Goal: Task Accomplishment & Management: Manage account settings

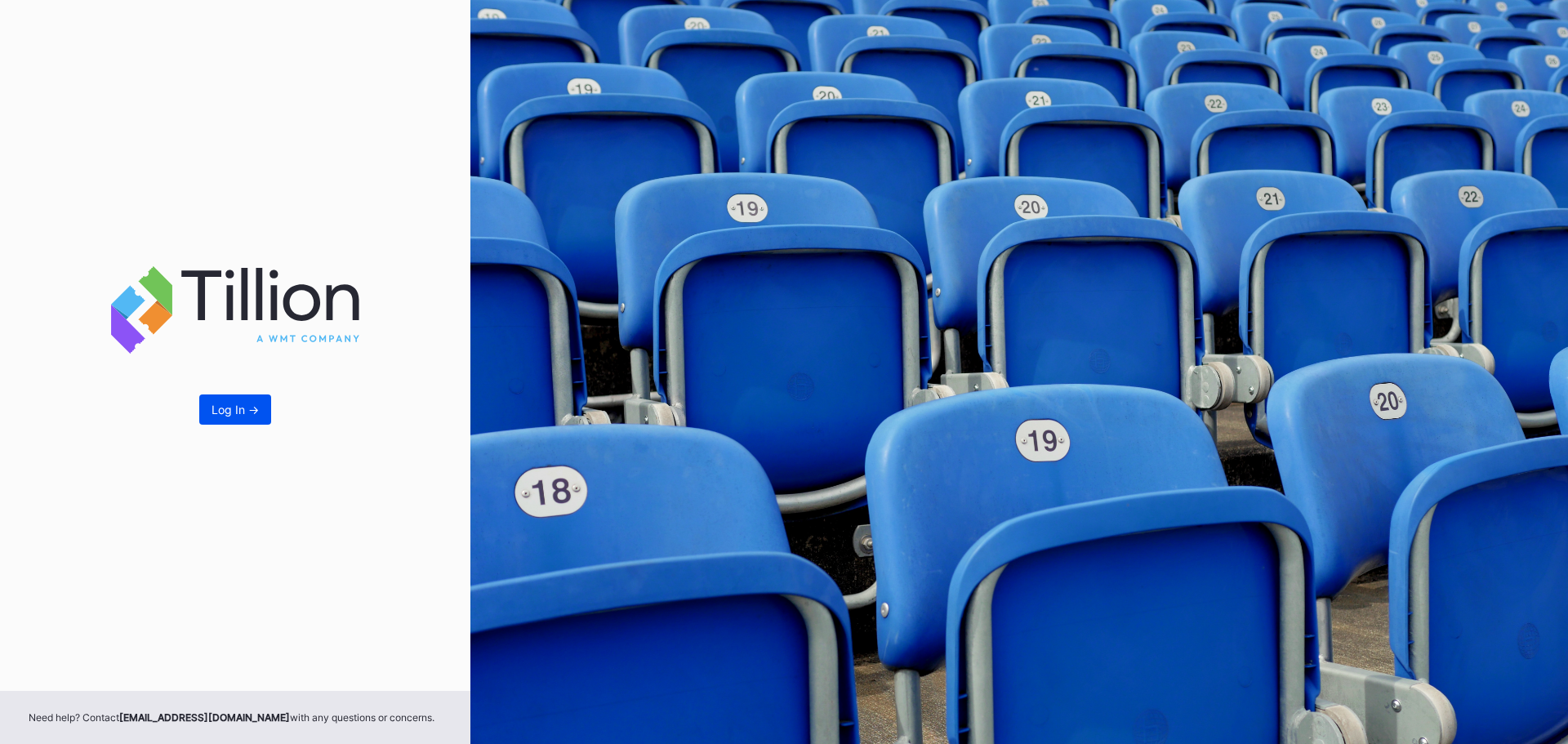
click at [259, 415] on button "Log In ->" at bounding box center [235, 410] width 72 height 31
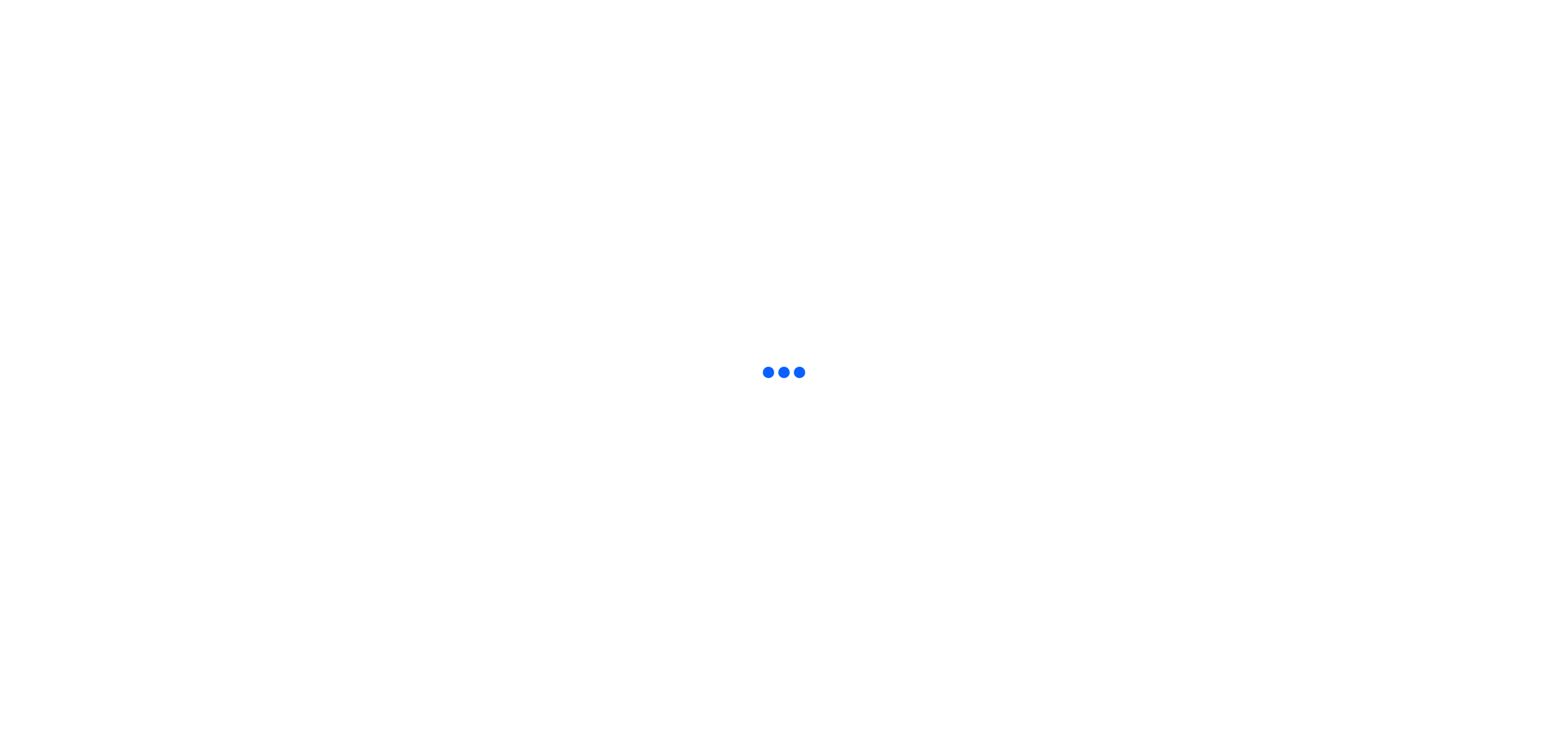
click at [1057, 7] on html at bounding box center [784, 3] width 1568 height 7
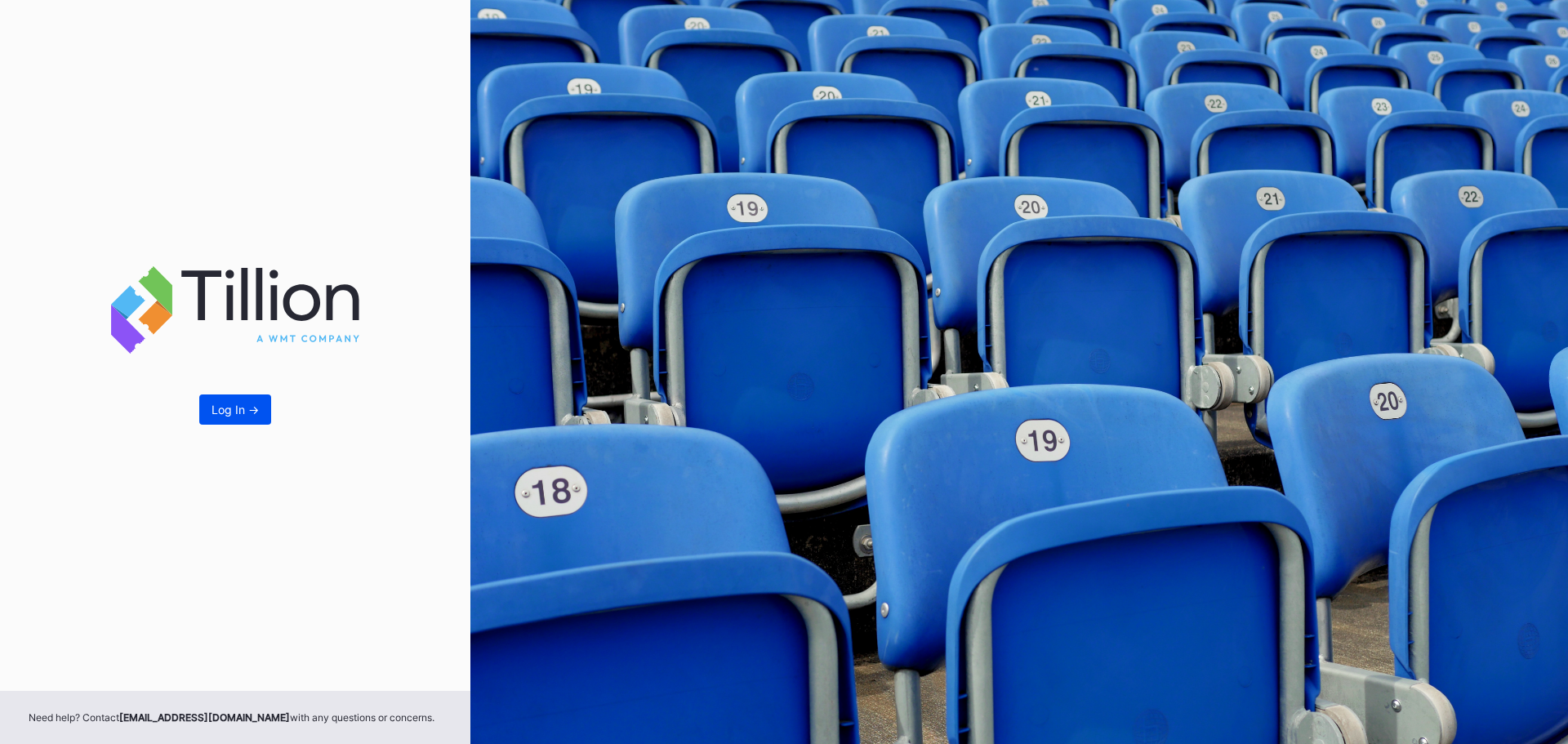
click at [242, 407] on div "Log In ->" at bounding box center [235, 409] width 47 height 14
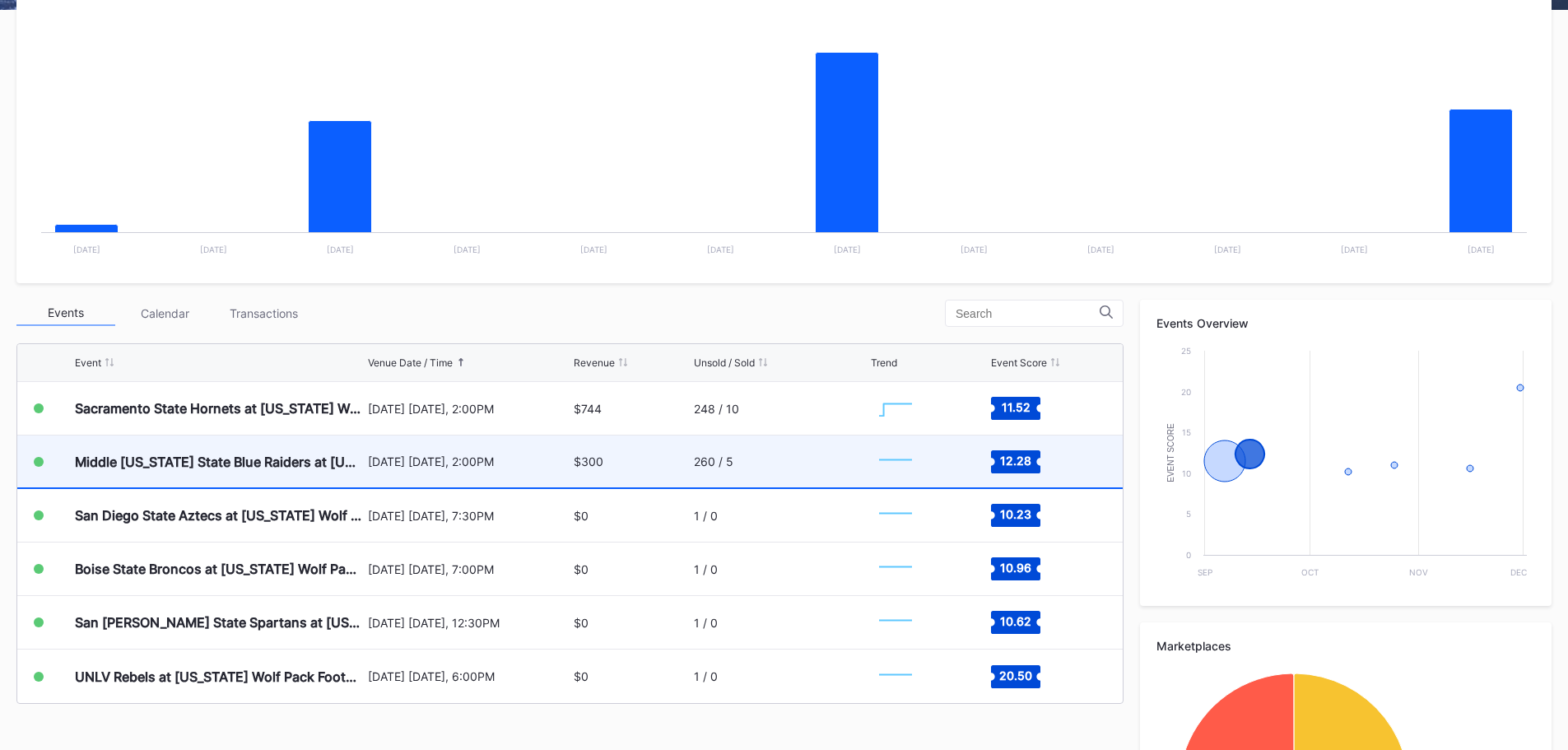
scroll to position [330, 0]
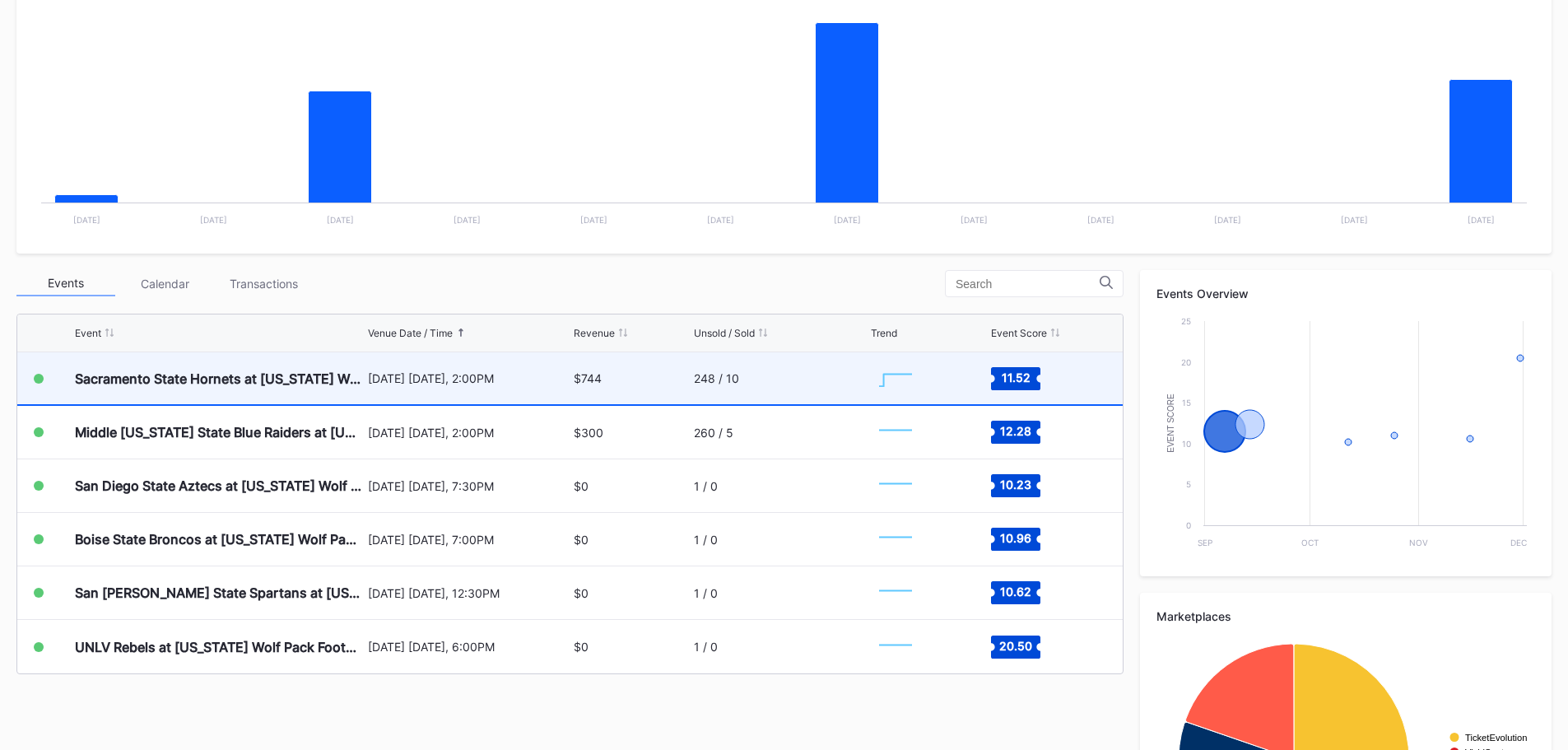
click at [543, 374] on div "[DATE] [DATE], 2:00PM" at bounding box center [469, 377] width 202 height 14
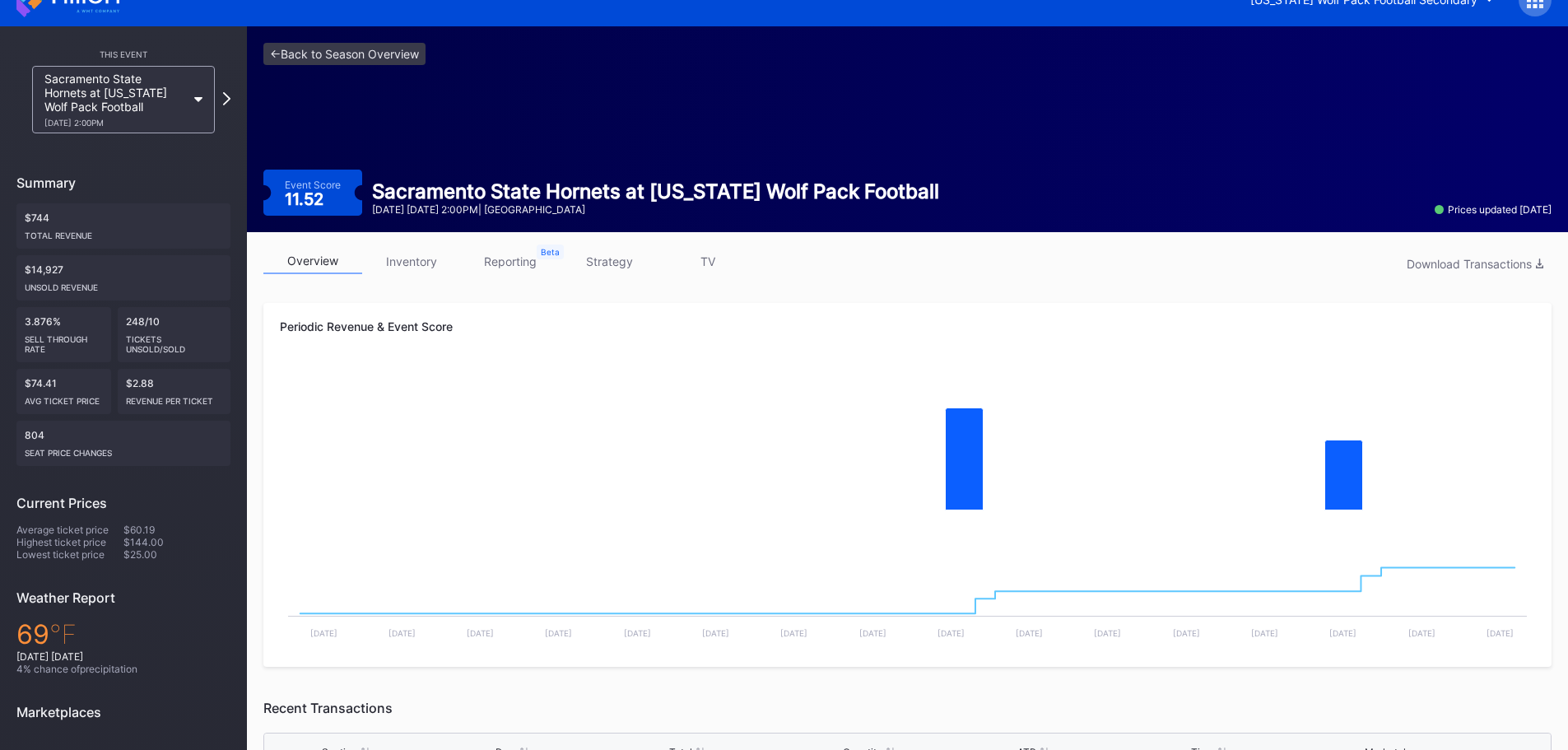
scroll to position [20, 0]
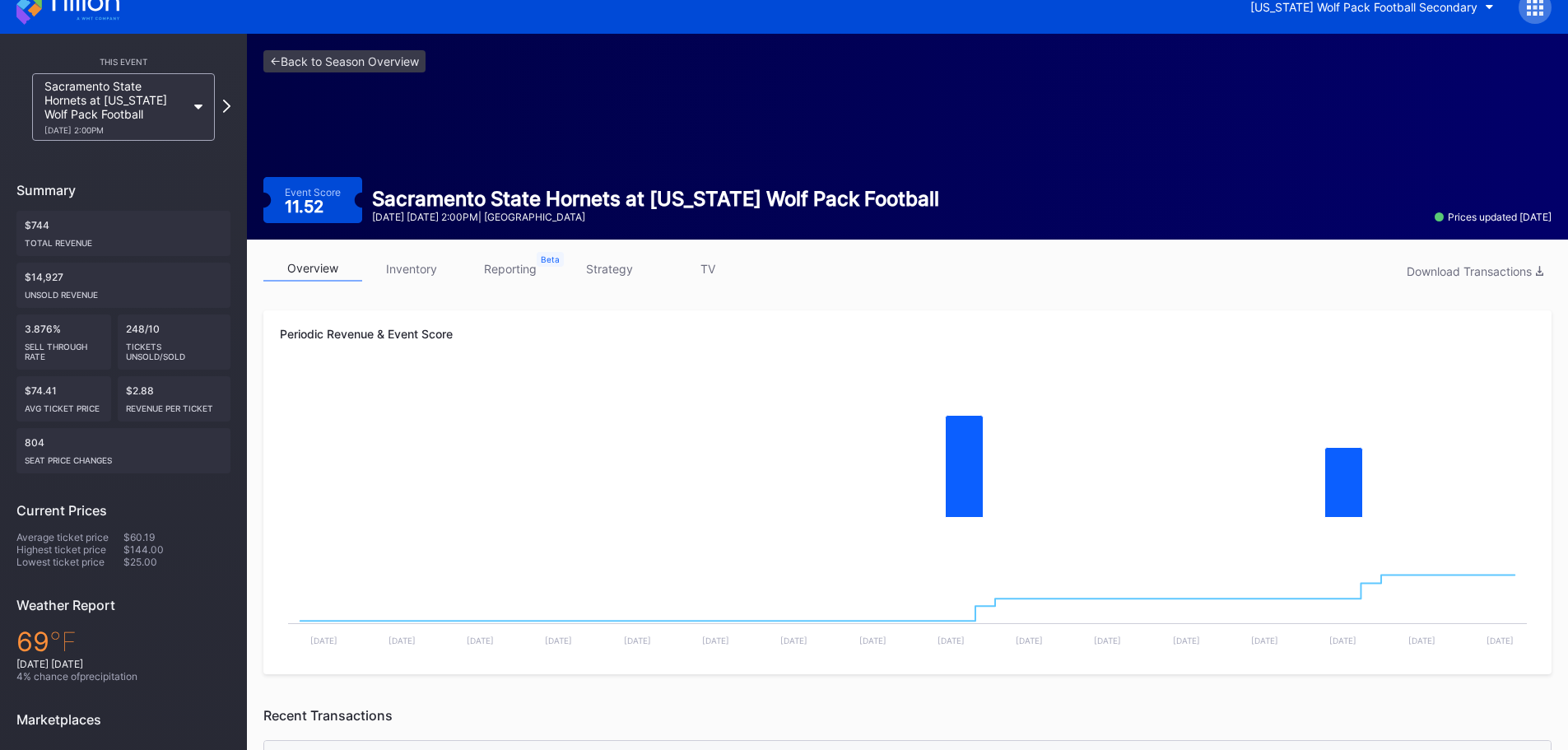
click at [420, 277] on link "inventory" at bounding box center [411, 268] width 98 height 25
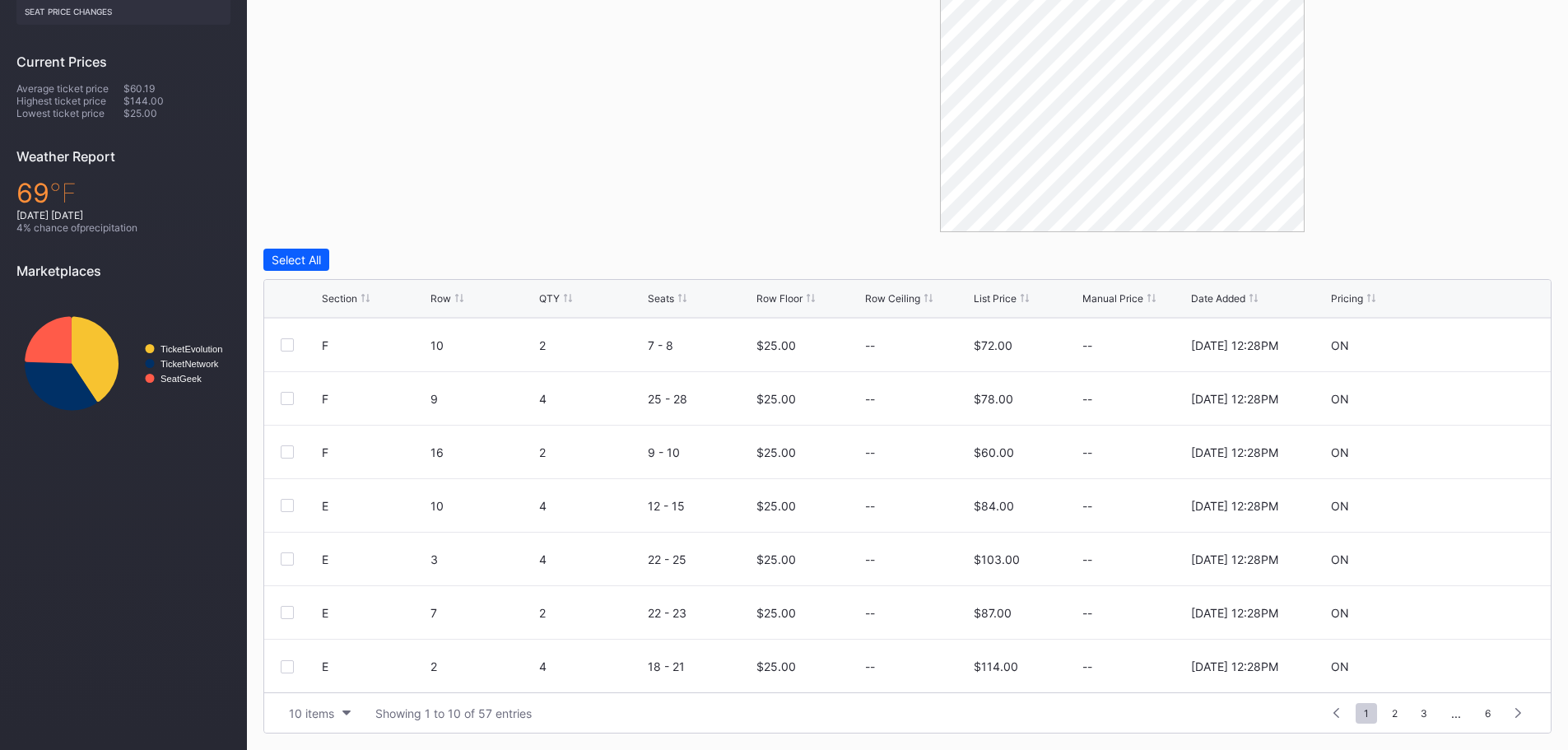
scroll to position [160, 0]
click at [314, 711] on div "10 items" at bounding box center [312, 713] width 45 height 14
click at [324, 618] on div "50 items" at bounding box center [320, 610] width 79 height 31
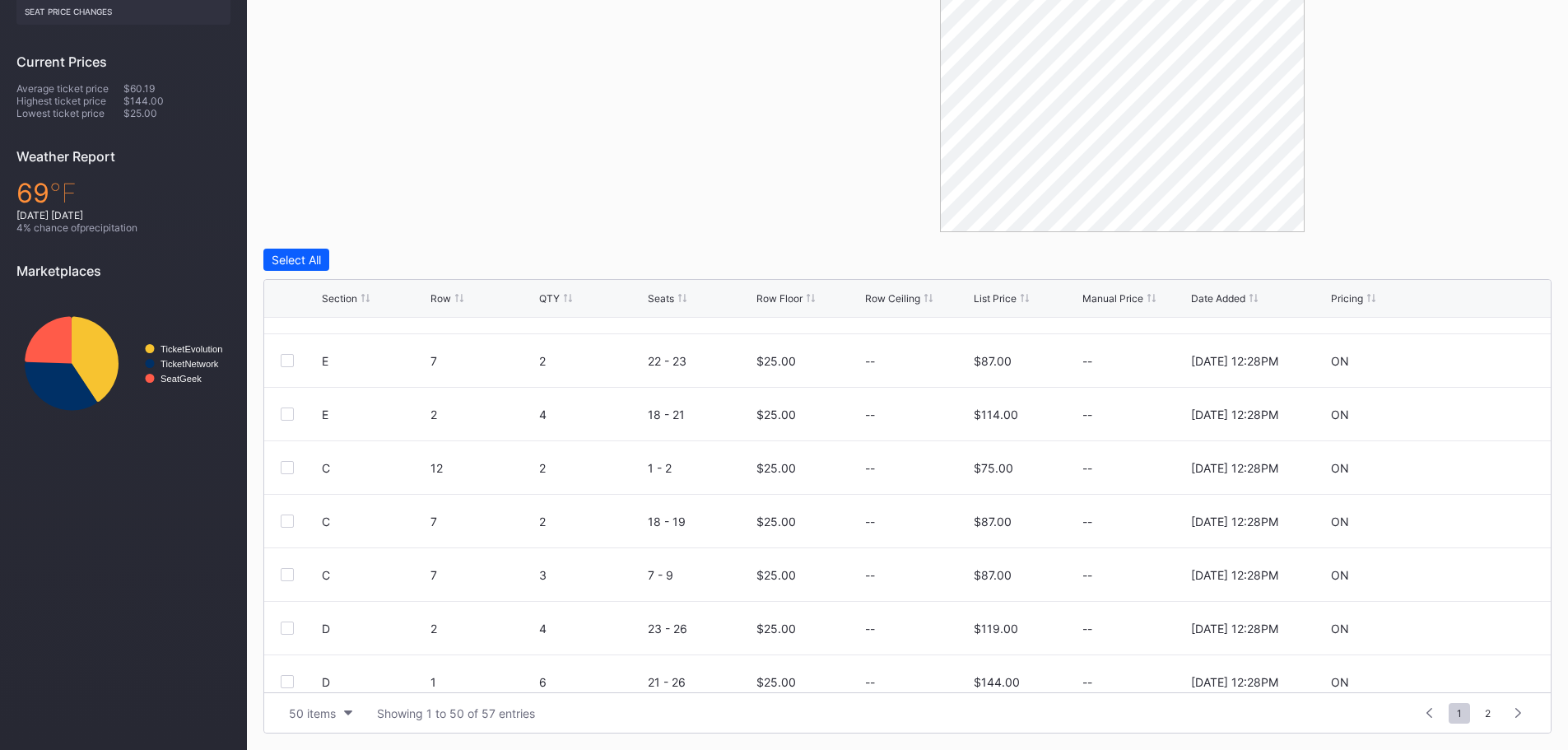
scroll to position [823, 0]
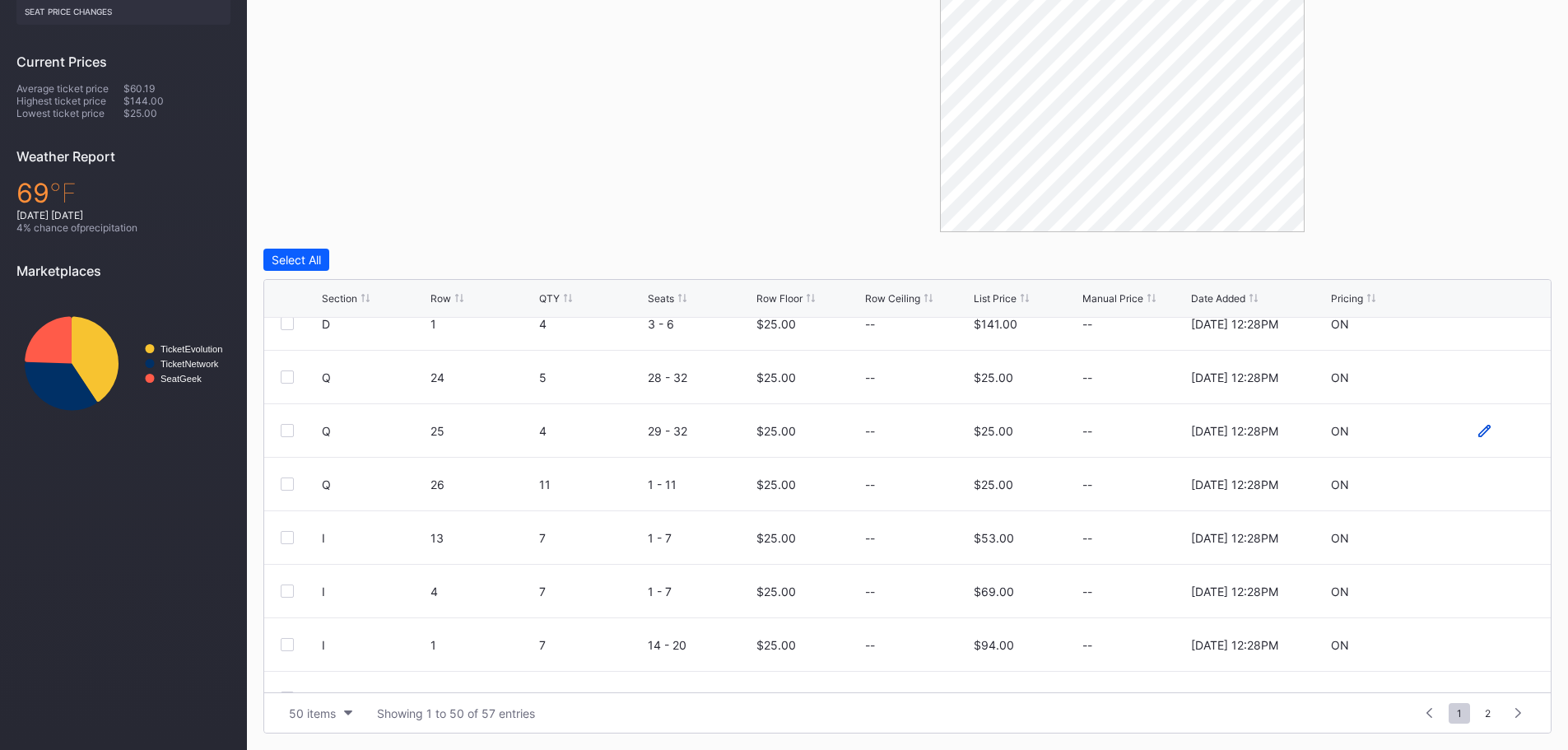
click at [1478, 432] on icon at bounding box center [1484, 431] width 12 height 12
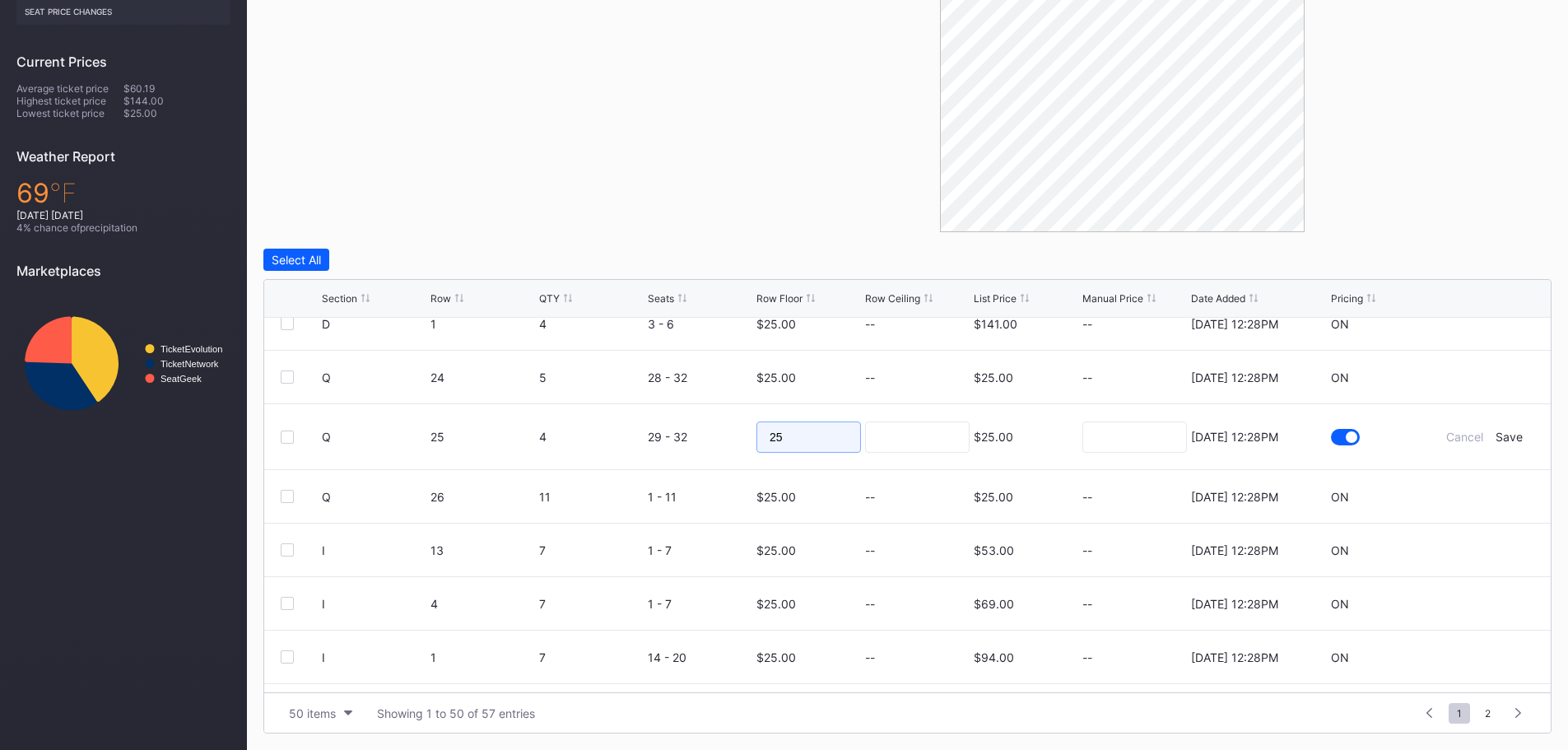
drag, startPoint x: 786, startPoint y: 439, endPoint x: 734, endPoint y: 439, distance: 52.0
click at [734, 439] on form "Q 25 4 29 - 32 25 $25.00 [DATE] 12:28PM Cancel Save" at bounding box center [928, 436] width 1212 height 65
type input "20"
click at [1499, 434] on div "Save" at bounding box center [1508, 436] width 27 height 14
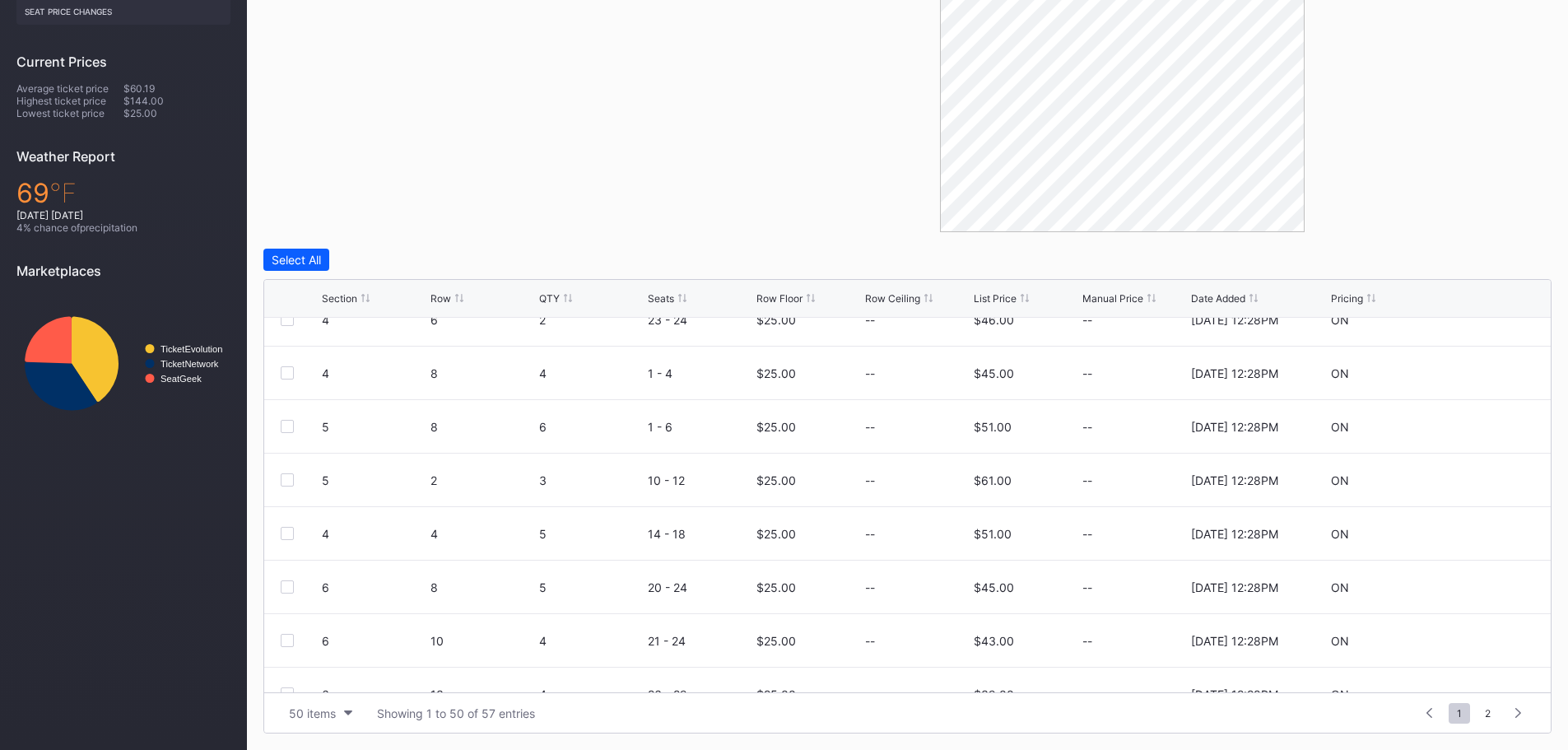
scroll to position [2301, 0]
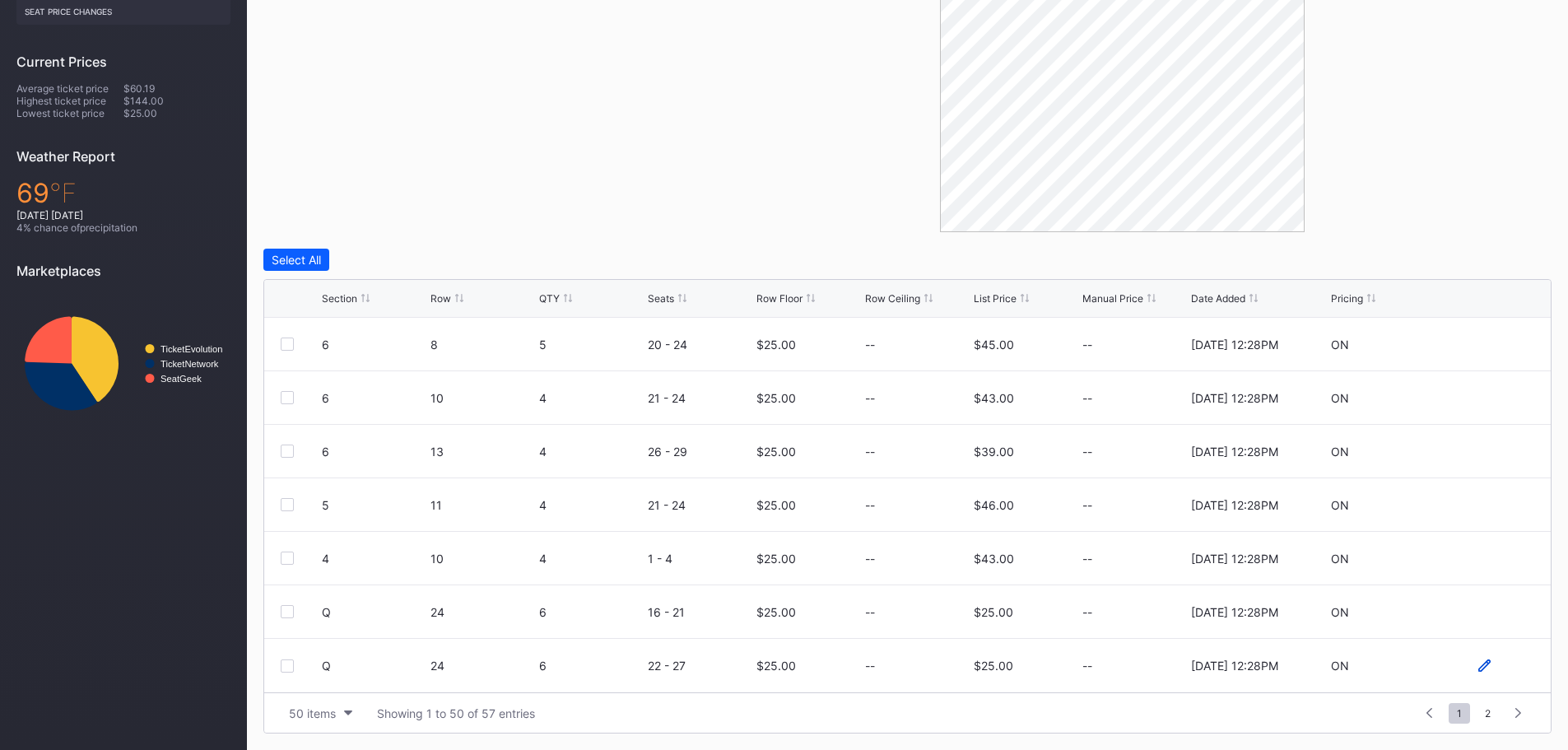
click at [1478, 661] on icon at bounding box center [1484, 665] width 12 height 12
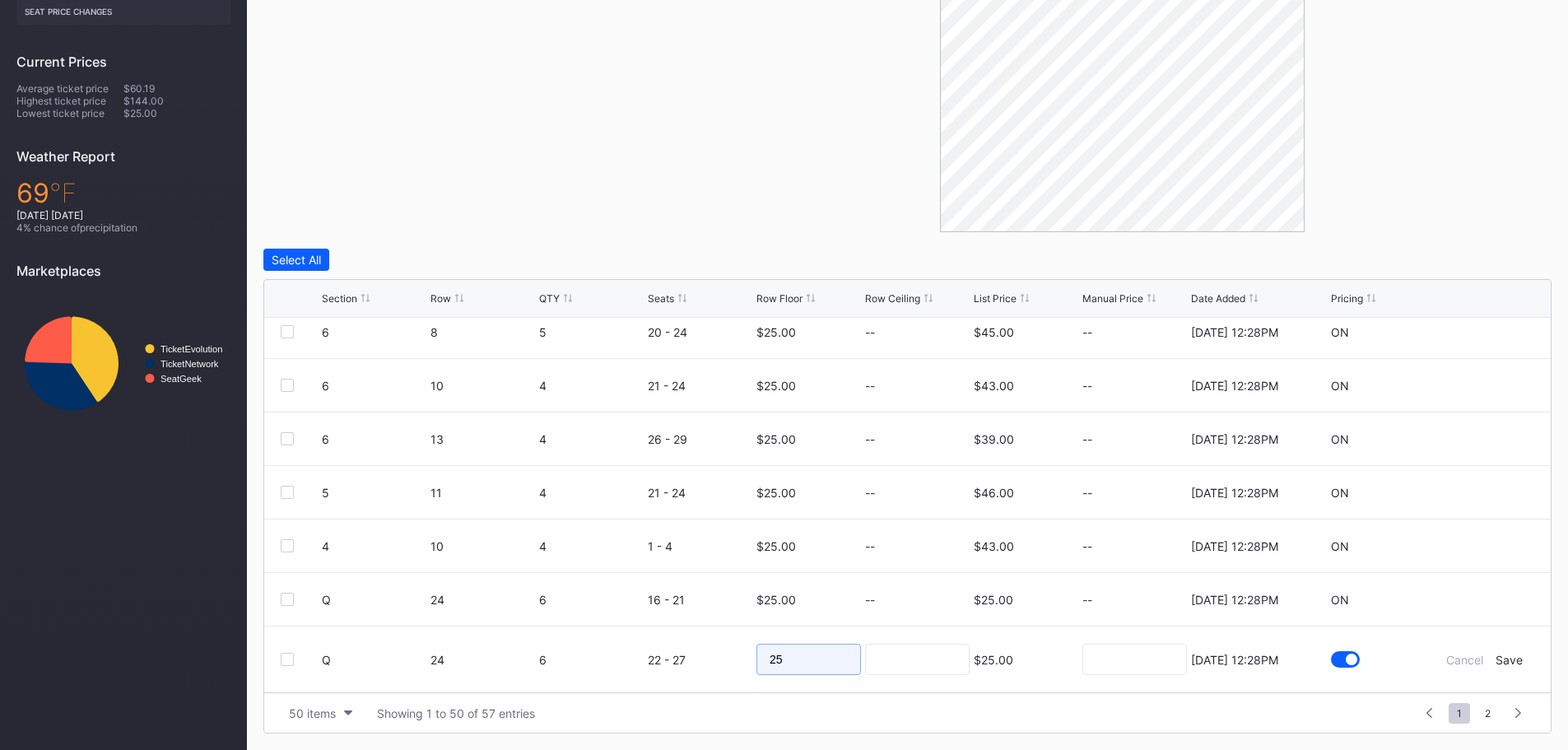
drag, startPoint x: 769, startPoint y: 680, endPoint x: 660, endPoint y: 689, distance: 109.4
click at [660, 689] on form "Q 24 6 22 - 27 25 $25.00 [DATE] 12:28PM Cancel Save" at bounding box center [928, 659] width 1212 height 66
click at [1495, 662] on div "Save" at bounding box center [1508, 659] width 27 height 14
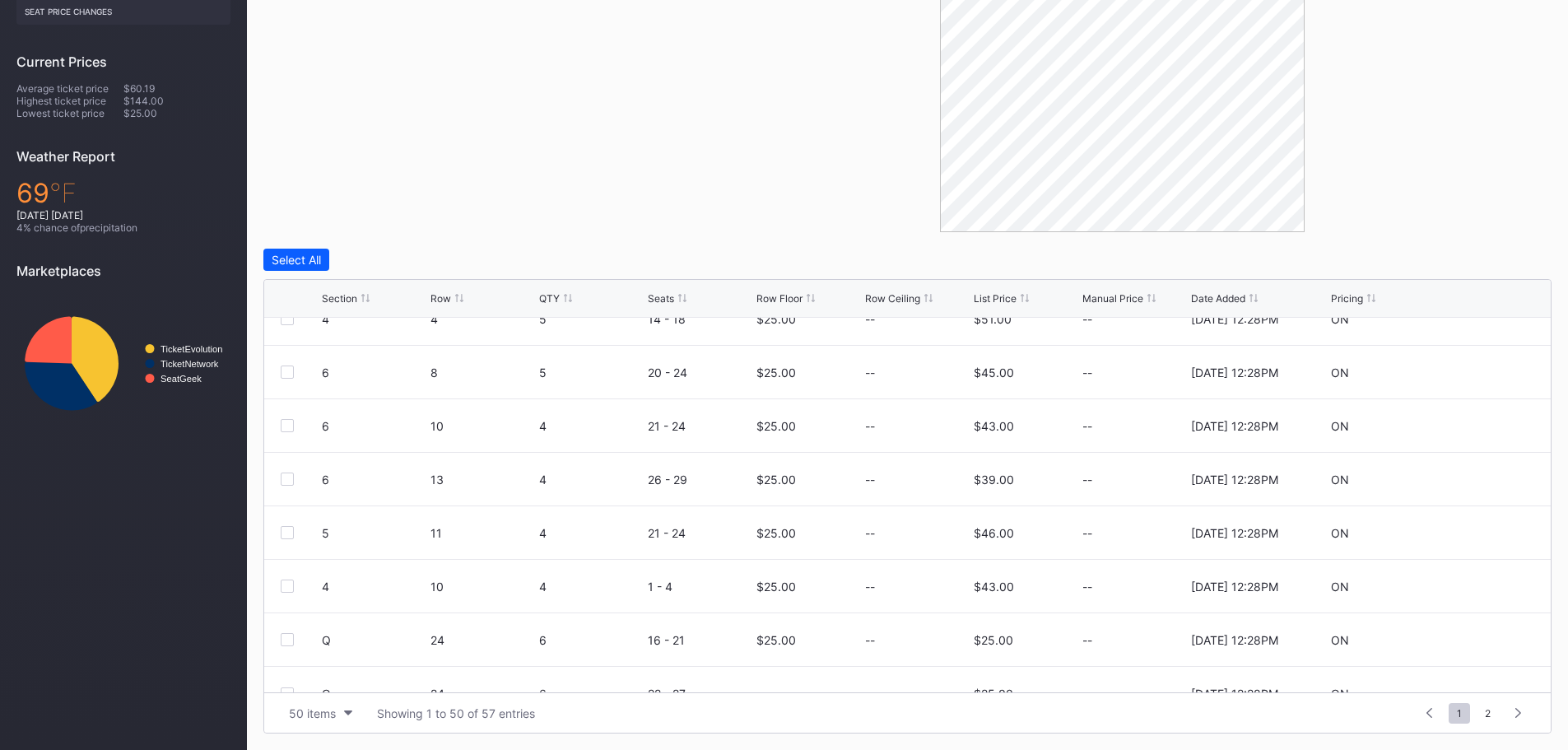
scroll to position [2301, 0]
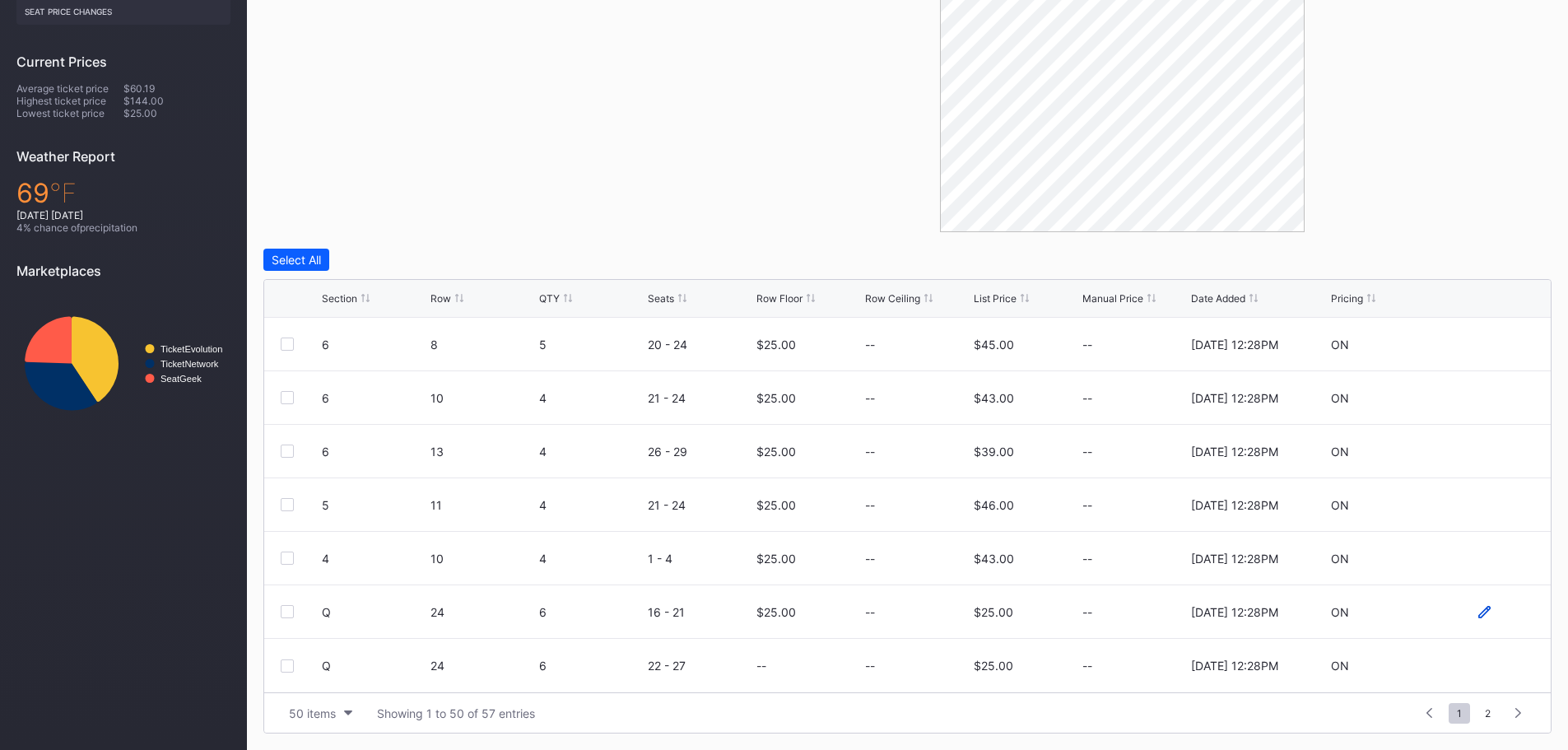
click at [1478, 610] on icon at bounding box center [1484, 611] width 12 height 12
drag, startPoint x: 790, startPoint y: 623, endPoint x: 719, endPoint y: 618, distance: 71.2
click at [719, 618] on form "Q 24 6 16 - 21 25 $25.00 [DATE] 12:28PM Cancel Save" at bounding box center [928, 617] width 1212 height 65
click at [1499, 620] on div "Save" at bounding box center [1508, 617] width 27 height 14
click at [1478, 558] on icon at bounding box center [1484, 557] width 12 height 12
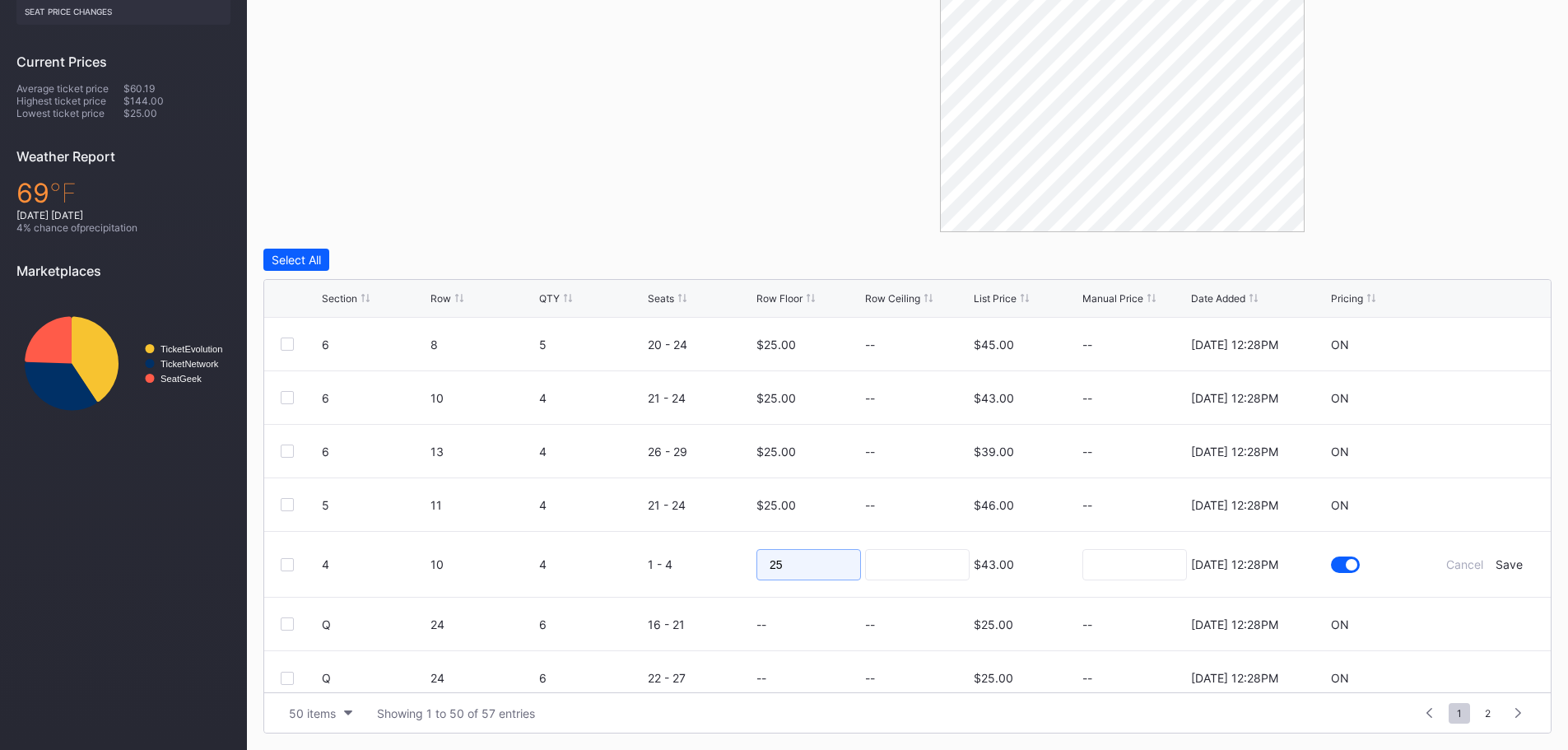
drag, startPoint x: 782, startPoint y: 566, endPoint x: 731, endPoint y: 563, distance: 51.1
click at [708, 566] on form "4 10 4 1 - 4 25 $43.00 [DATE] 12:28PM Cancel Save" at bounding box center [928, 564] width 1212 height 65
click at [1496, 567] on div "Save" at bounding box center [1508, 564] width 27 height 14
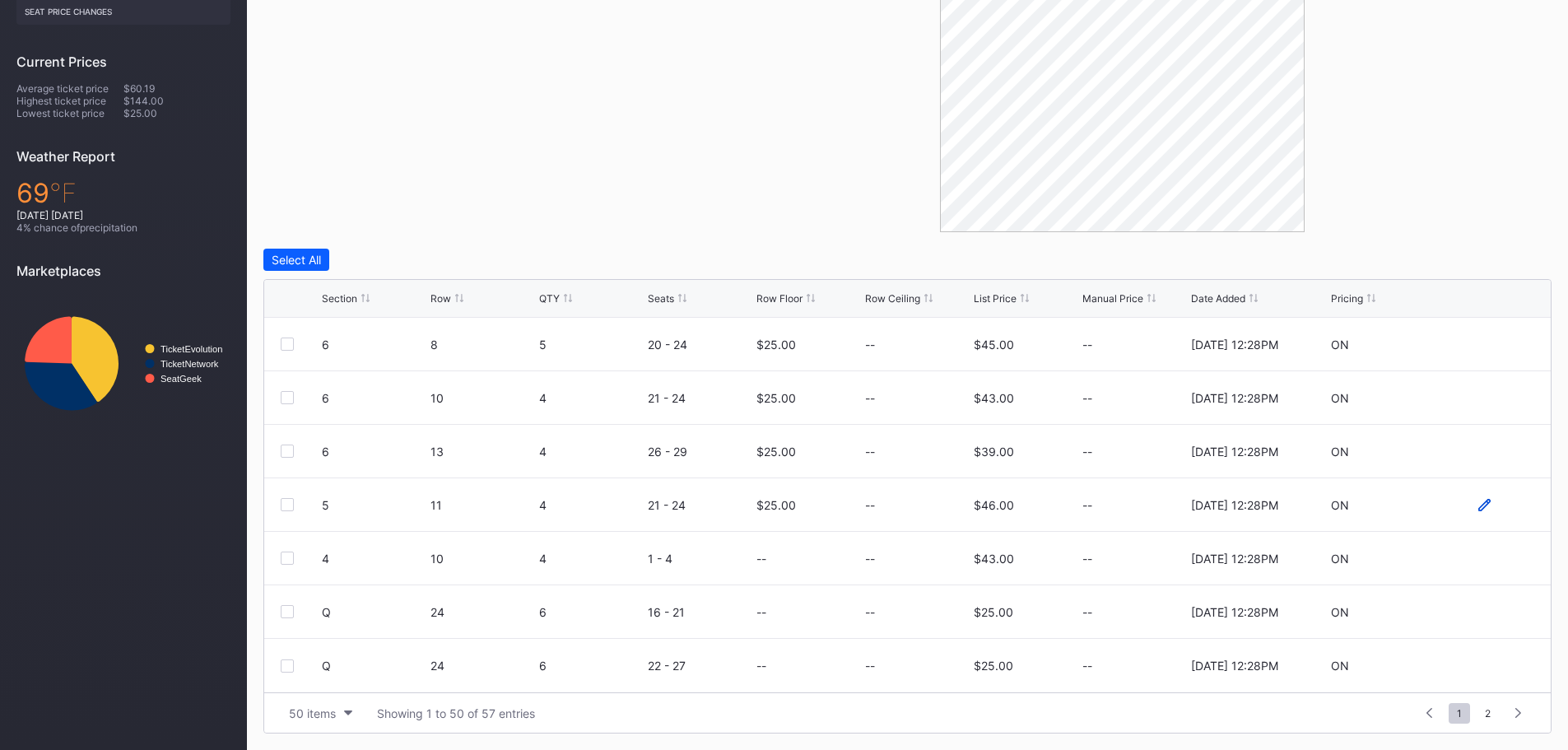
click at [1478, 503] on icon at bounding box center [1484, 505] width 12 height 12
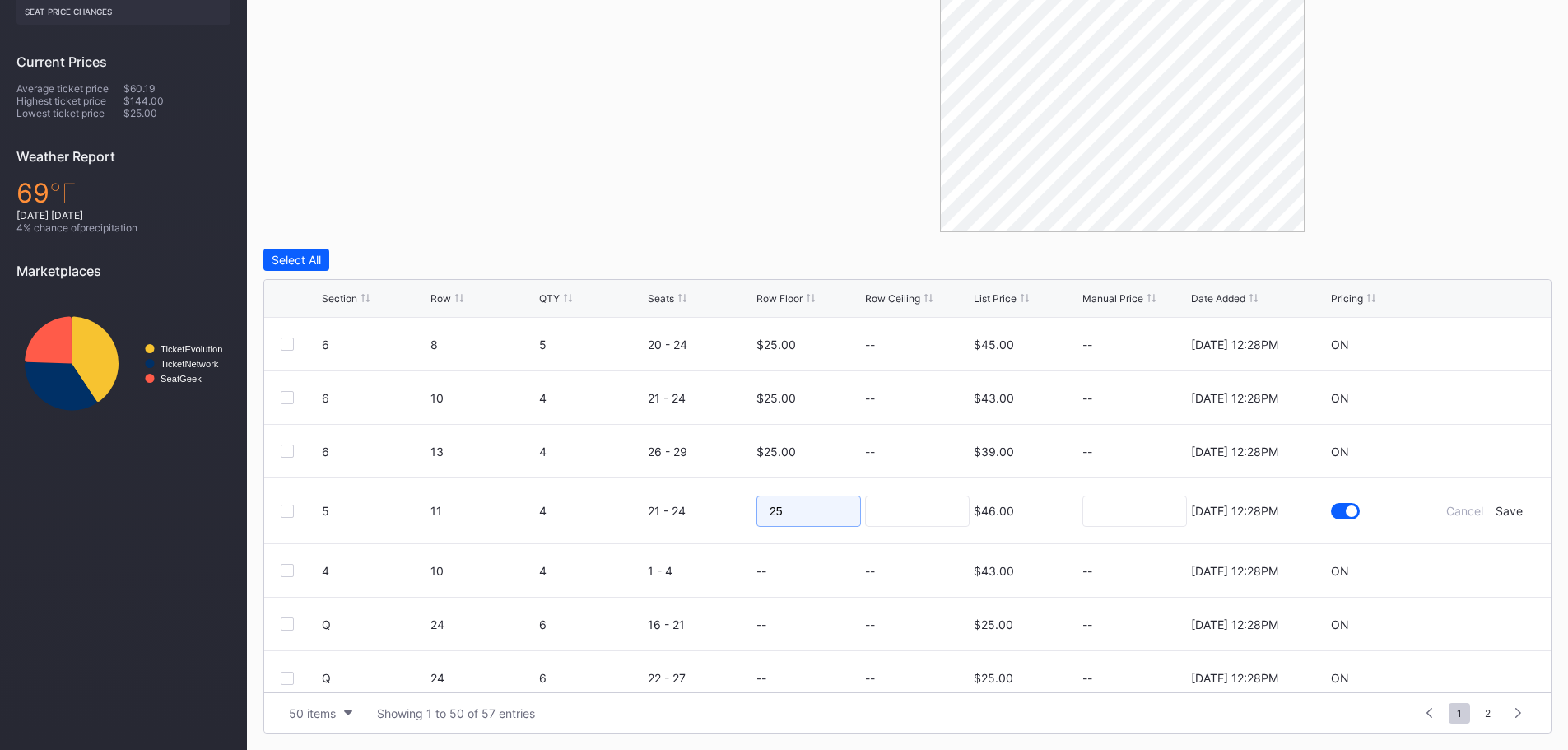
drag, startPoint x: 782, startPoint y: 506, endPoint x: 749, endPoint y: 502, distance: 33.2
click at [749, 502] on form "5 11 4 21 - 24 25 $46.00 [DATE] 12:28PM Cancel Save" at bounding box center [928, 510] width 1212 height 65
click at [1506, 513] on div "Save" at bounding box center [1508, 510] width 27 height 14
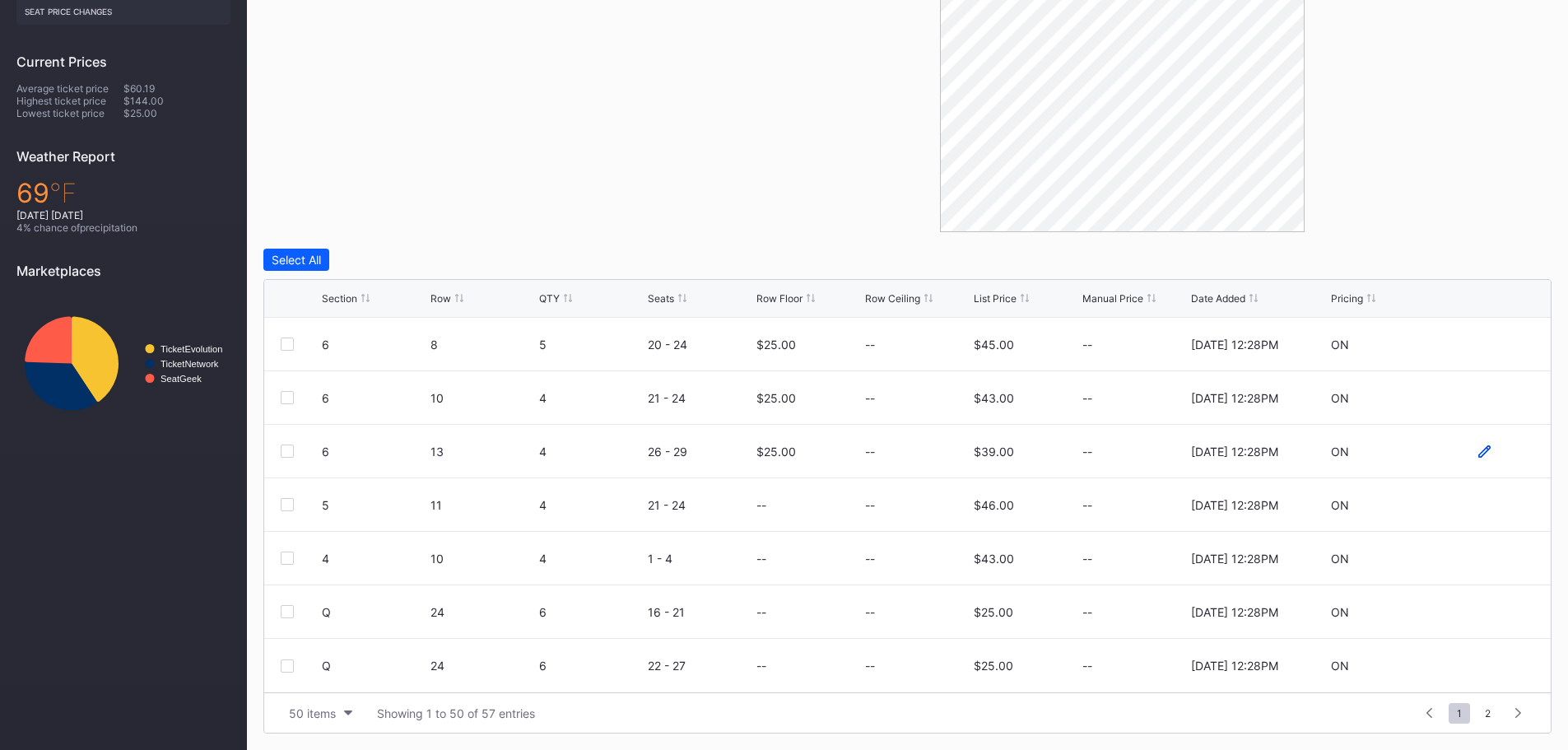
click at [1478, 453] on icon at bounding box center [1484, 451] width 12 height 12
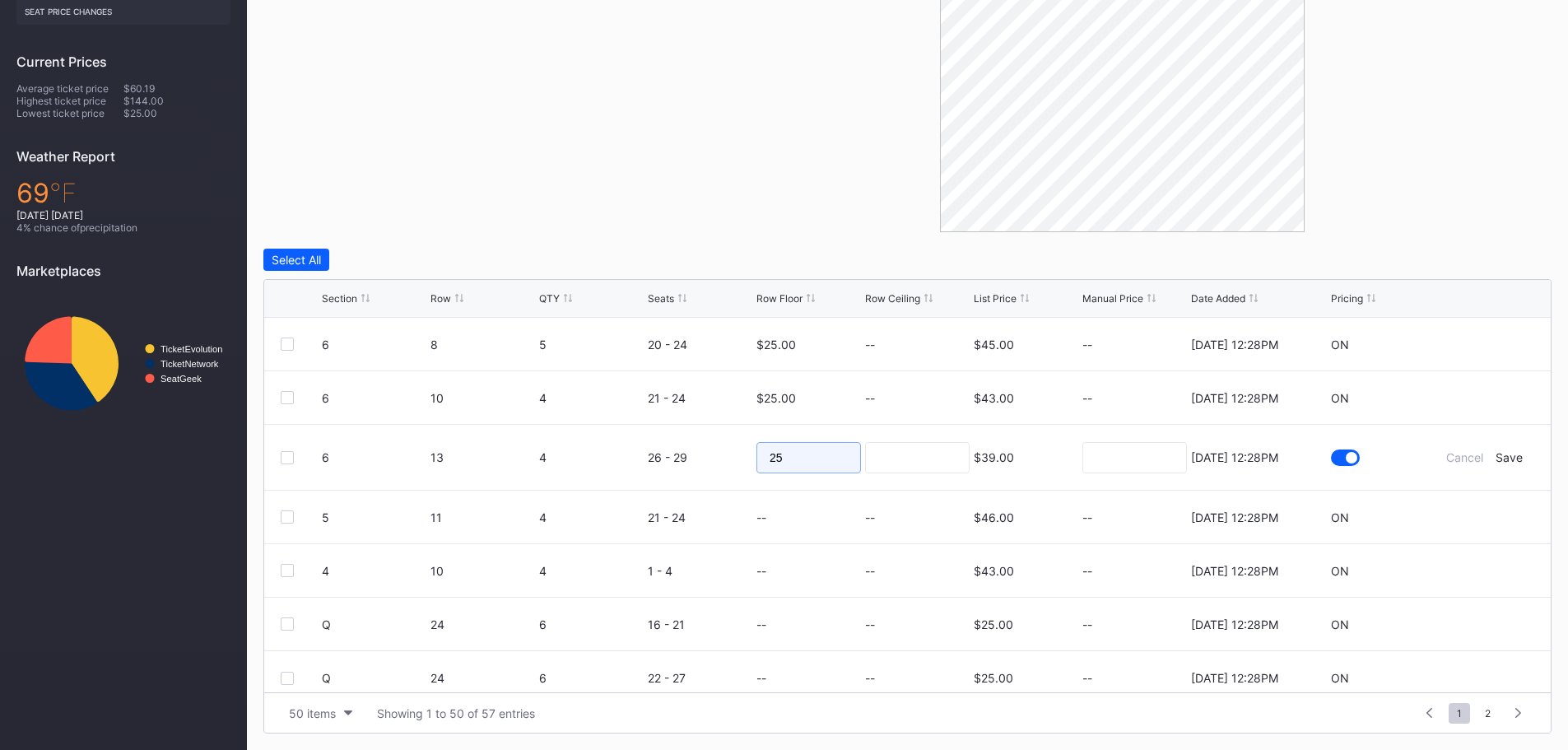
drag, startPoint x: 820, startPoint y: 453, endPoint x: 725, endPoint y: 449, distance: 95.1
click at [725, 449] on form "6 13 4 26 - 29 25 $39.00 [DATE] 12:28PM Cancel Save" at bounding box center [928, 457] width 1212 height 65
type input "10"
click at [1508, 454] on div "Save" at bounding box center [1508, 457] width 27 height 14
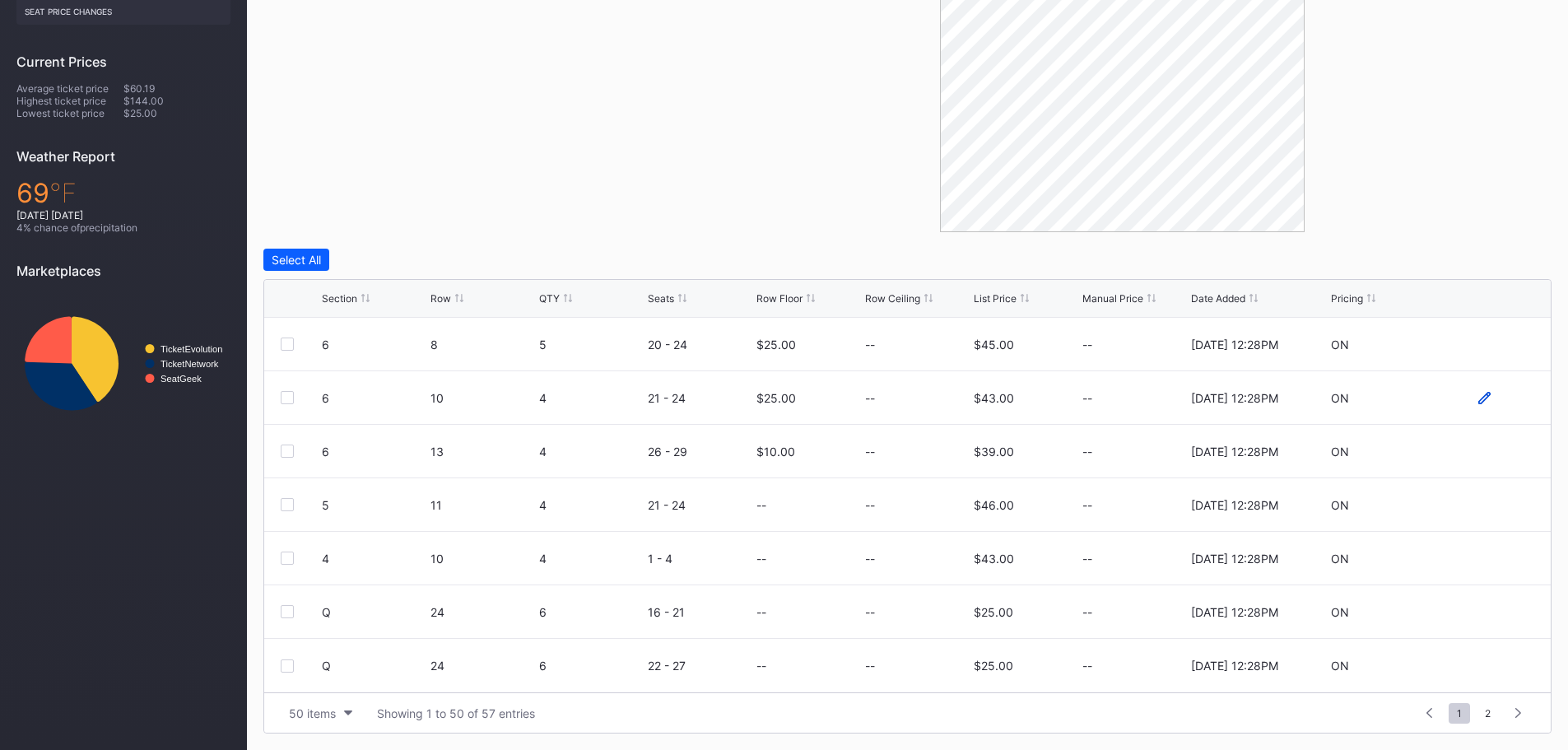
click at [1478, 396] on icon at bounding box center [1484, 397] width 12 height 12
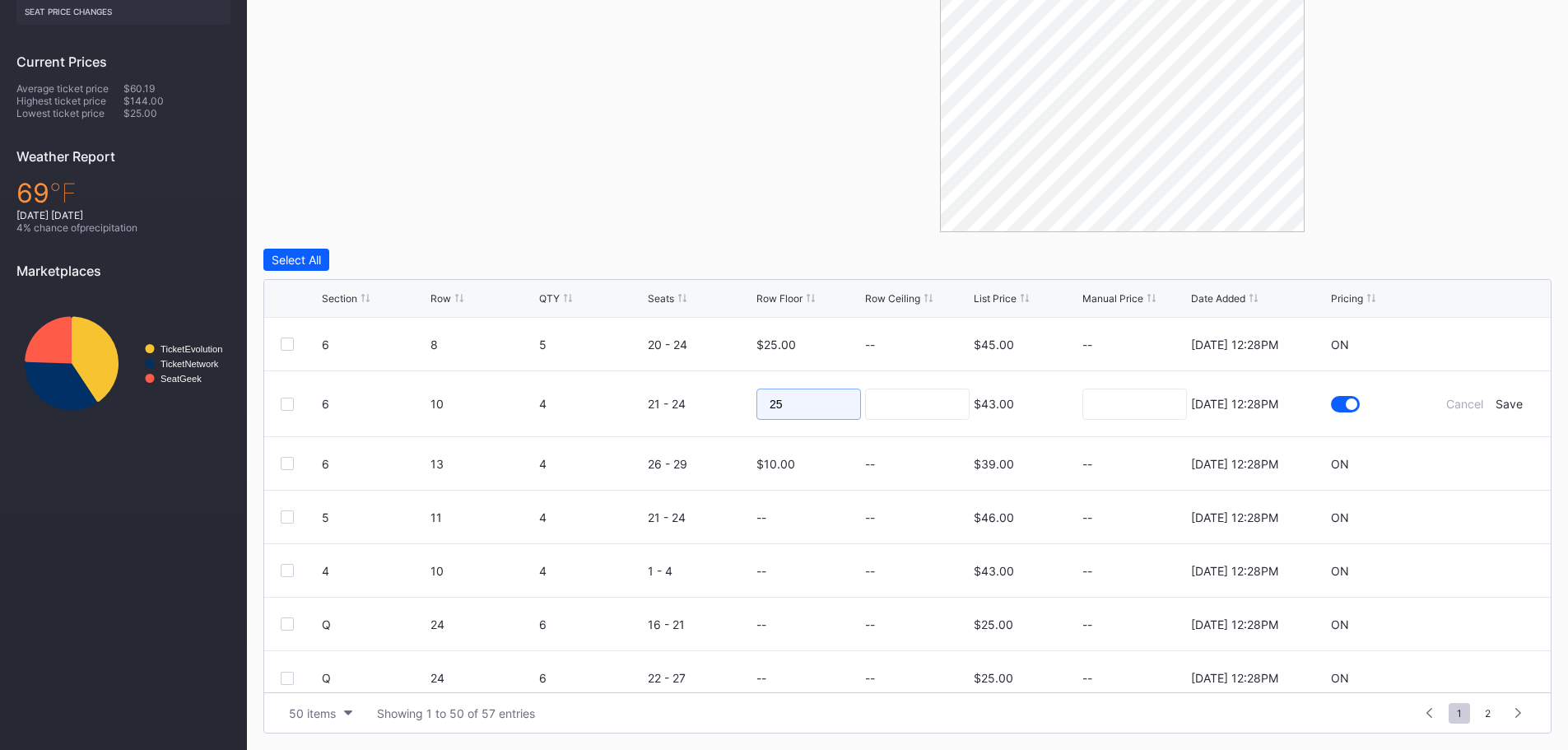
drag, startPoint x: 813, startPoint y: 405, endPoint x: 646, endPoint y: 397, distance: 167.2
click at [647, 397] on form "6 10 4 21 - 24 25 $43.00 [DATE] 12:28PM Cancel Save" at bounding box center [928, 403] width 1212 height 65
type input "10"
click at [1495, 399] on div "Save" at bounding box center [1508, 404] width 27 height 14
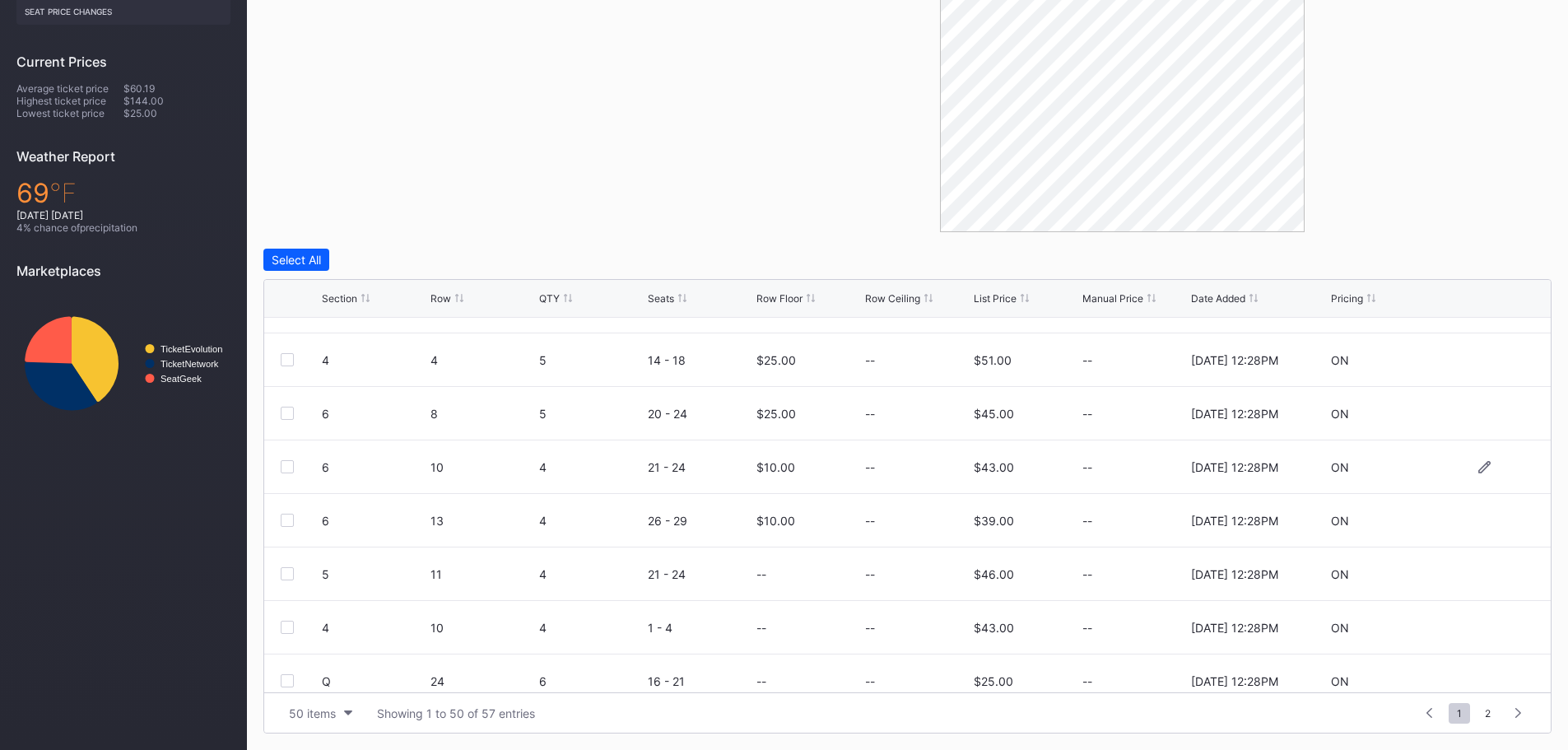
scroll to position [2136, 0]
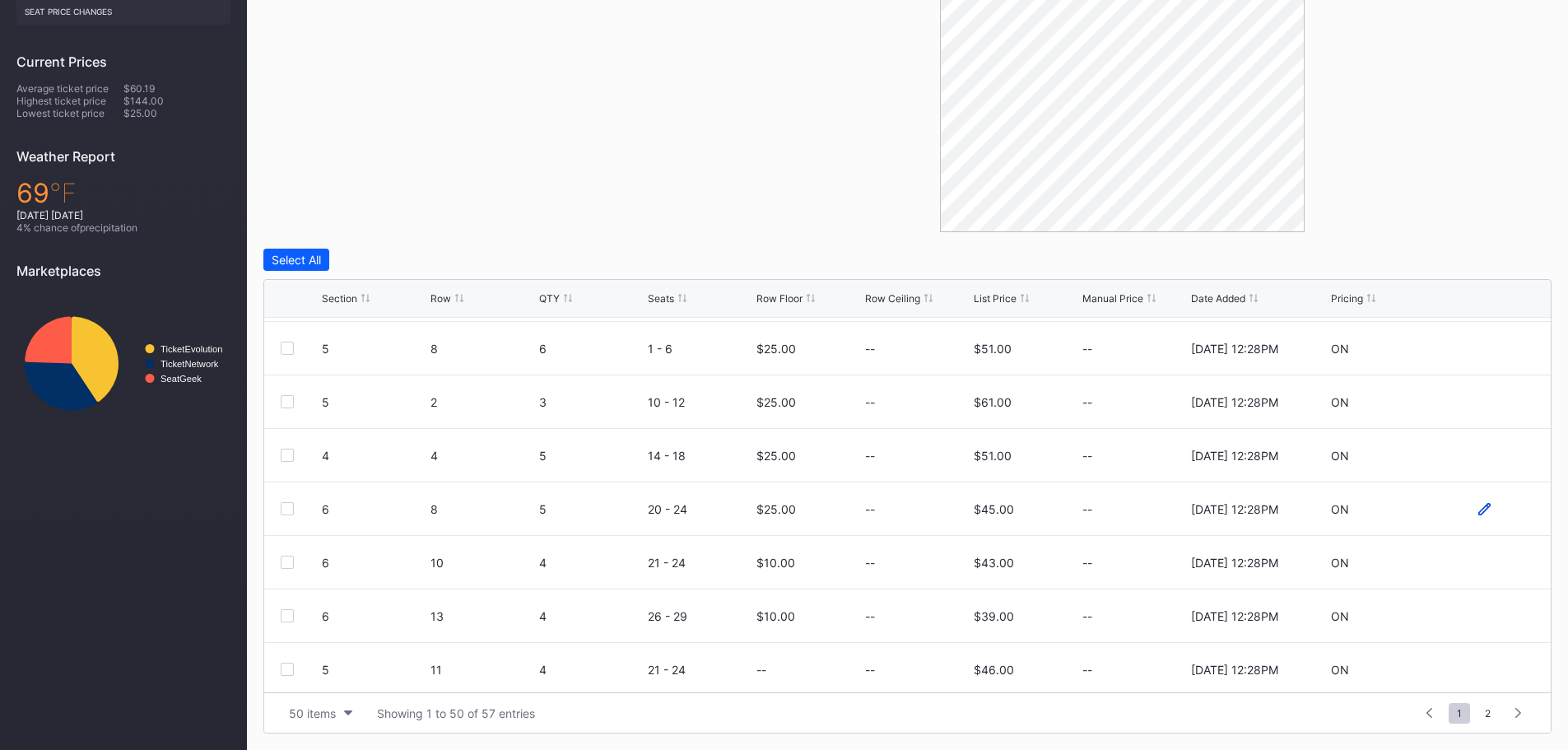
click at [1478, 506] on icon at bounding box center [1484, 508] width 12 height 12
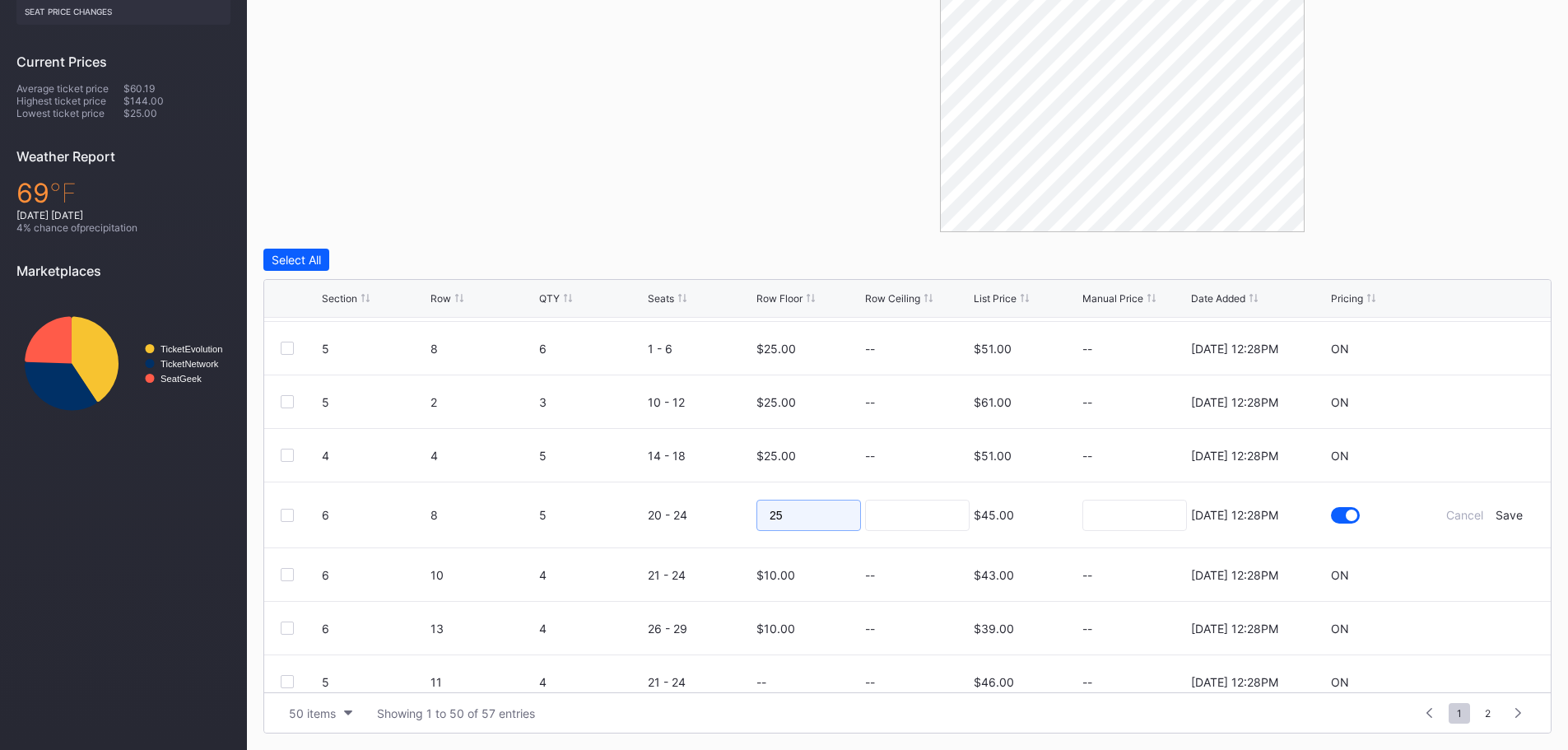
drag, startPoint x: 813, startPoint y: 528, endPoint x: 720, endPoint y: 529, distance: 93.0
click at [732, 528] on form "6 8 5 20 - 24 25 $45.00 [DATE] 12:28PM Cancel Save" at bounding box center [928, 514] width 1212 height 65
type input "10"
click at [1501, 516] on div "Save" at bounding box center [1508, 514] width 27 height 14
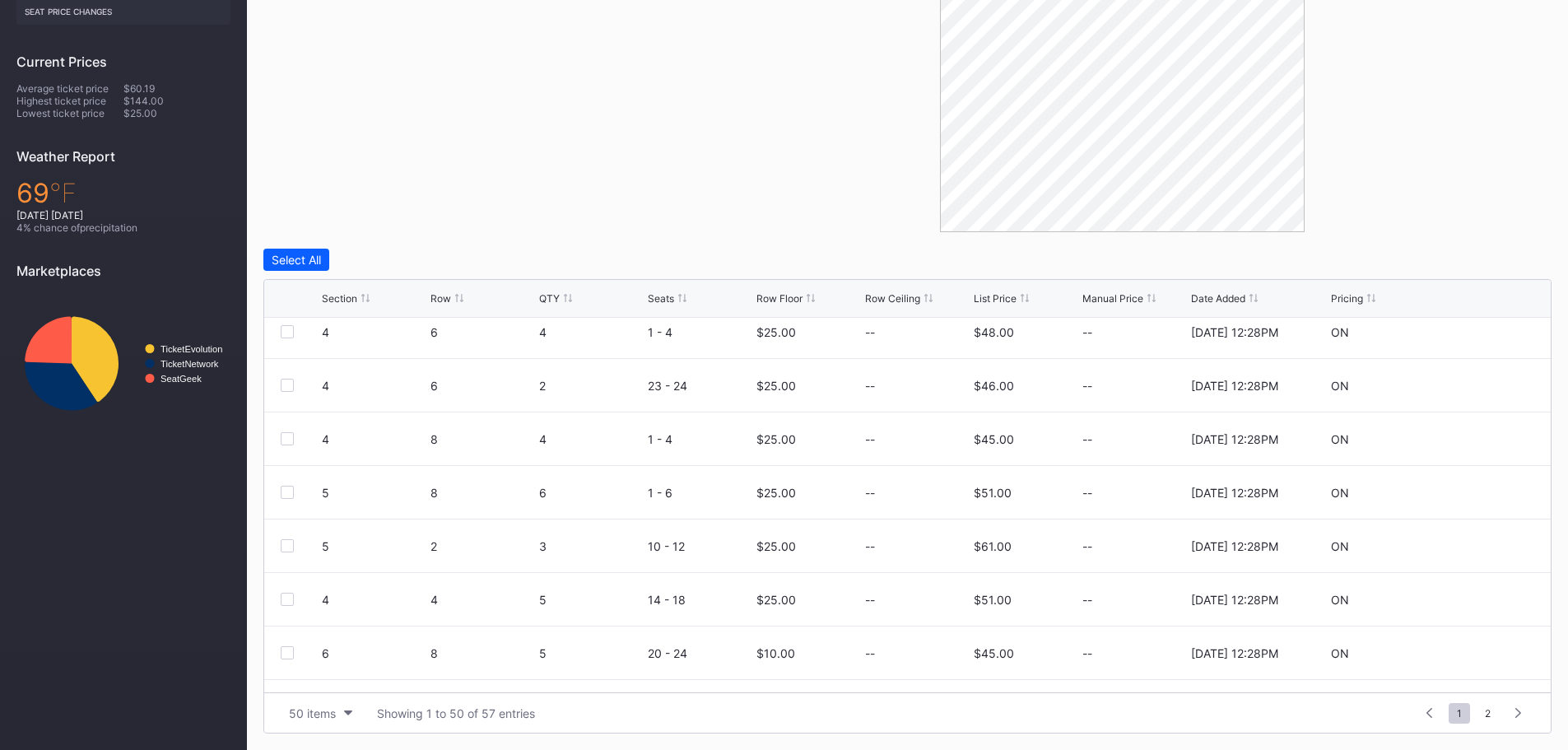
scroll to position [1972, 0]
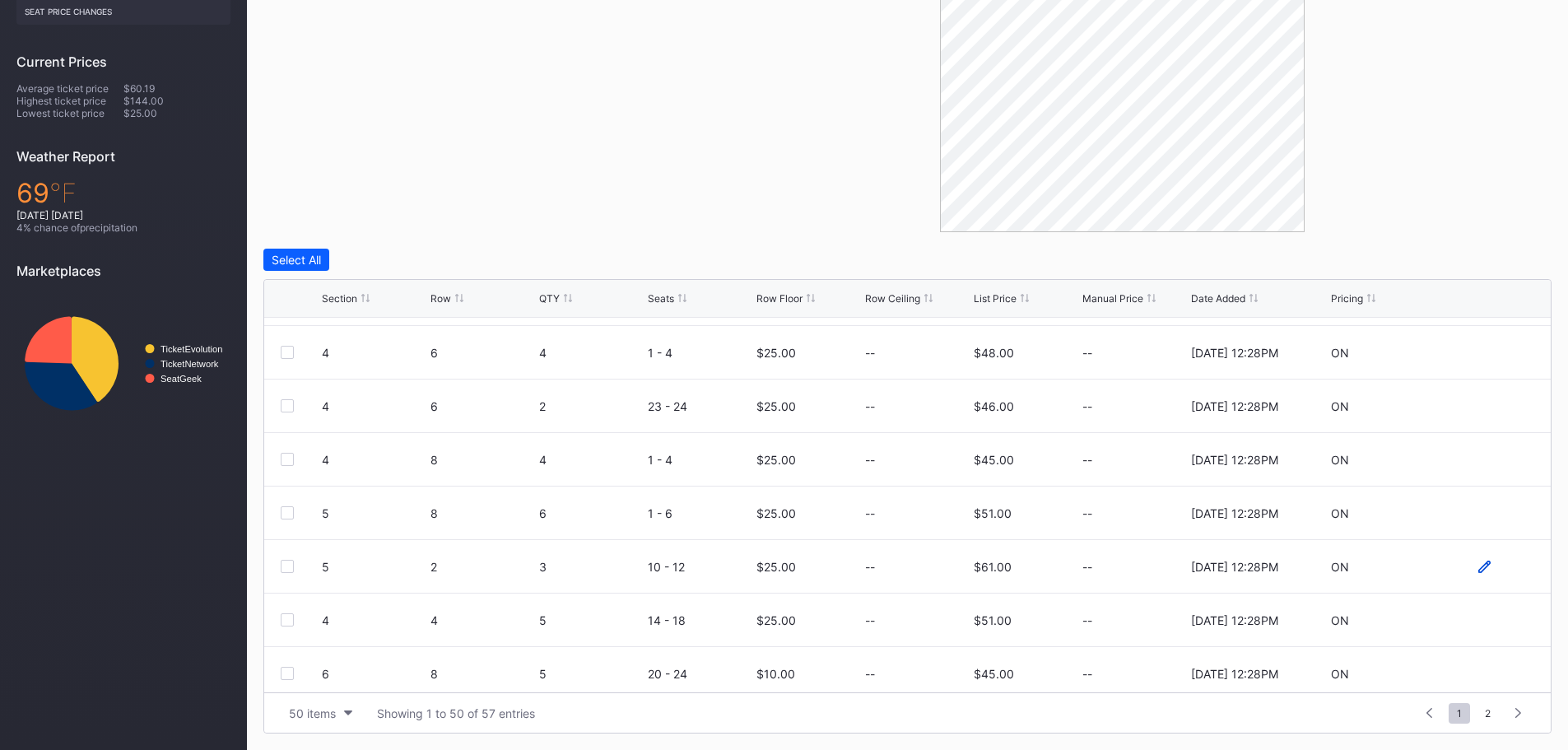
click at [1478, 572] on icon at bounding box center [1484, 566] width 12 height 12
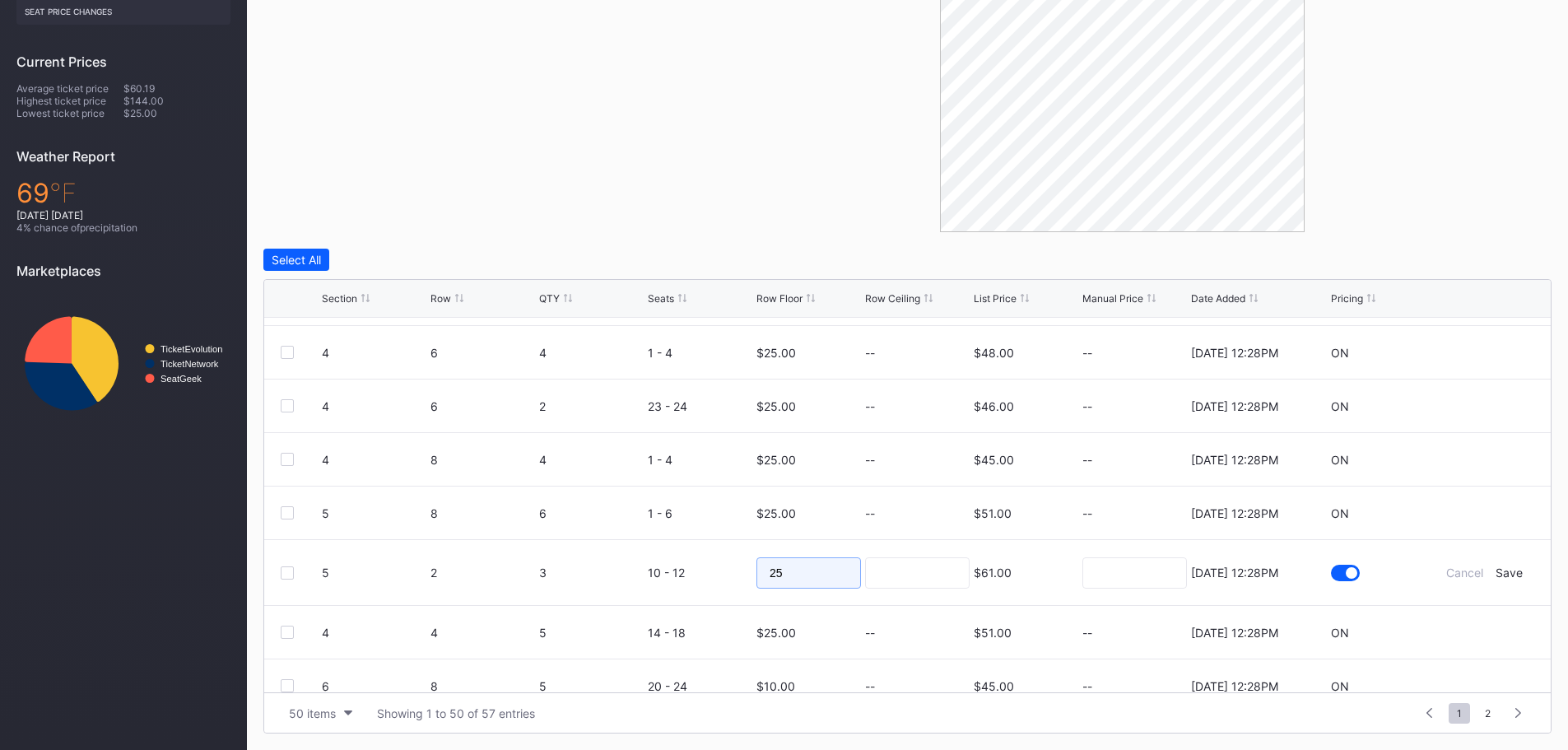
drag, startPoint x: 759, startPoint y: 572, endPoint x: 721, endPoint y: 572, distance: 38.0
click at [723, 572] on form "5 2 3 10 - 12 25 $61.00 [DATE] 12:28PM Cancel Save" at bounding box center [928, 572] width 1212 height 65
click at [1495, 573] on div "Save" at bounding box center [1508, 572] width 27 height 14
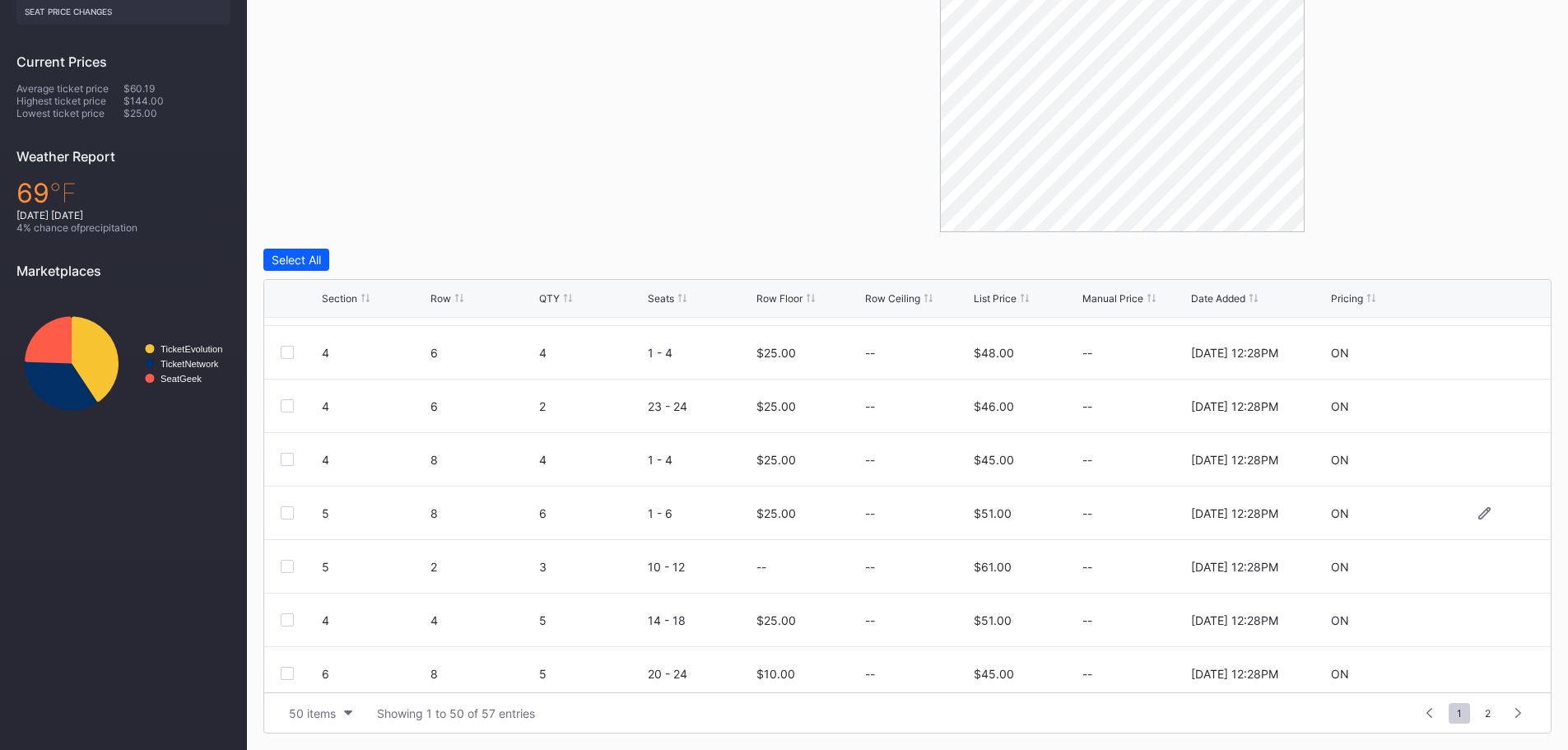
scroll to position [0, 0]
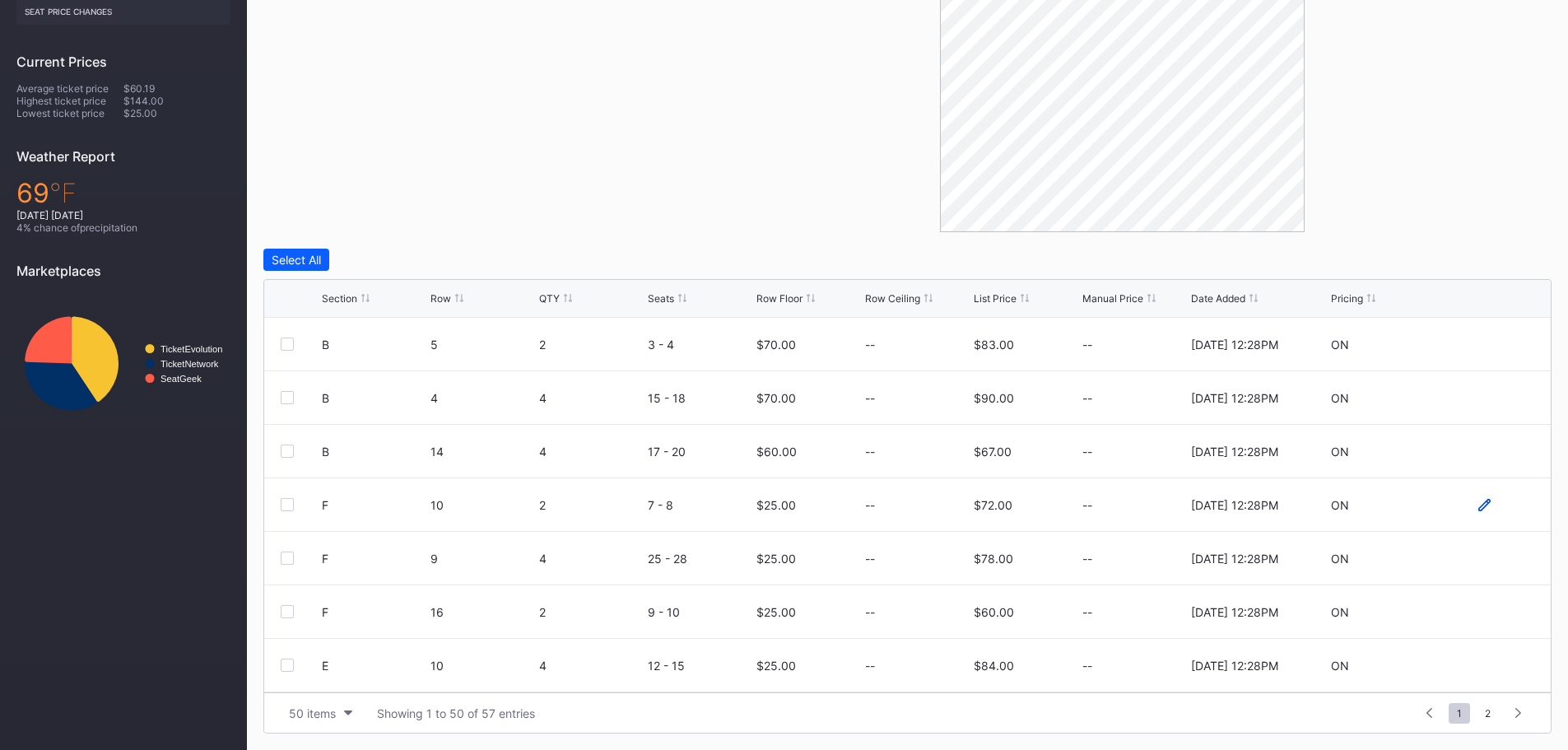
click at [1478, 505] on icon at bounding box center [1484, 505] width 12 height 12
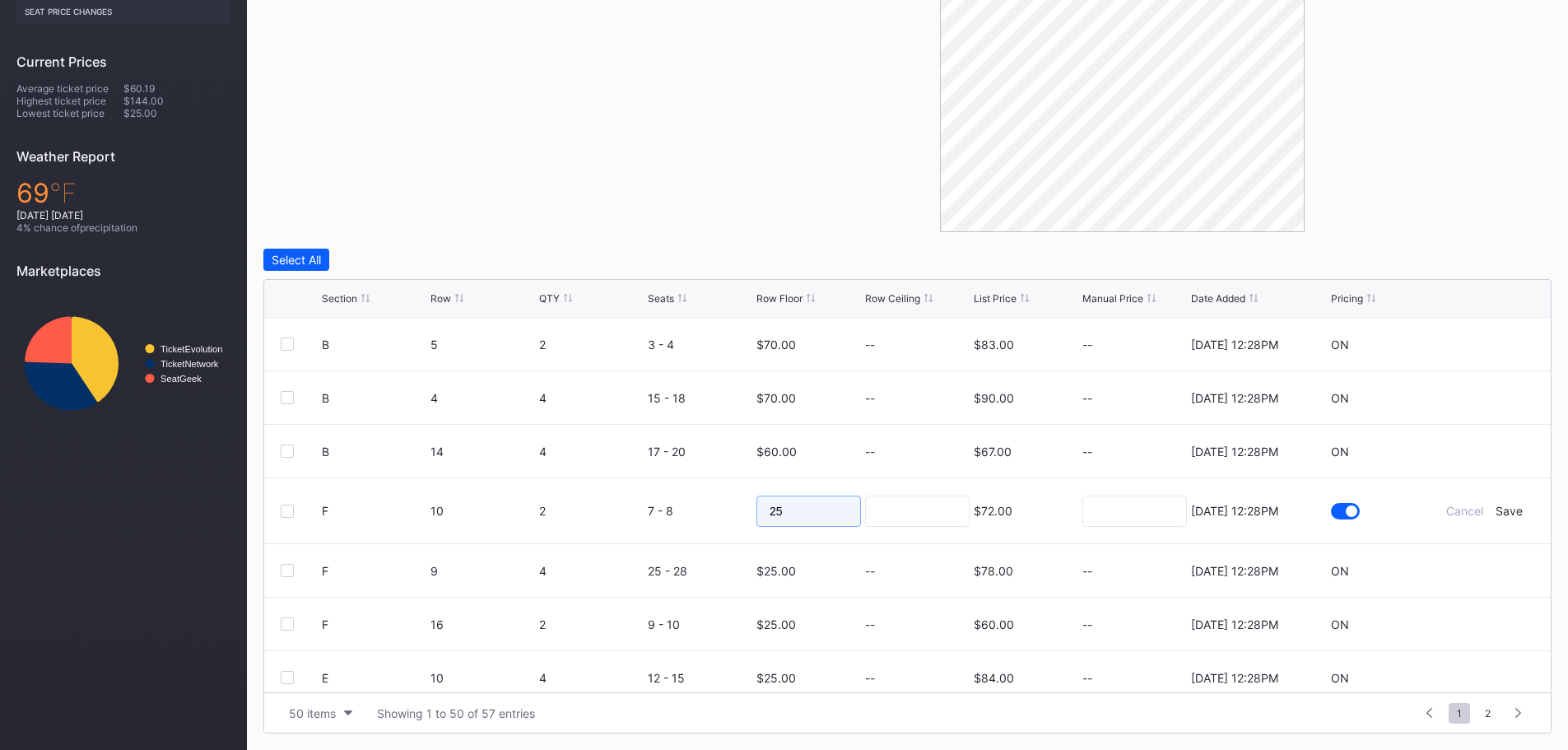
drag, startPoint x: 807, startPoint y: 515, endPoint x: 659, endPoint y: 509, distance: 148.1
click at [659, 509] on form "F 10 2 7 - 8 25 $72.00 [DATE] 12:28PM Cancel Save" at bounding box center [928, 510] width 1212 height 65
click at [1495, 514] on div "Save" at bounding box center [1508, 510] width 27 height 14
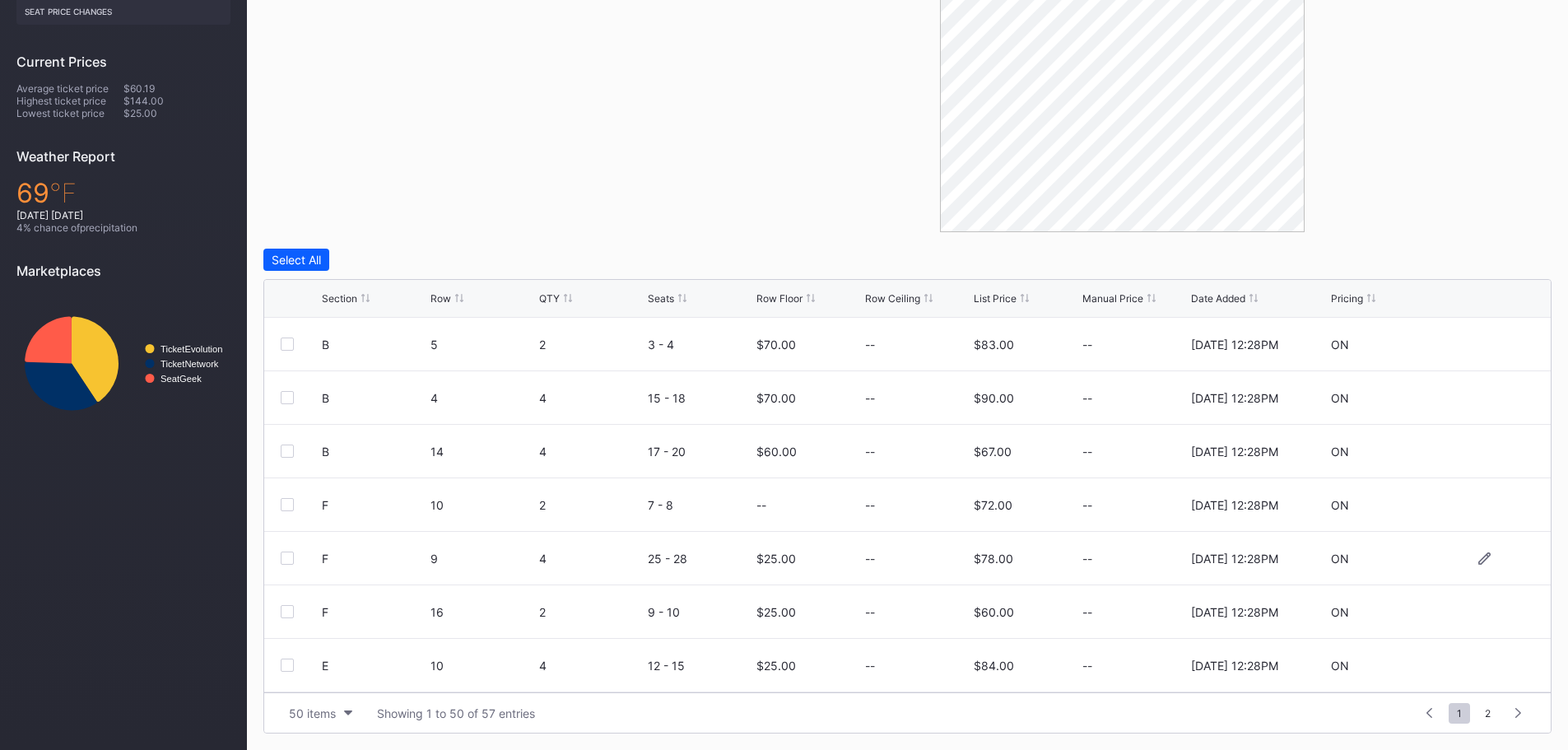
scroll to position [82, 0]
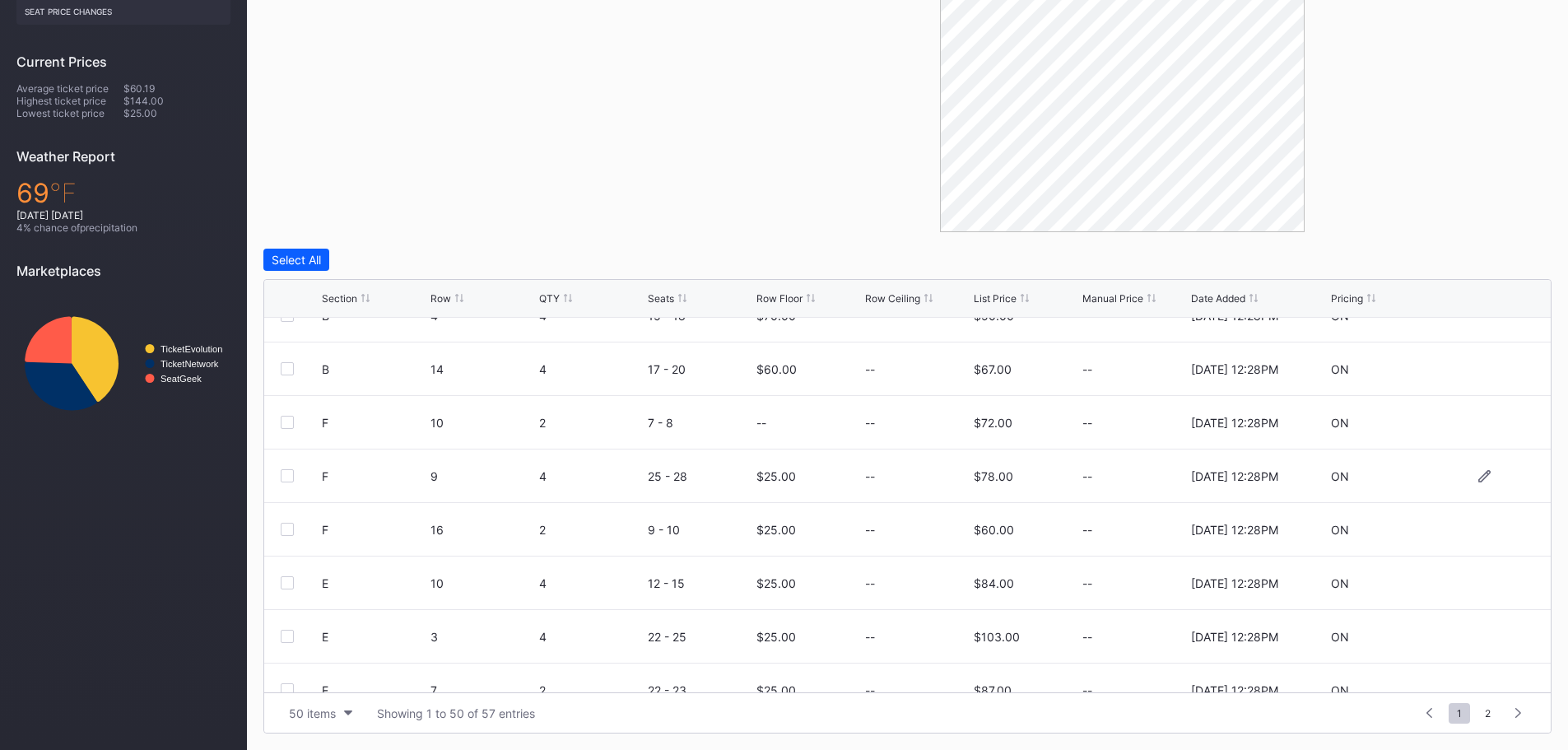
click at [1480, 482] on div "F 9 4 25 - 28 $25.00 -- $78.00 -- [DATE] 12:28PM ON" at bounding box center [907, 476] width 1286 height 53
click at [1478, 478] on icon at bounding box center [1484, 476] width 12 height 12
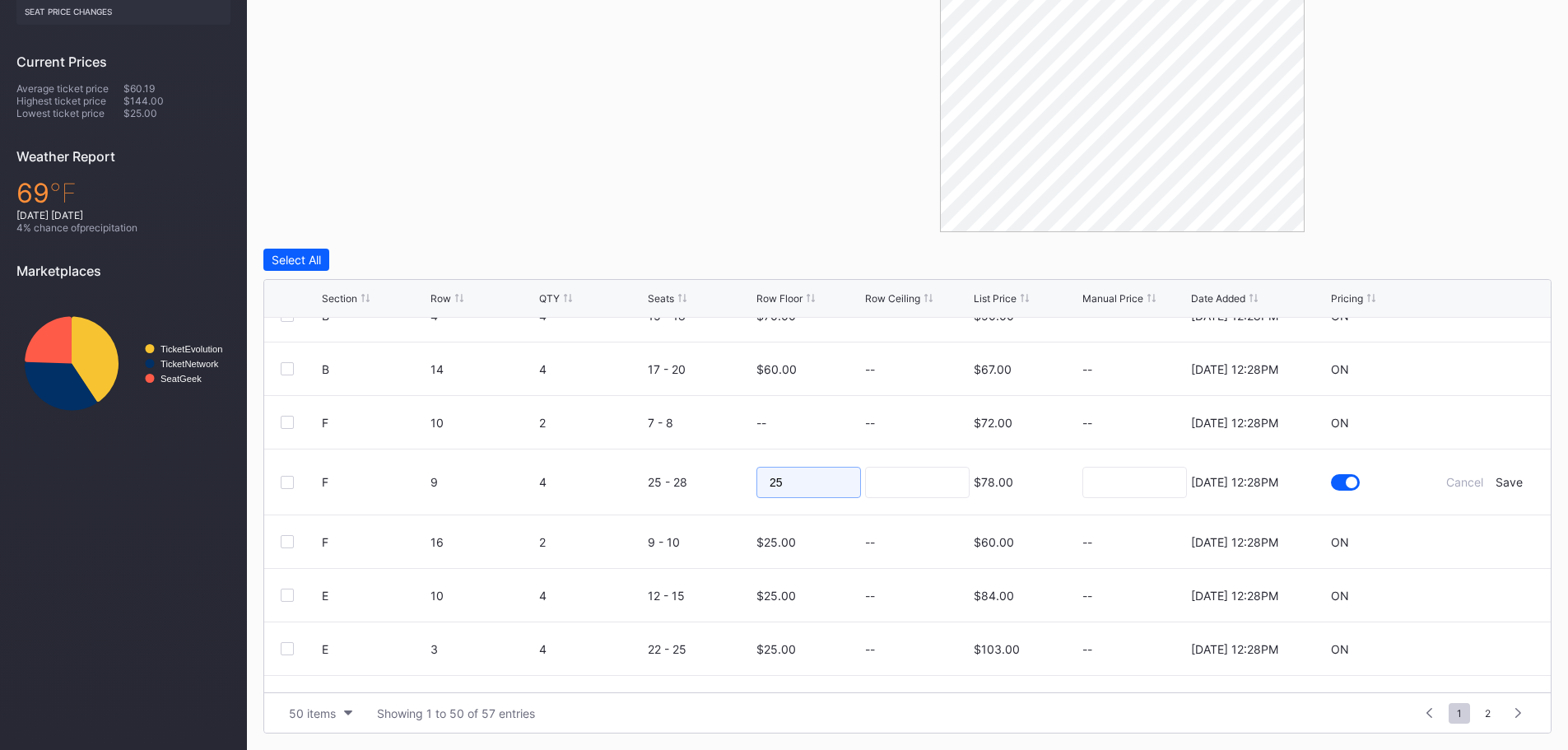
drag, startPoint x: 782, startPoint y: 486, endPoint x: 747, endPoint y: 482, distance: 35.2
click at [747, 482] on form "F 9 4 25 - 28 25 $78.00 [DATE] 12:28PM Cancel Save" at bounding box center [928, 481] width 1212 height 65
click at [1503, 481] on div "Save" at bounding box center [1508, 481] width 27 height 14
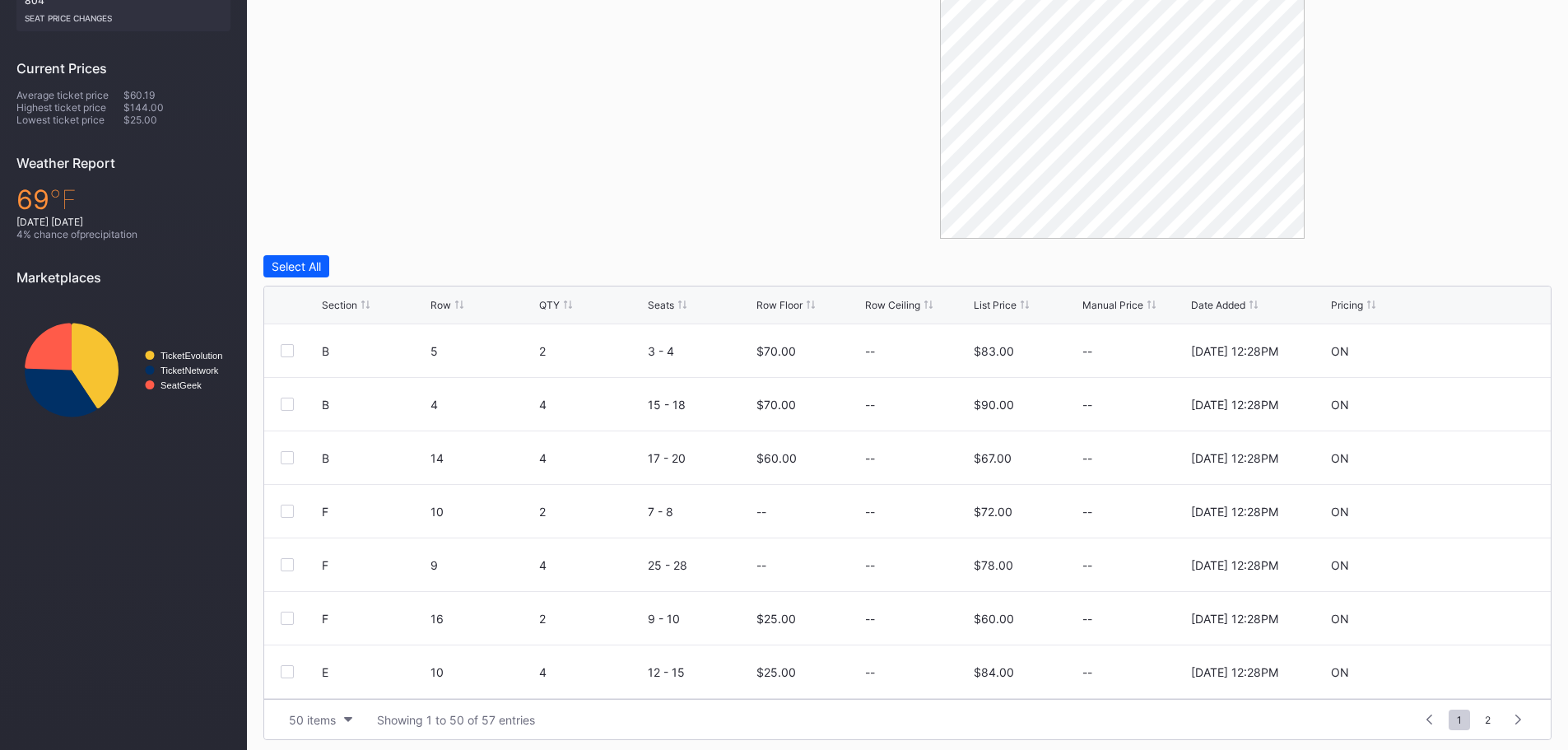
scroll to position [0, 0]
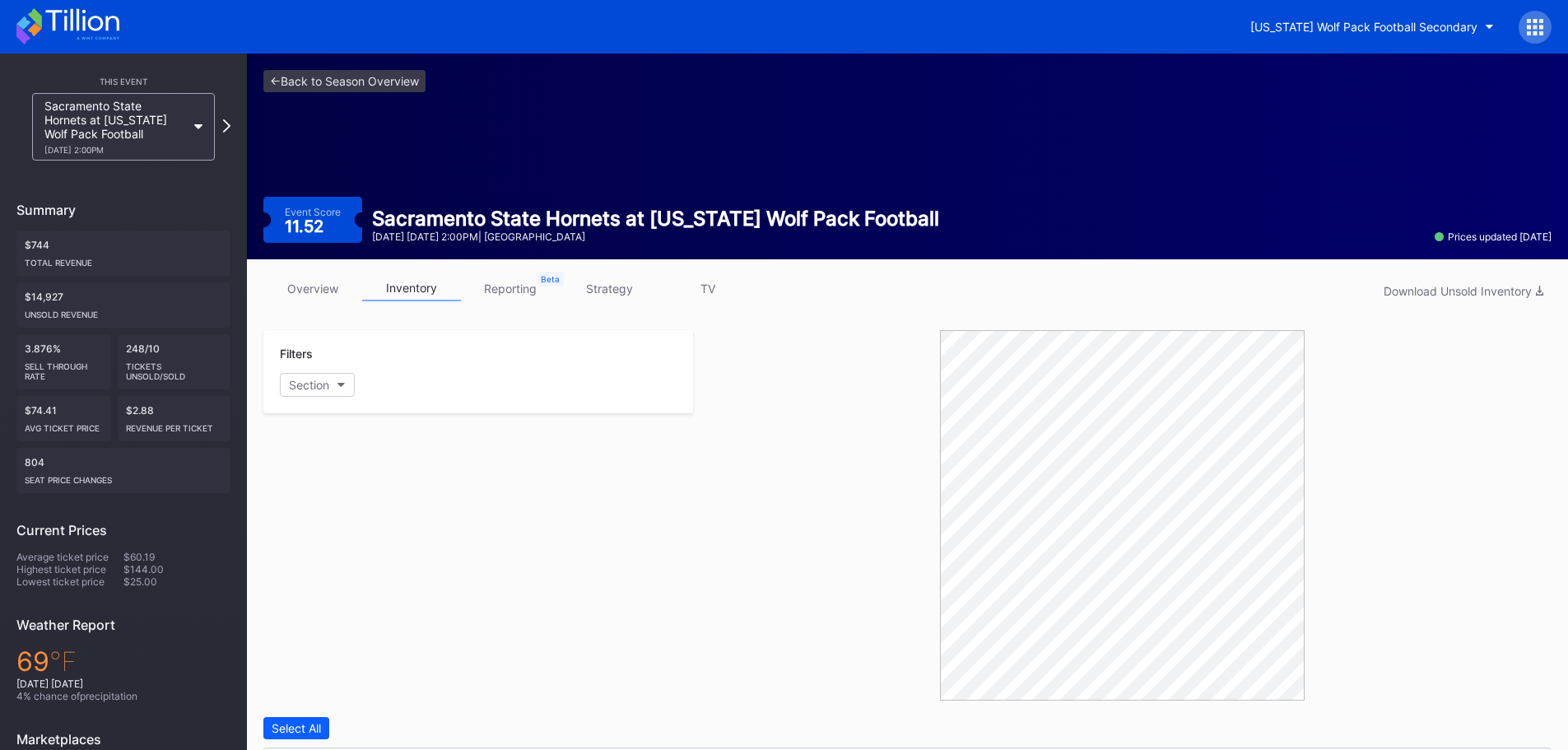
click at [65, 17] on icon at bounding box center [81, 21] width 73 height 22
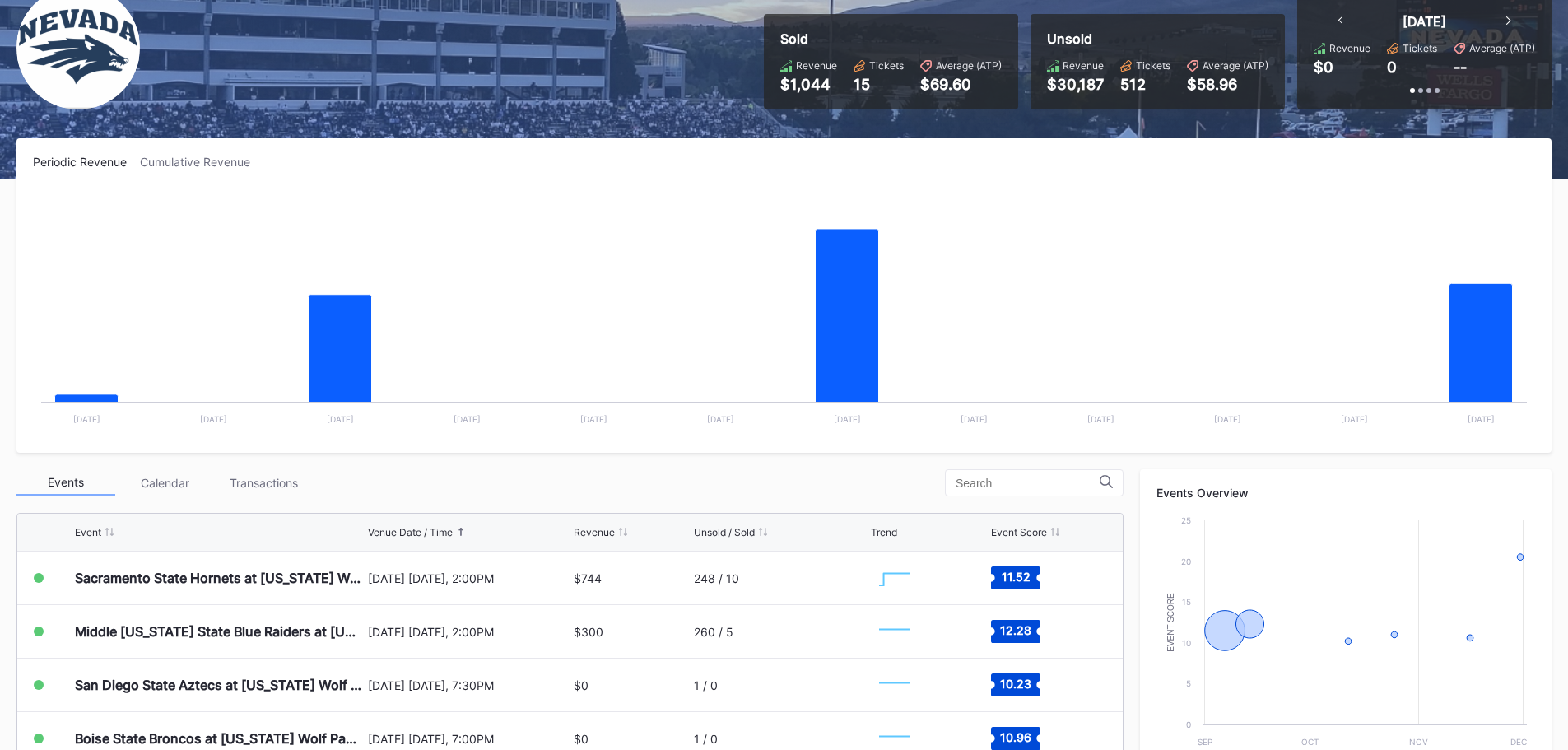
scroll to position [493, 0]
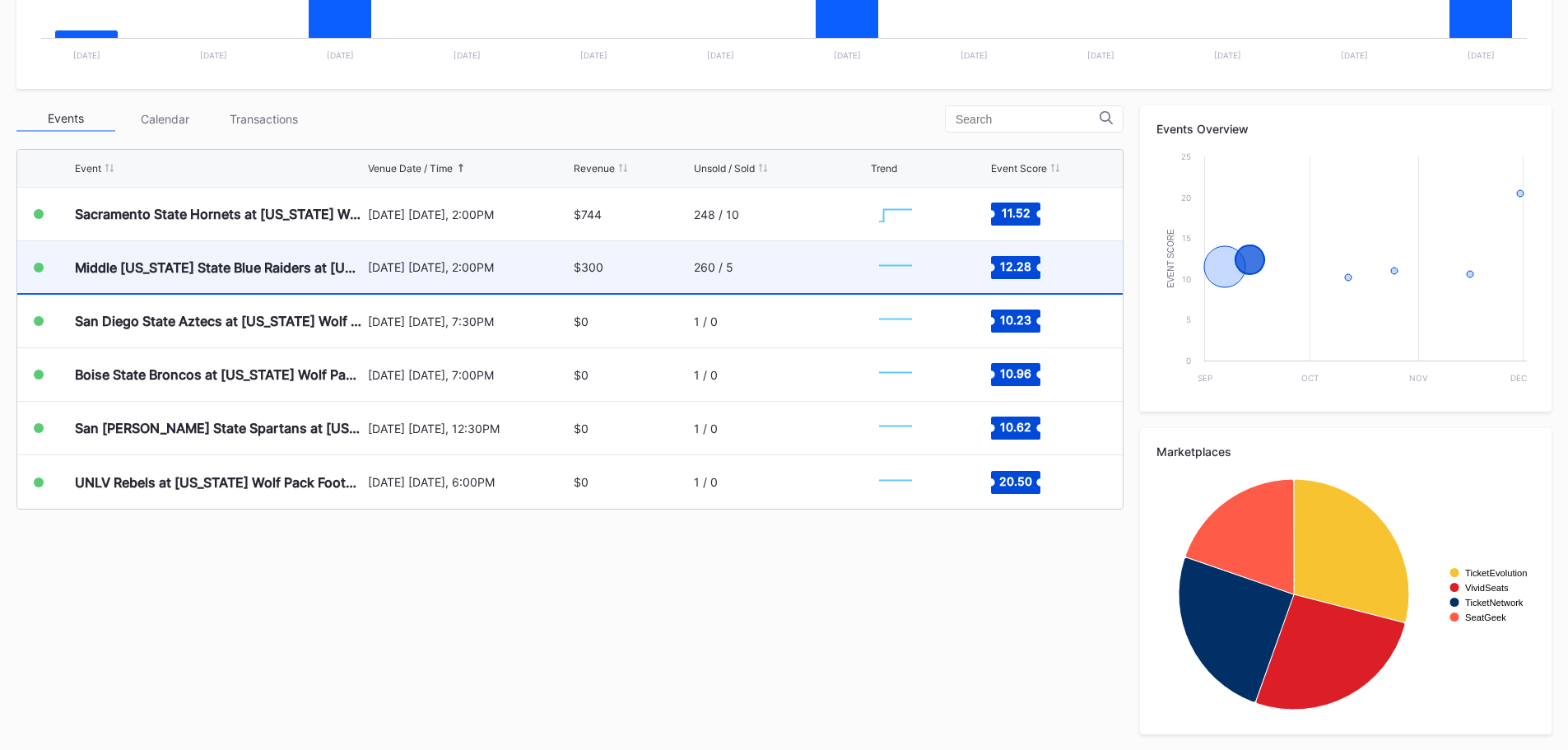
click at [275, 276] on div "Middle [US_STATE] State Blue Raiders at [US_STATE] Wolf Pack" at bounding box center [219, 267] width 289 height 51
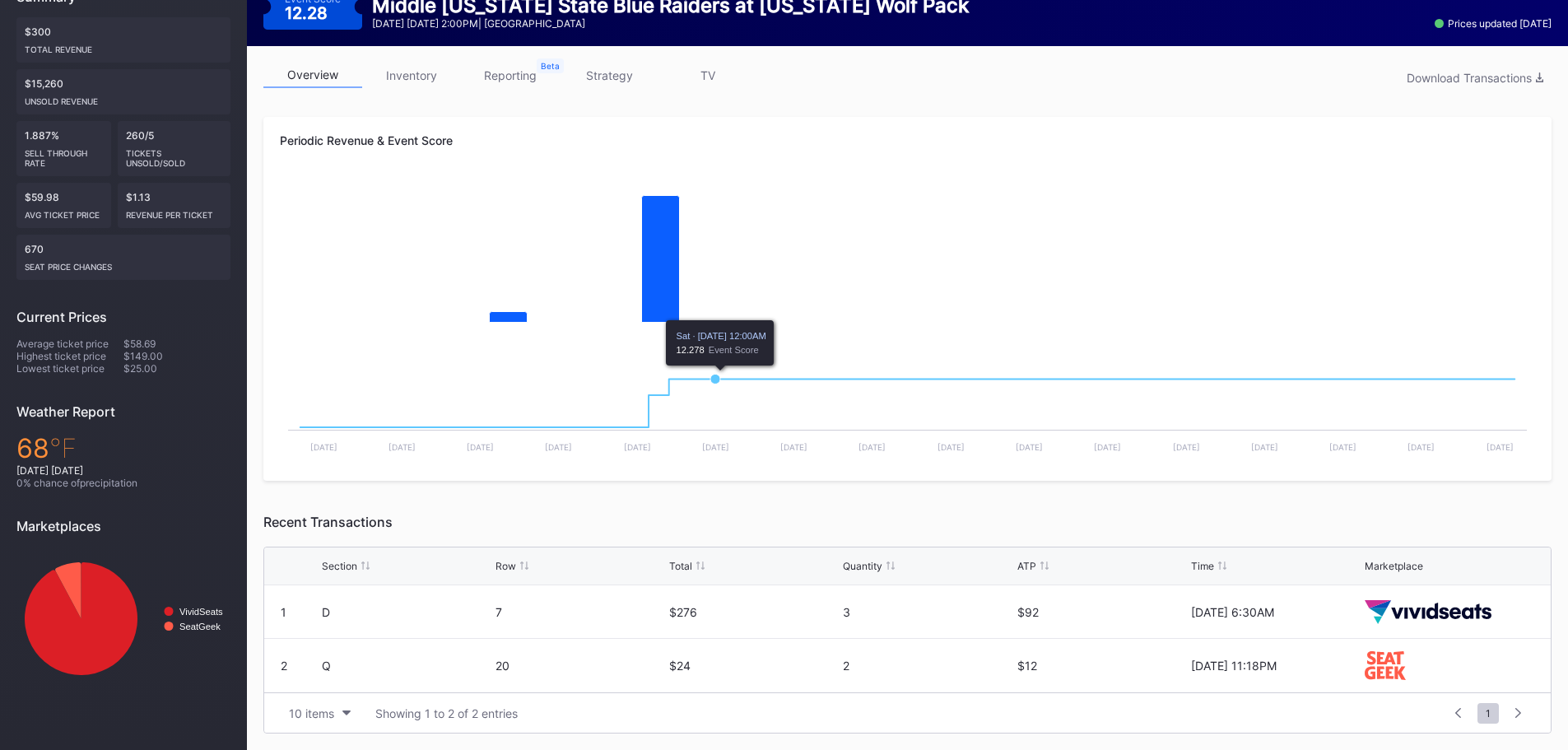
scroll to position [131, 0]
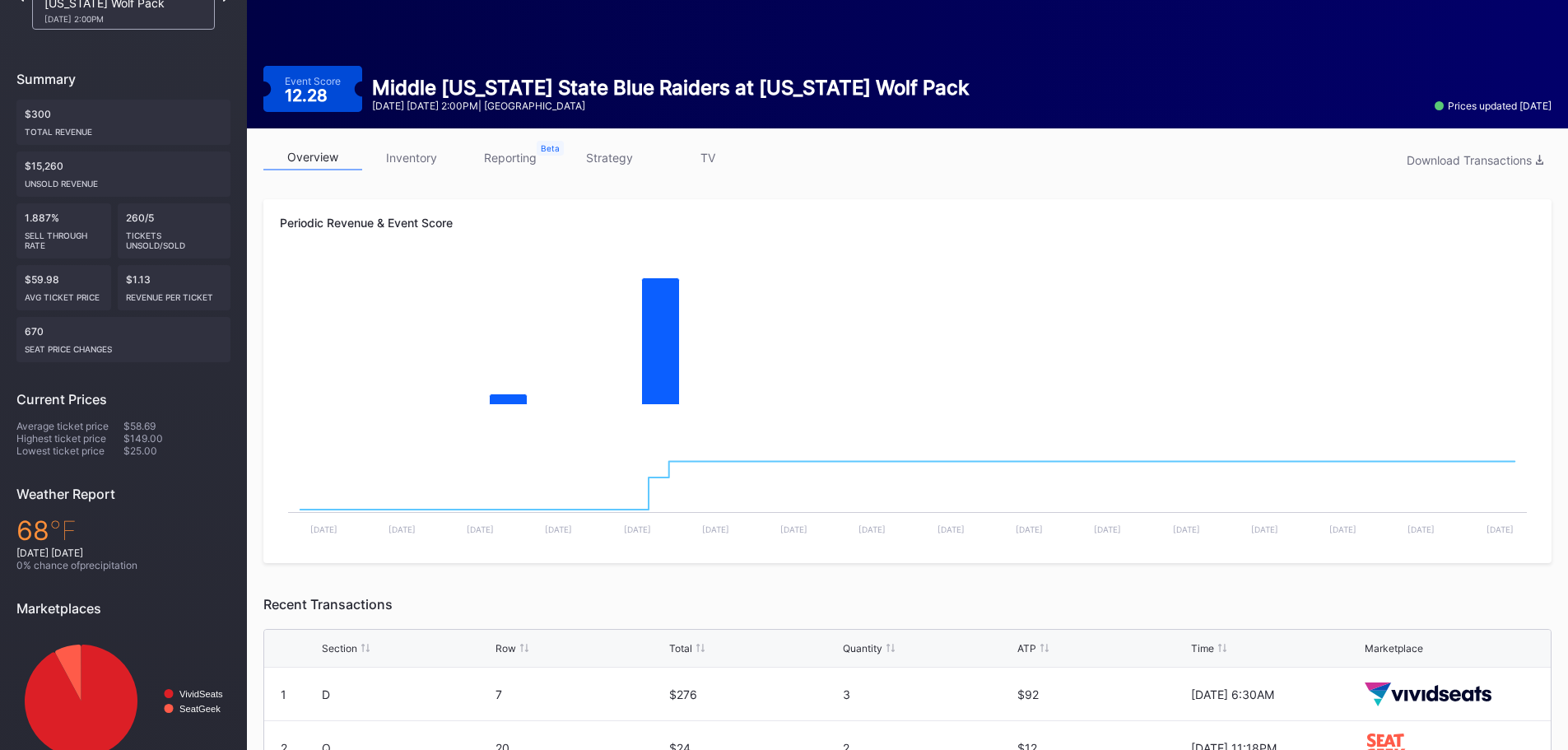
click at [436, 158] on link "inventory" at bounding box center [411, 157] width 98 height 25
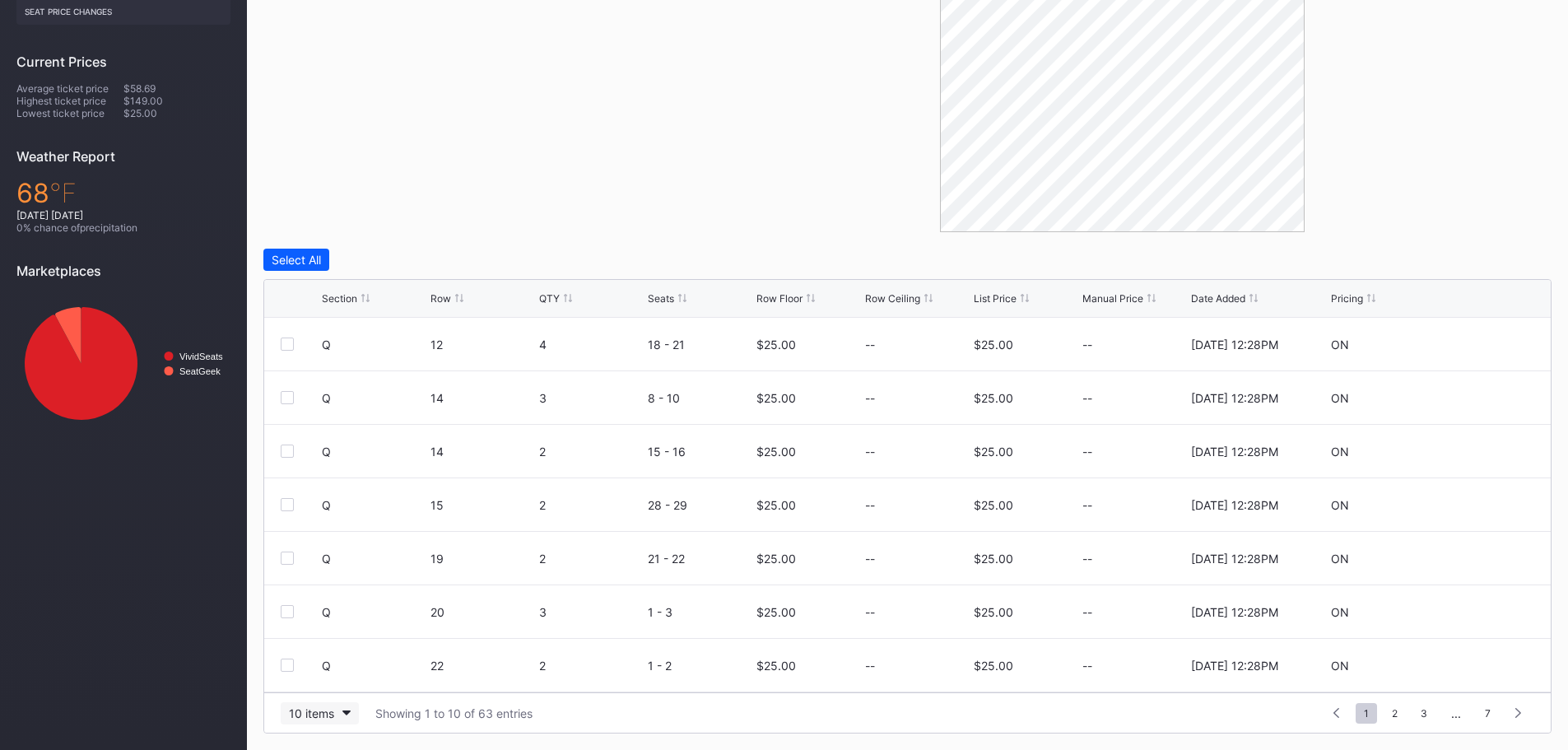
click at [310, 717] on div "10 items" at bounding box center [312, 713] width 45 height 14
click at [330, 611] on div "50 items" at bounding box center [316, 610] width 47 height 14
click at [1478, 346] on icon at bounding box center [1484, 343] width 12 height 12
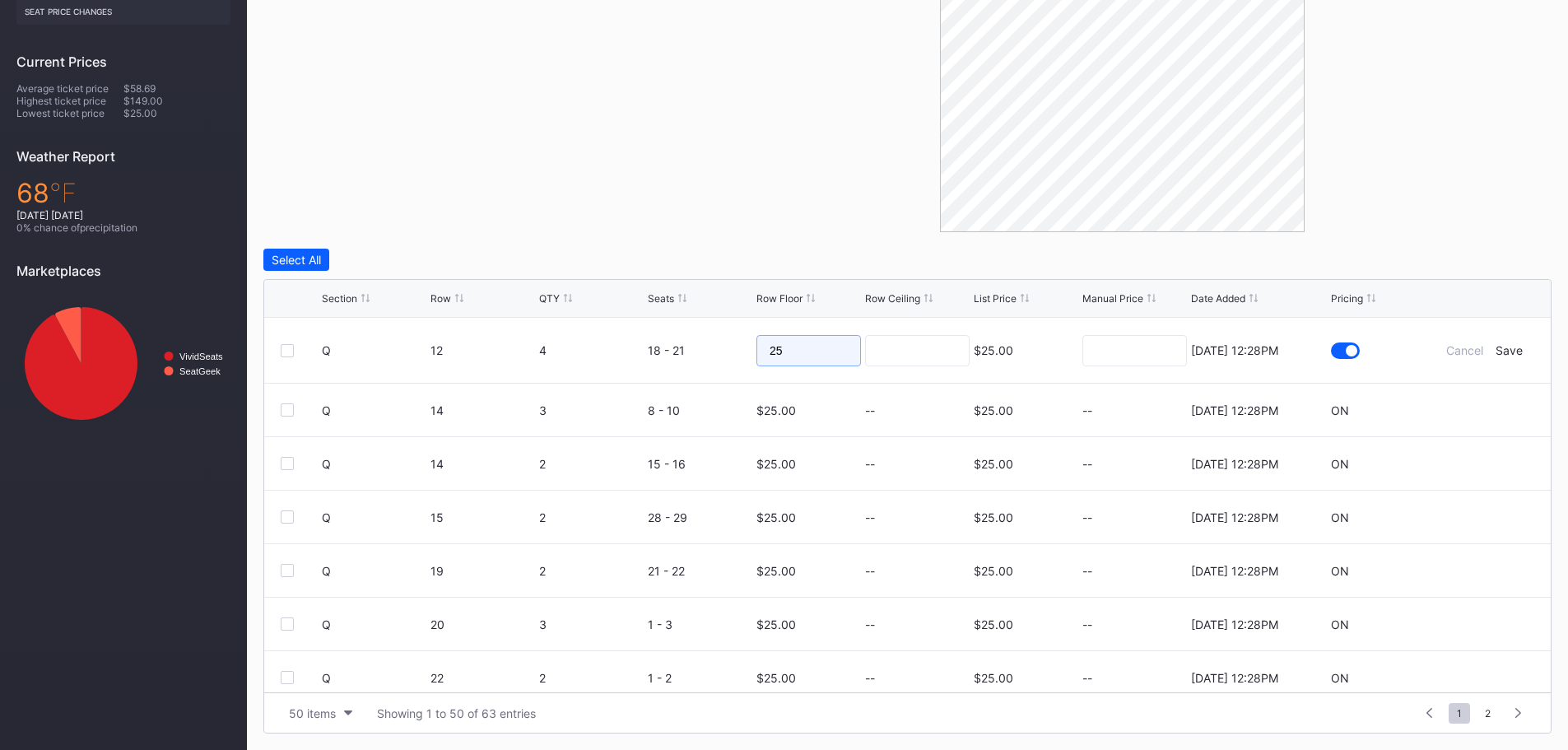
drag, startPoint x: 757, startPoint y: 352, endPoint x: 725, endPoint y: 347, distance: 32.4
click at [711, 344] on form "Q 12 4 18 - 21 25 $25.00 [DATE] 12:28PM Cancel Save" at bounding box center [928, 349] width 1212 height 65
click at [1502, 350] on div "Save" at bounding box center [1508, 350] width 27 height 14
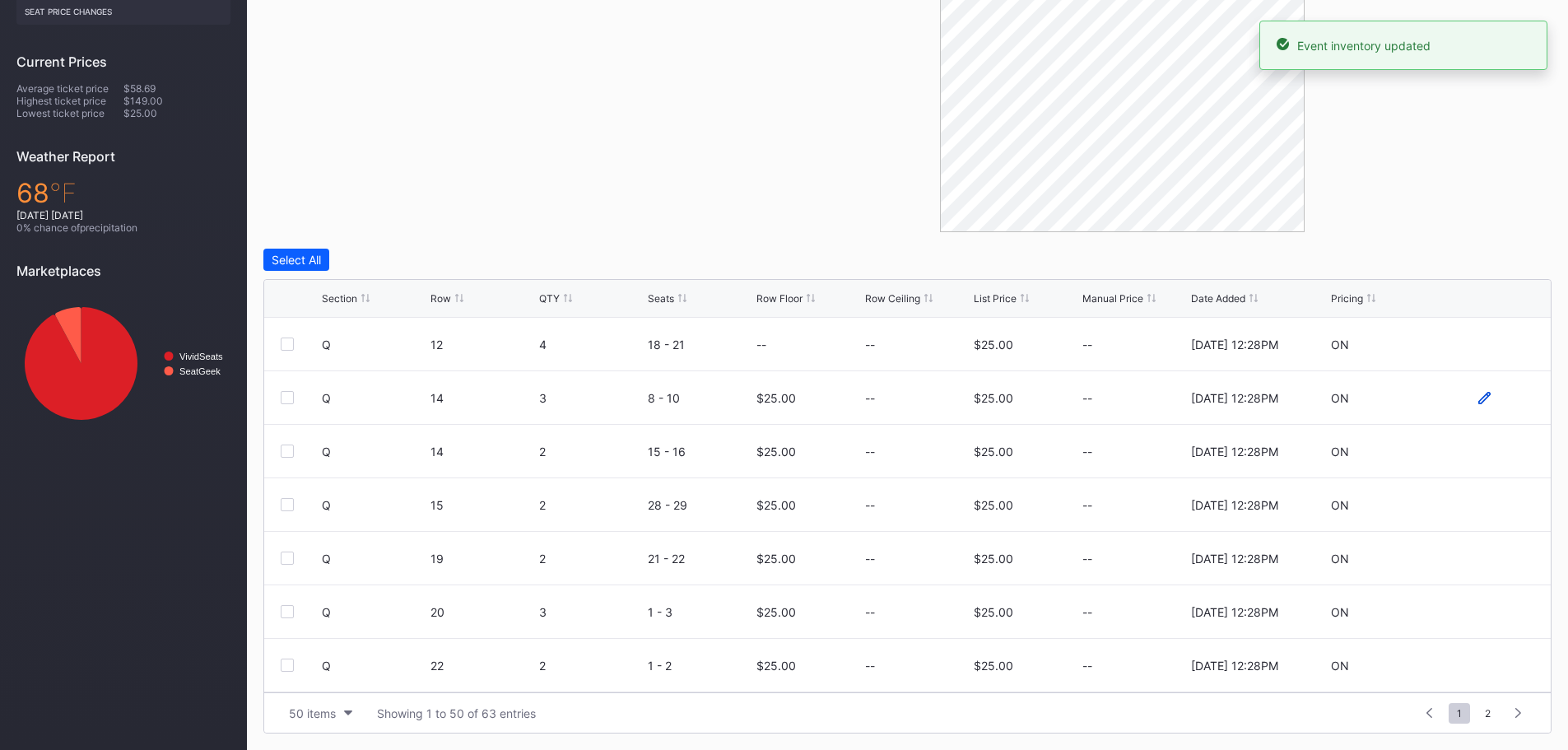
click at [1478, 396] on icon at bounding box center [1484, 397] width 12 height 12
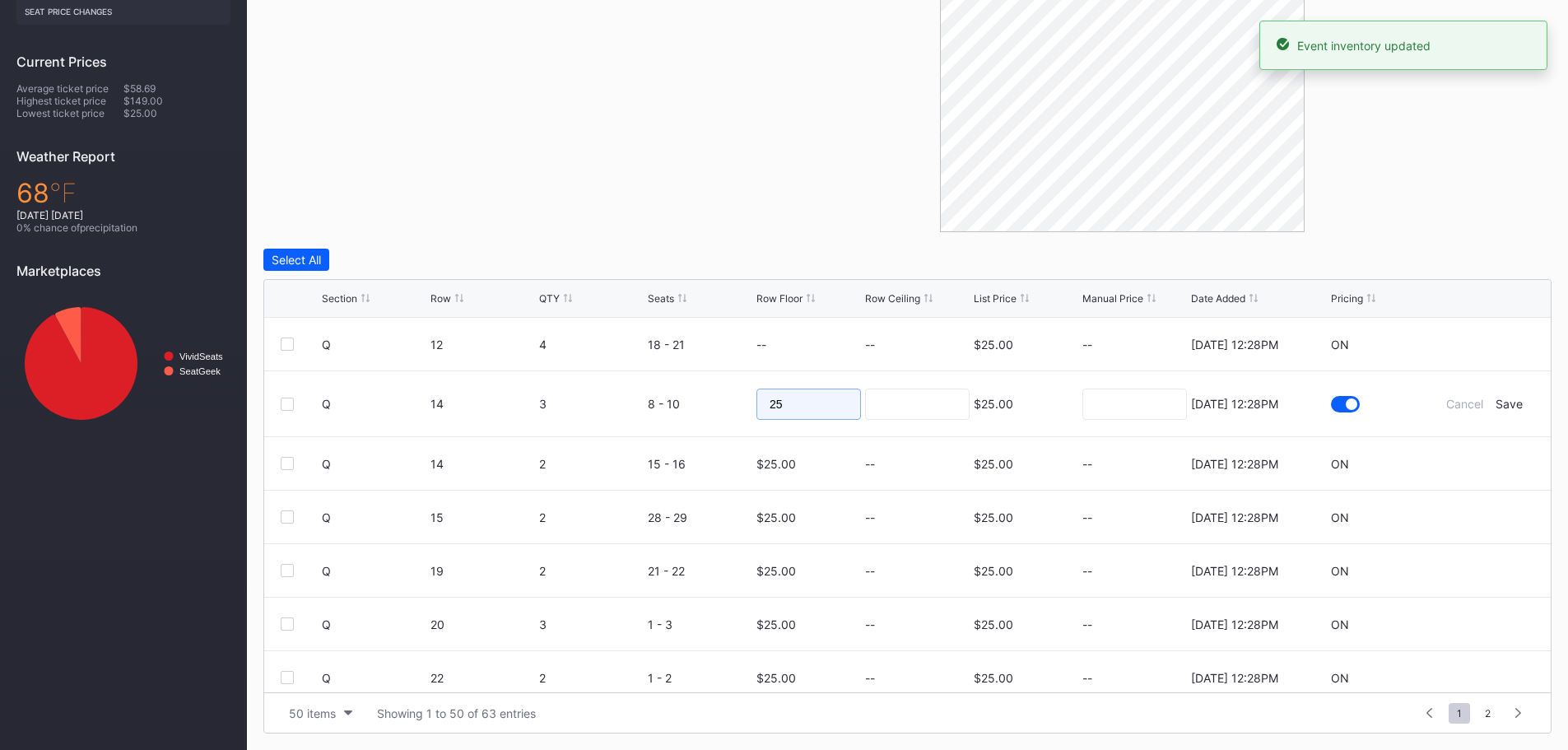
drag, startPoint x: 838, startPoint y: 404, endPoint x: 738, endPoint y: 406, distance: 100.0
click at [738, 406] on form "Q 14 3 8 - 10 25 $25.00 [DATE] 12:28PM Cancel Save" at bounding box center [928, 403] width 1212 height 65
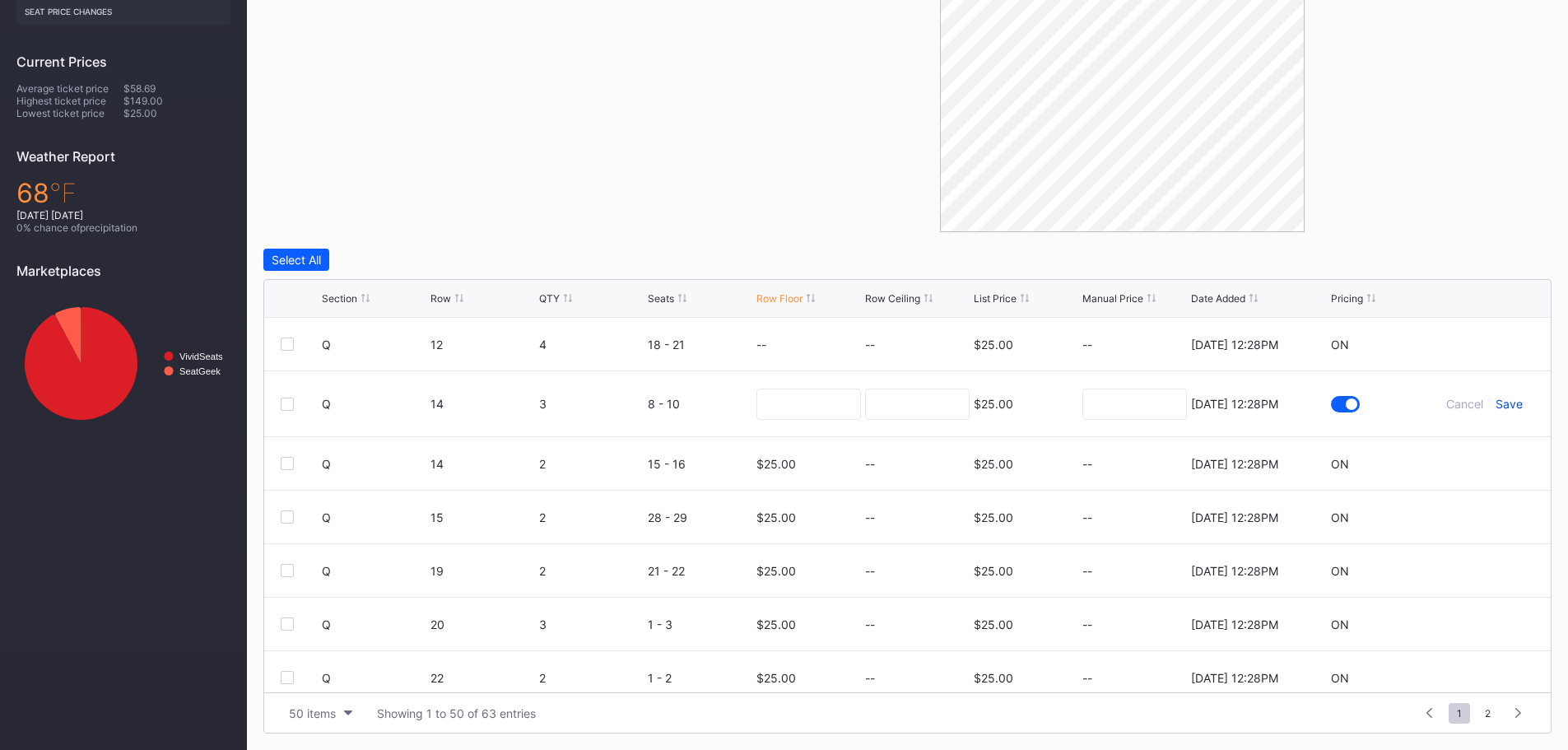
click at [1505, 409] on div "Save" at bounding box center [1508, 404] width 27 height 14
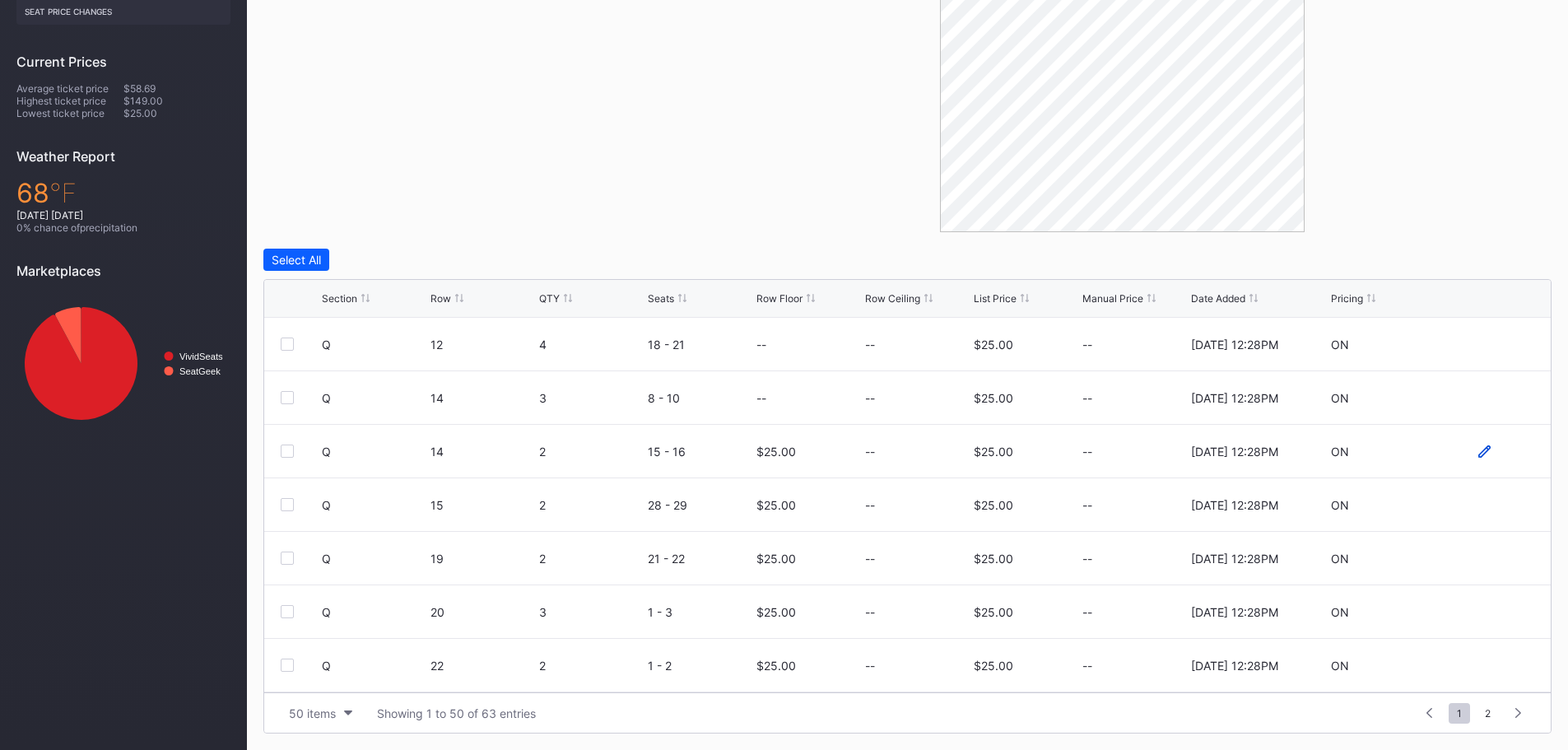
click at [1478, 449] on icon at bounding box center [1484, 451] width 12 height 12
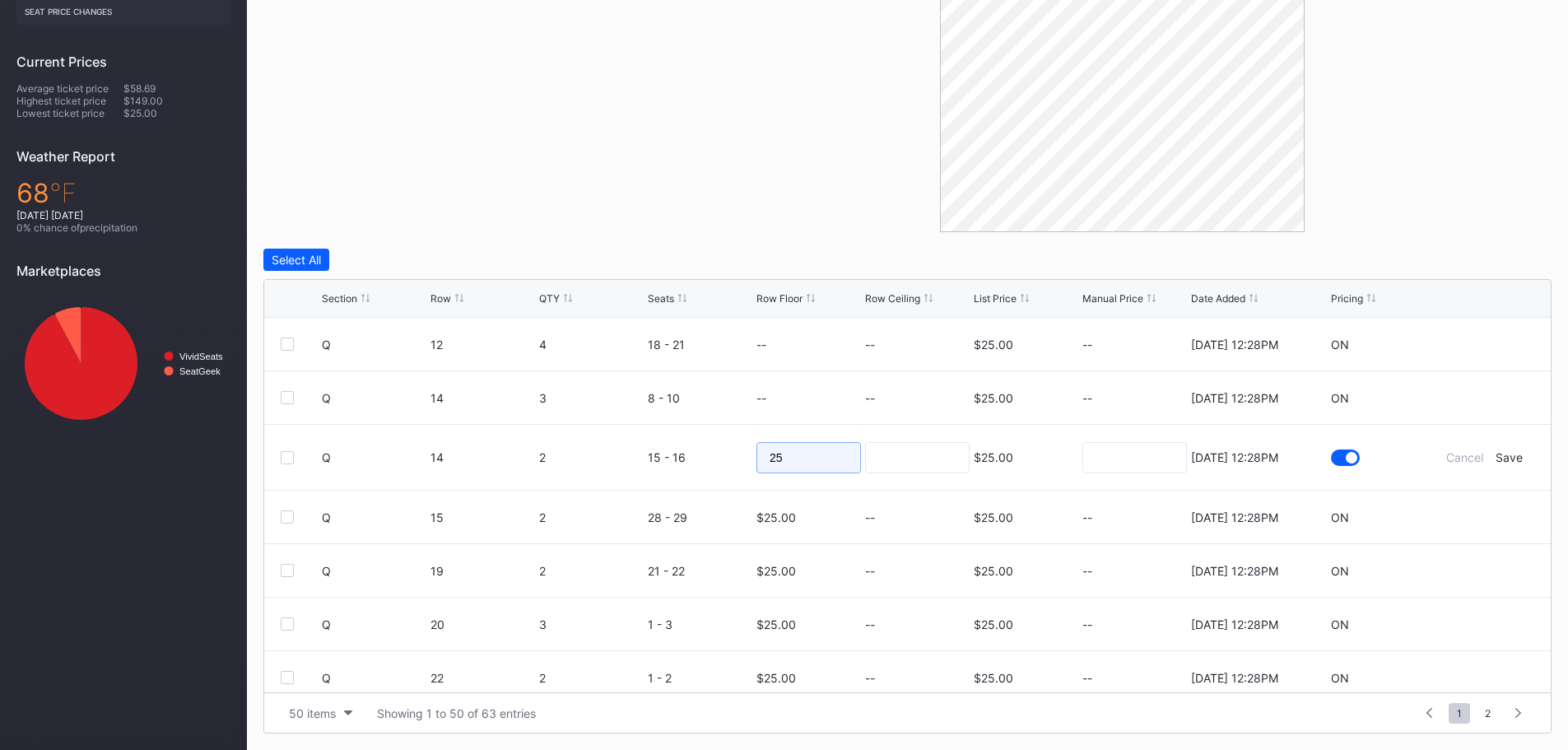
drag, startPoint x: 791, startPoint y: 453, endPoint x: 705, endPoint y: 453, distance: 86.0
click at [706, 453] on form "Q 14 2 15 - 16 25 $25.00 [DATE] 12:28PM Cancel Save" at bounding box center [928, 457] width 1212 height 65
click at [1504, 460] on div "Save" at bounding box center [1508, 457] width 27 height 14
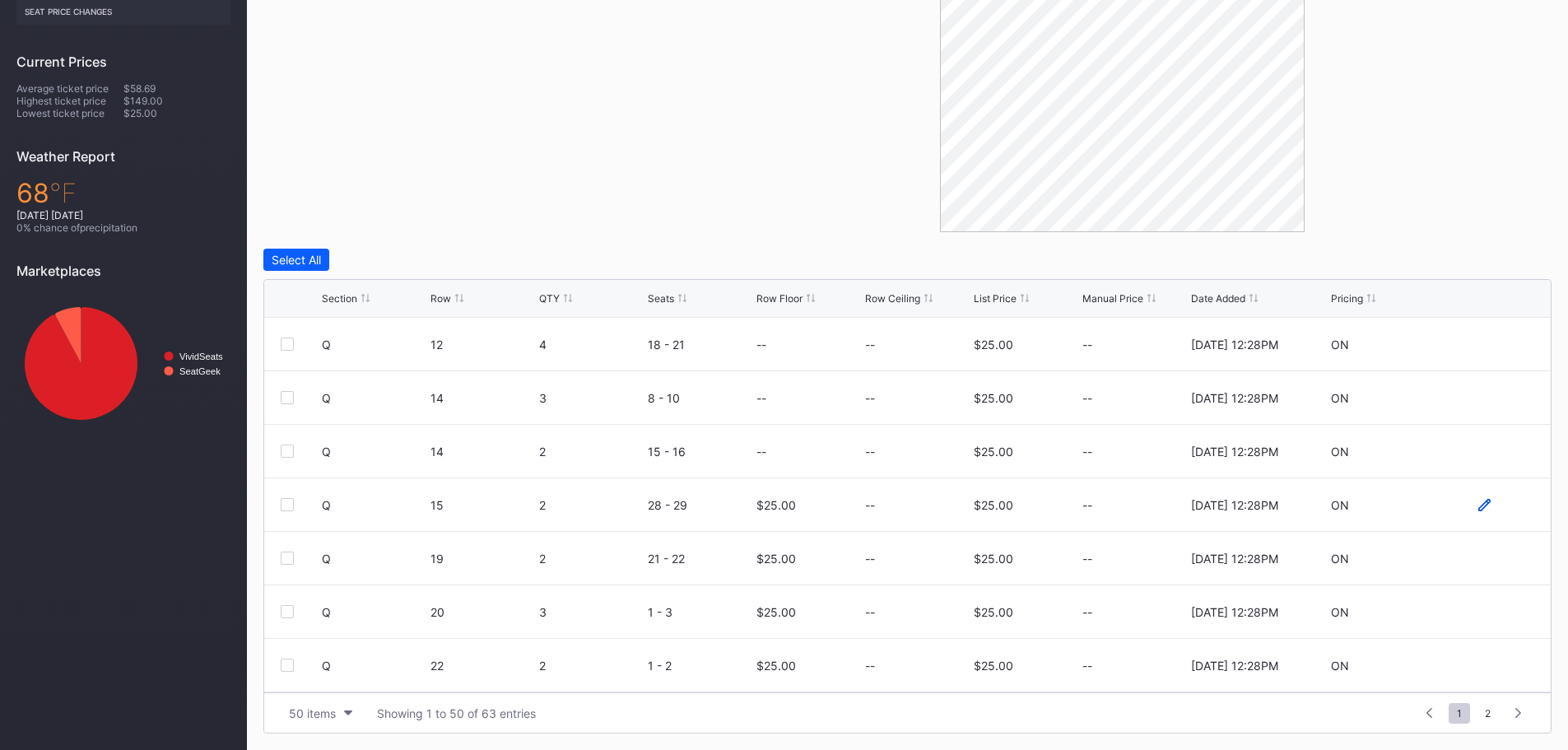
click at [1478, 507] on icon at bounding box center [1484, 505] width 12 height 12
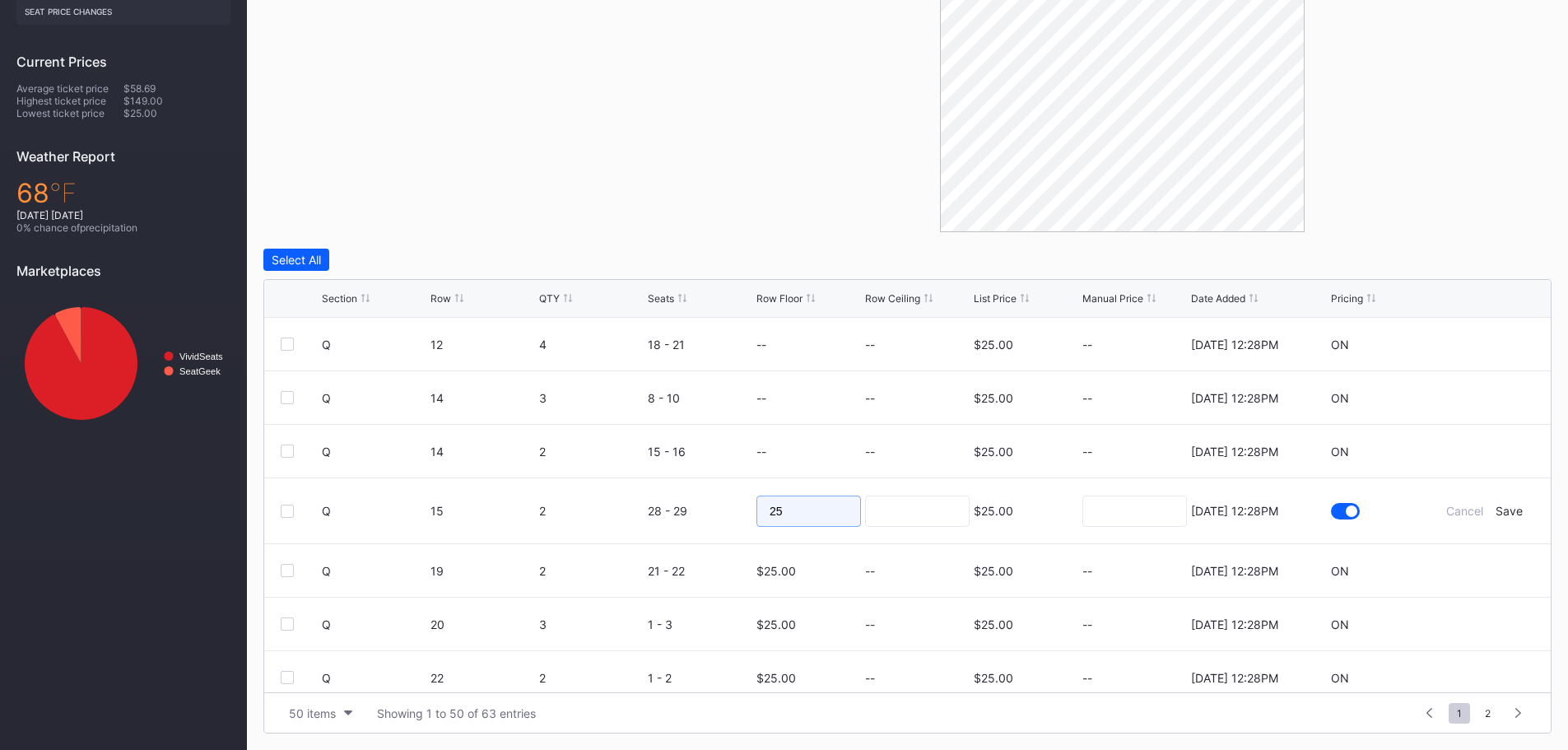
drag, startPoint x: 821, startPoint y: 518, endPoint x: 691, endPoint y: 509, distance: 130.3
click at [691, 509] on form "Q 15 2 28 - 29 25 $25.00 [DATE] 12:28PM Cancel Save" at bounding box center [928, 510] width 1212 height 65
click at [1499, 512] on div "Save" at bounding box center [1508, 510] width 27 height 14
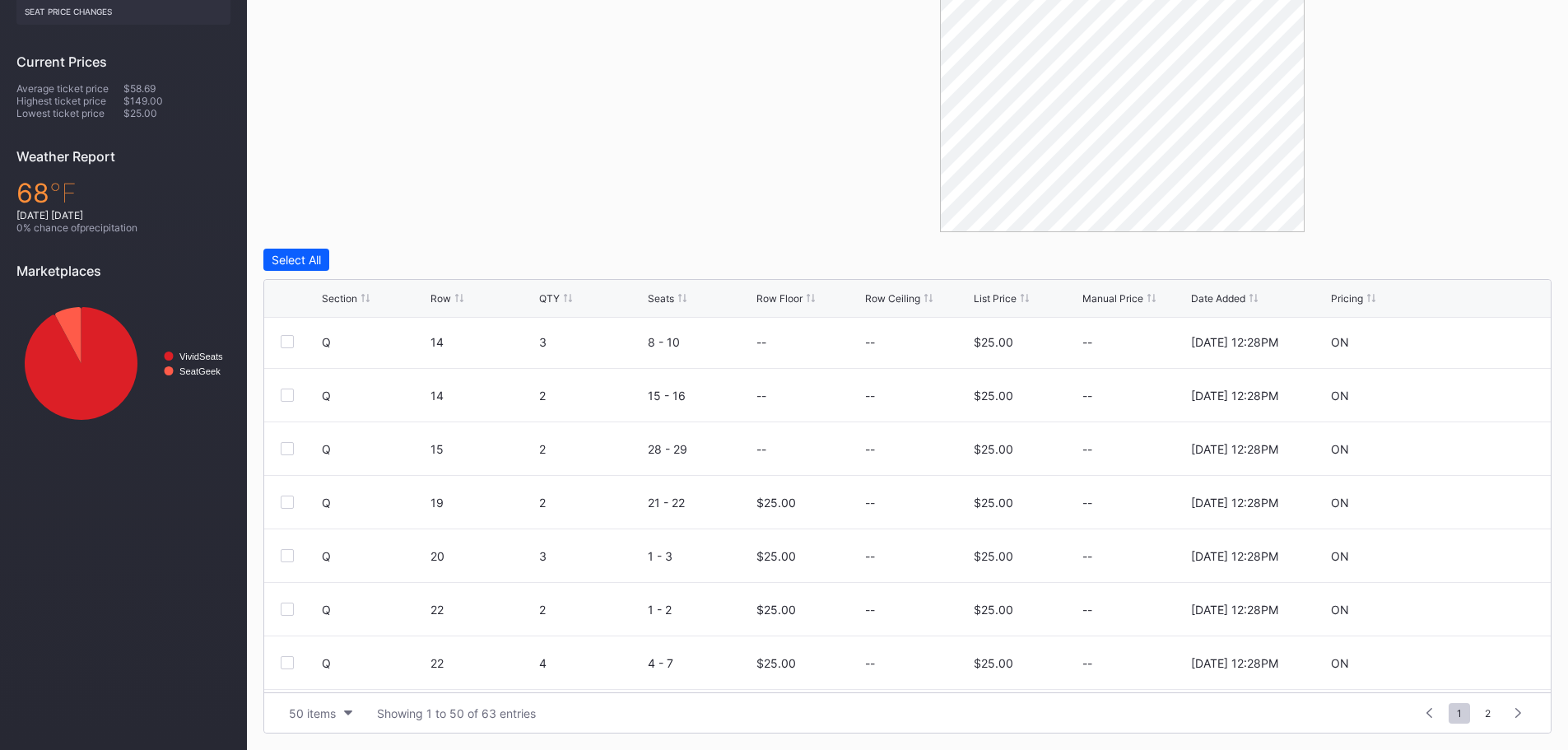
scroll to position [82, 0]
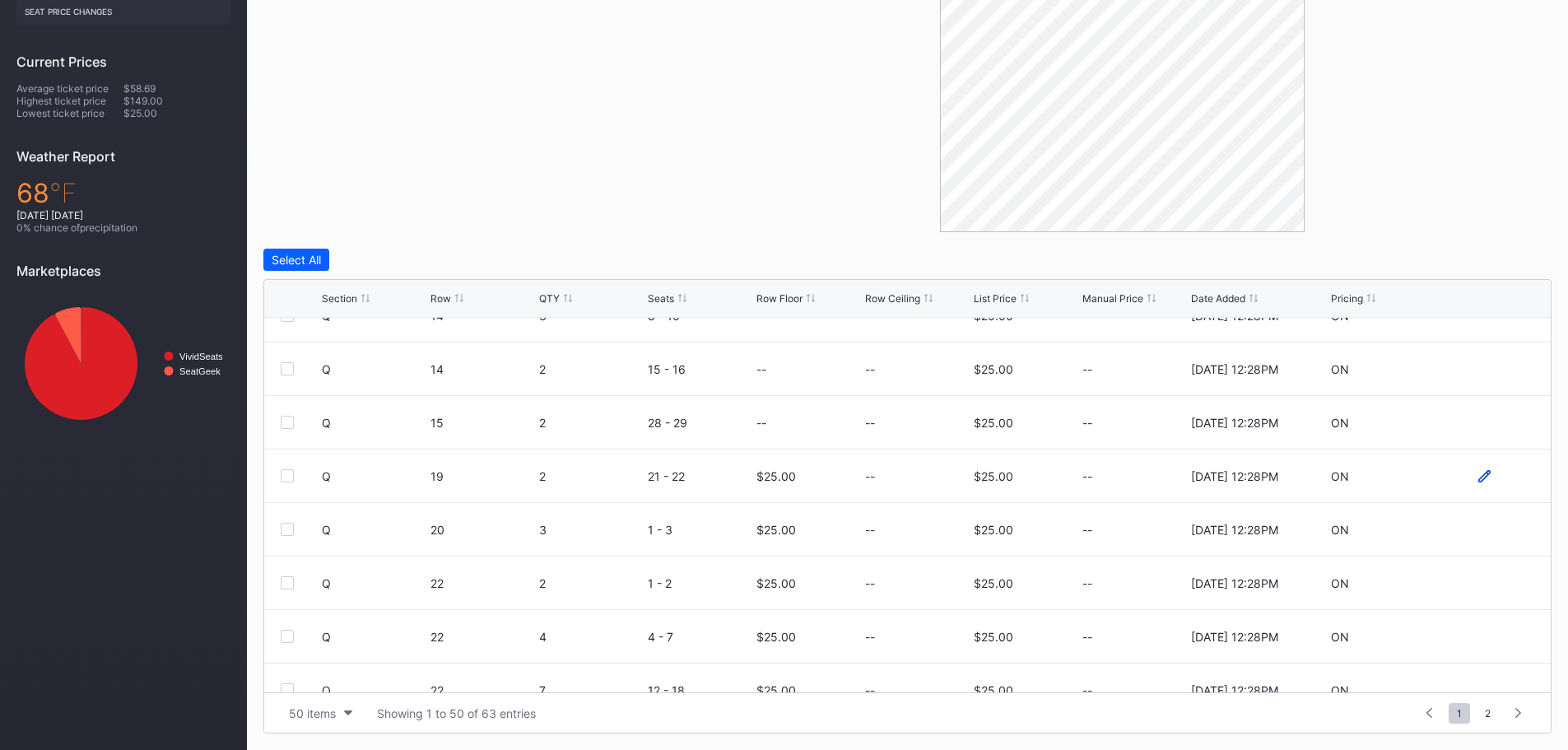
click at [1478, 474] on icon at bounding box center [1484, 476] width 12 height 12
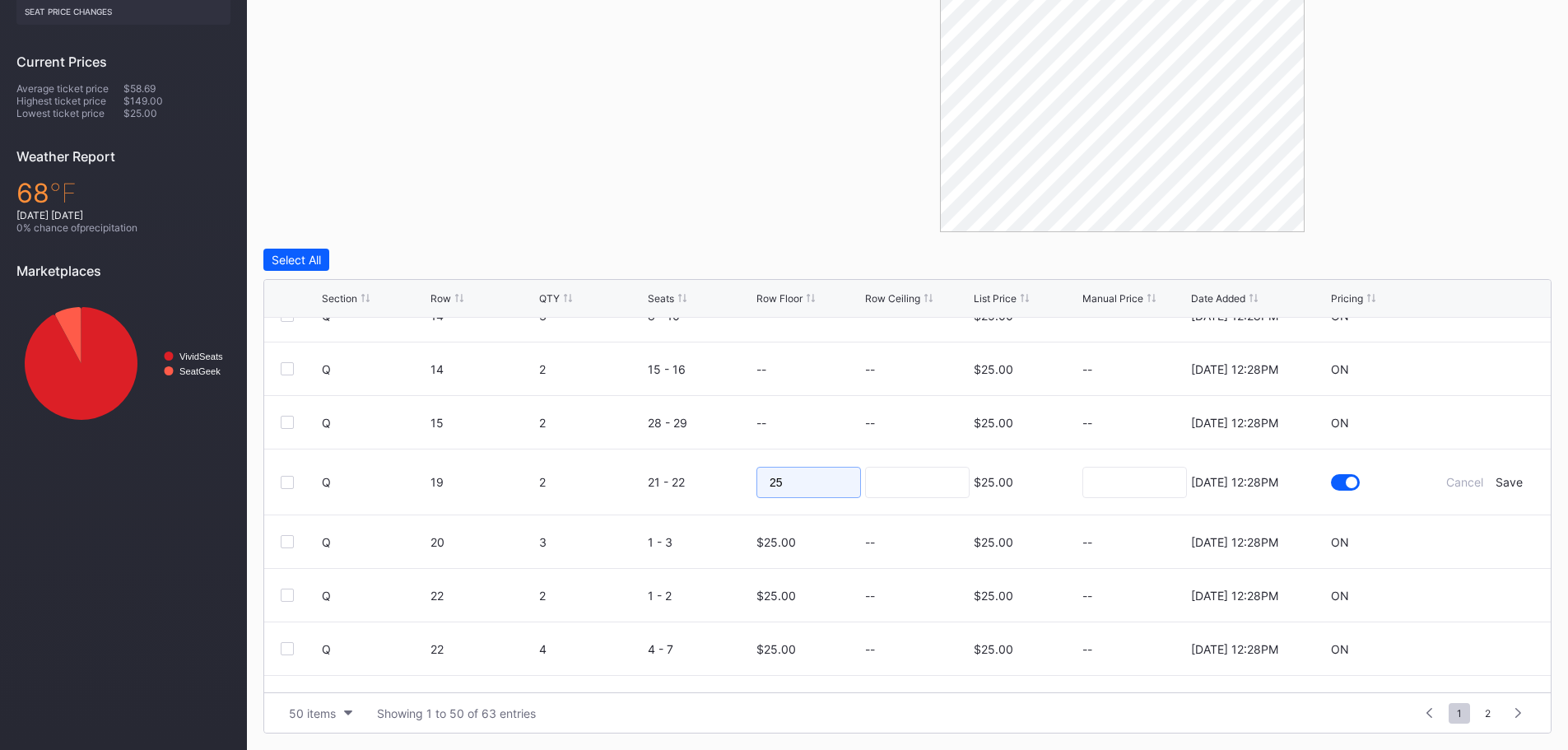
click at [815, 487] on input "25" at bounding box center [809, 481] width 105 height 31
type input "2"
click at [1508, 478] on div "Save" at bounding box center [1508, 481] width 27 height 14
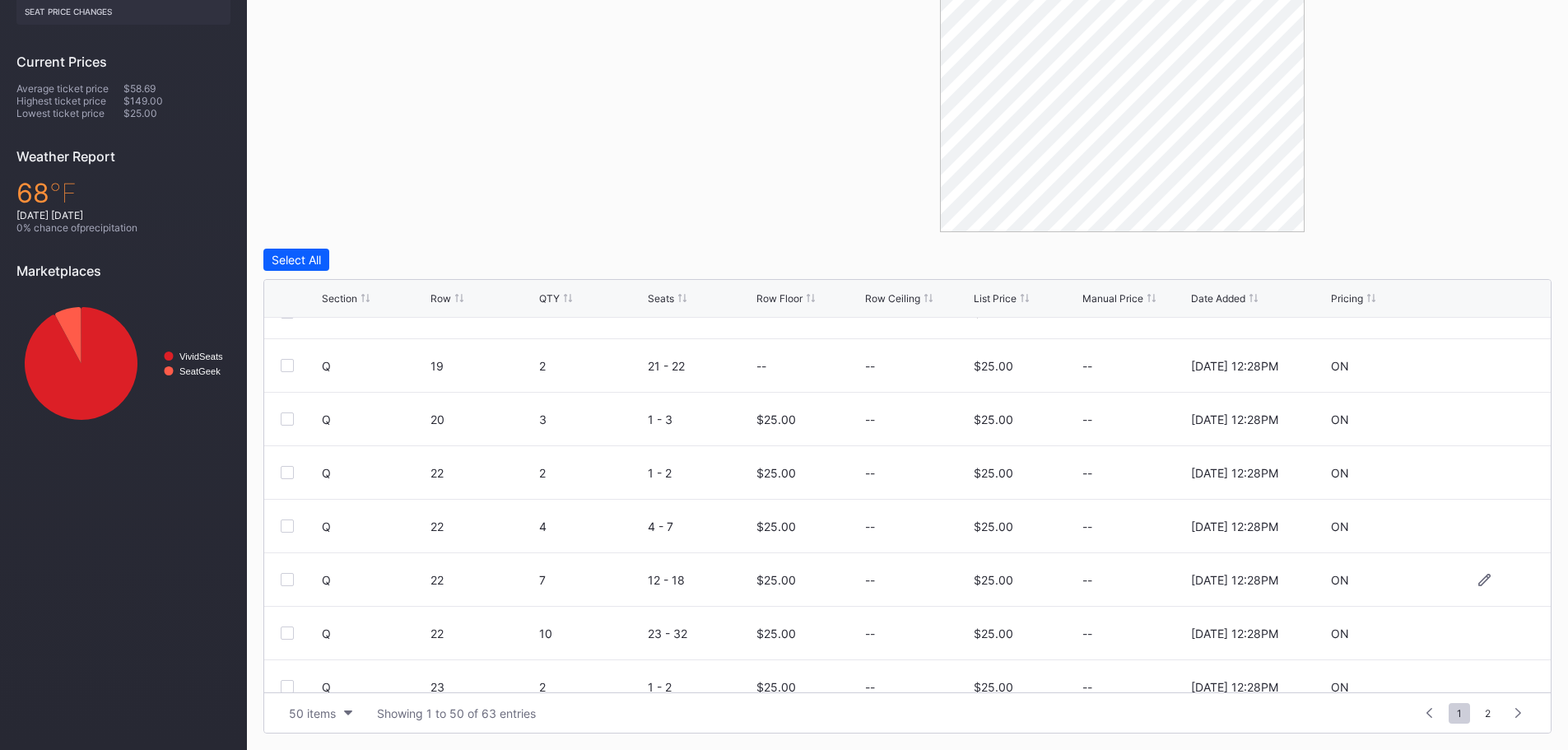
scroll to position [165, 0]
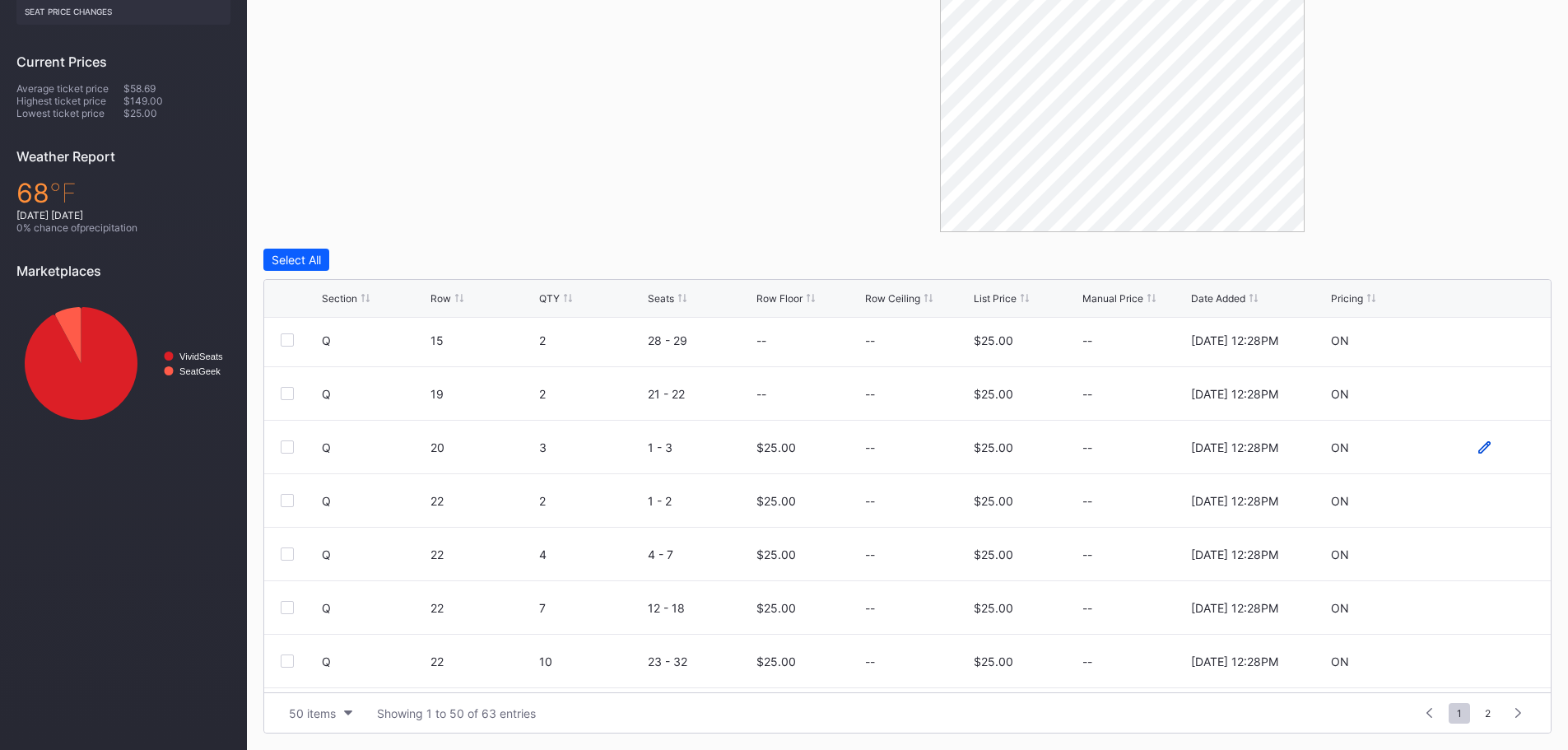
click at [1478, 450] on icon at bounding box center [1484, 447] width 12 height 12
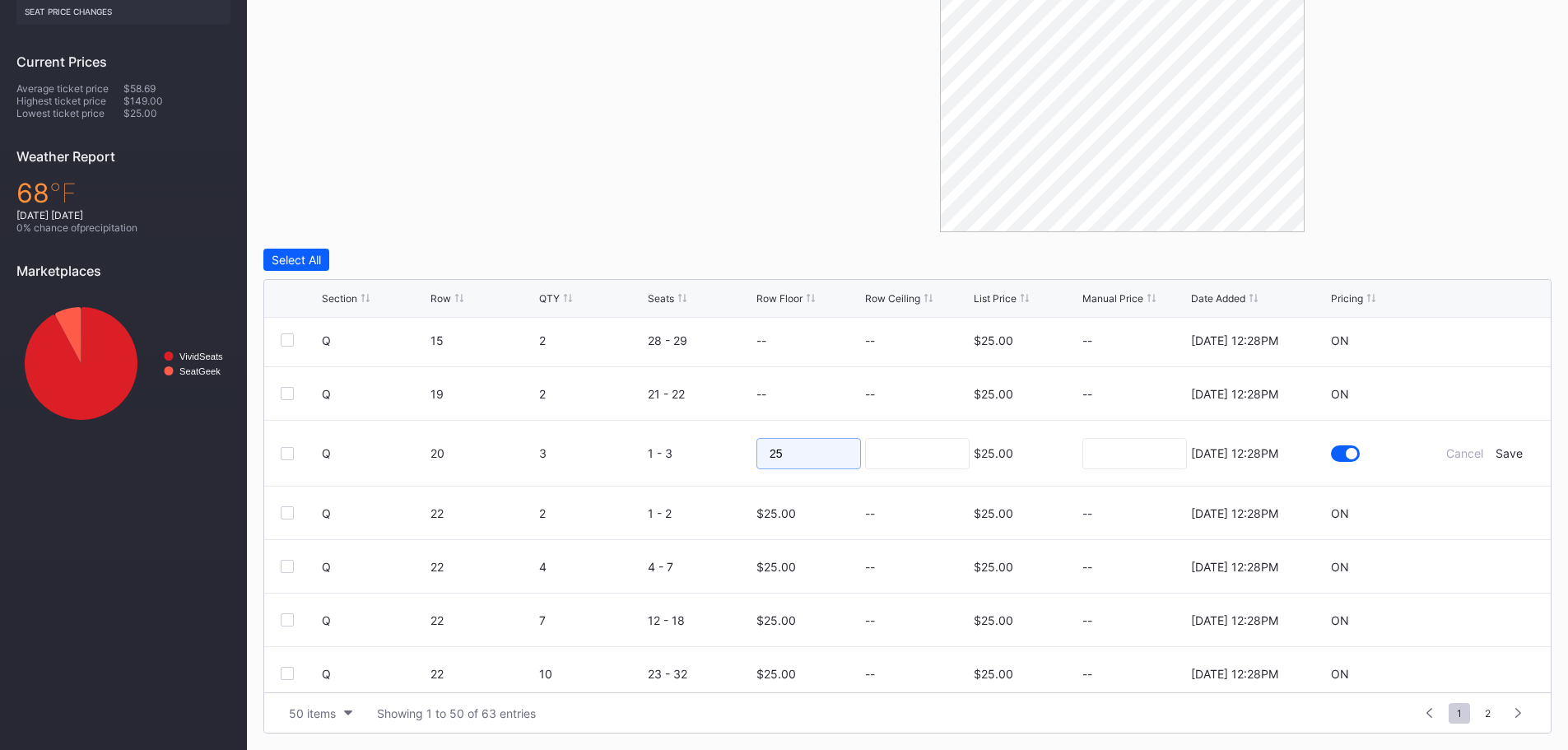
click at [841, 458] on input "25" at bounding box center [809, 453] width 105 height 31
type input "2"
click at [1500, 450] on div "Save" at bounding box center [1508, 452] width 27 height 14
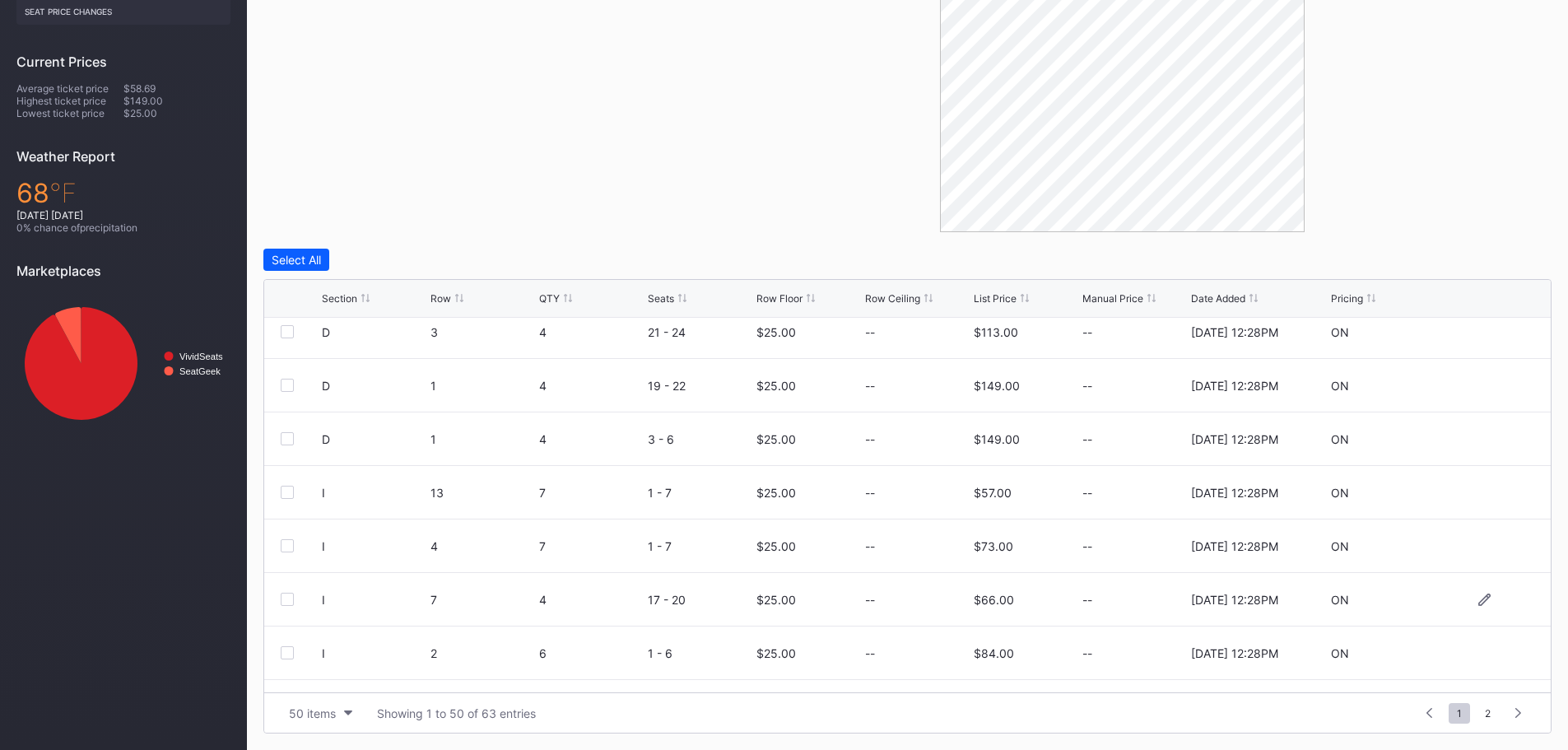
scroll to position [1646, 0]
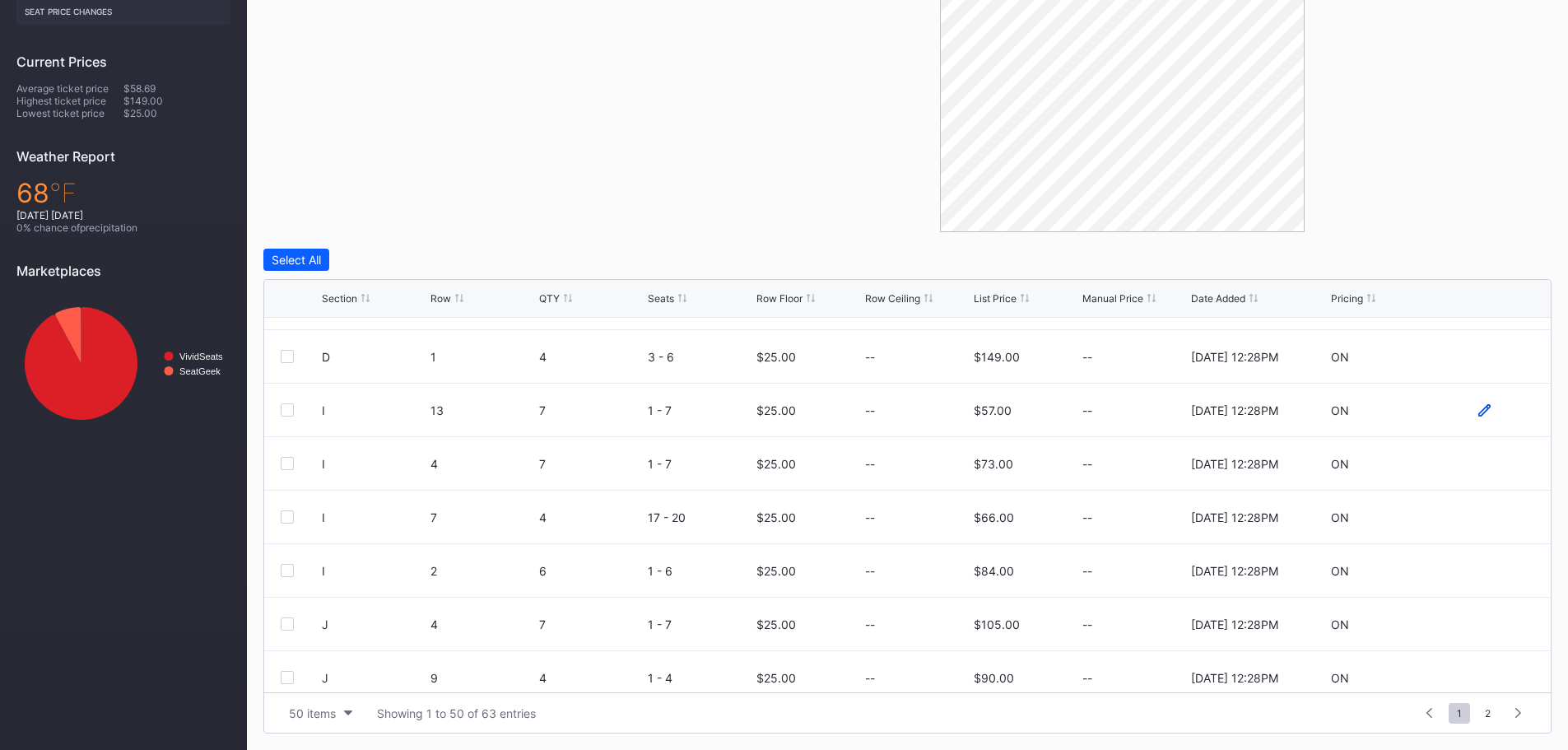
click at [1478, 409] on icon at bounding box center [1484, 410] width 12 height 12
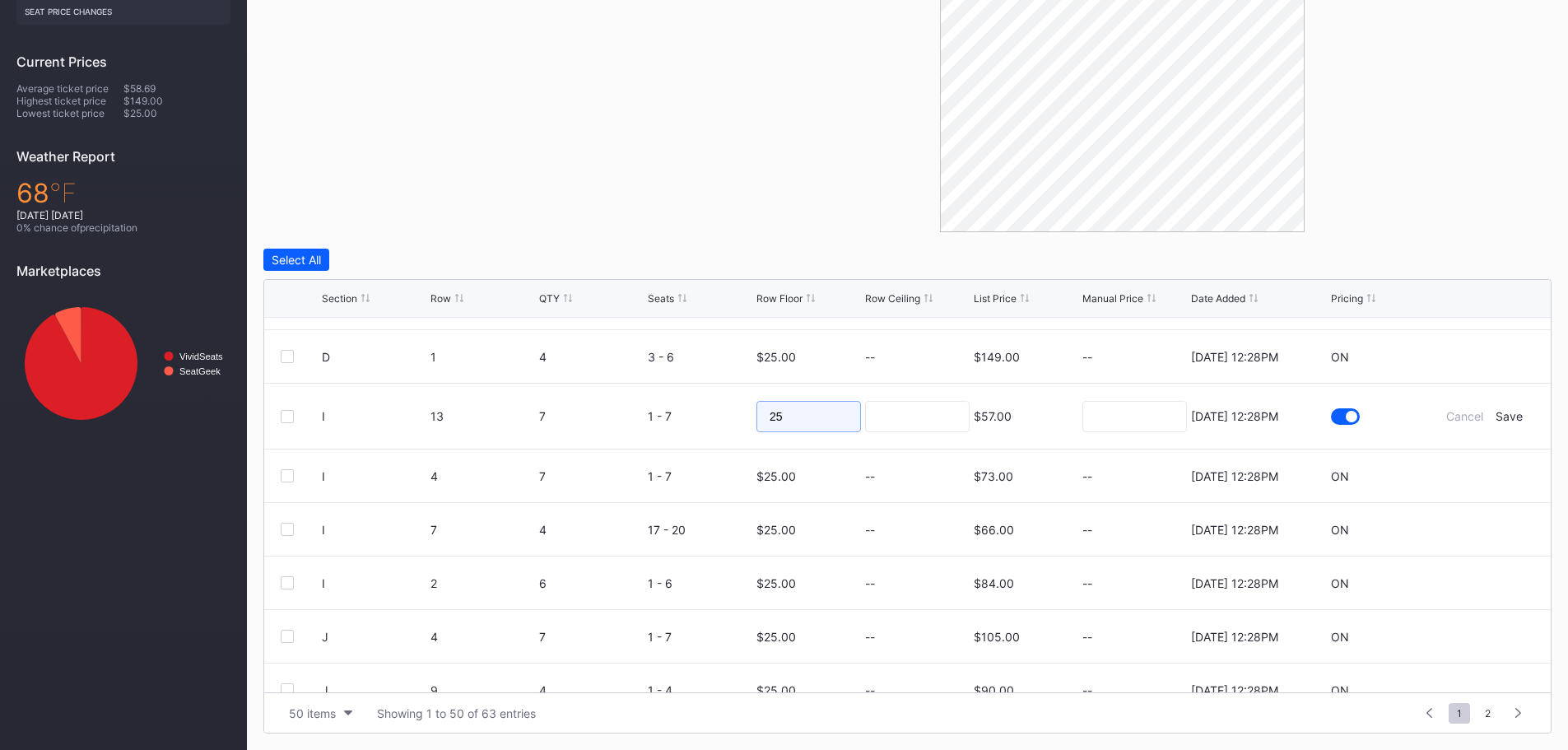
click at [815, 419] on input "25" at bounding box center [809, 416] width 105 height 31
type input "2"
click at [1497, 419] on div "Save" at bounding box center [1508, 416] width 27 height 14
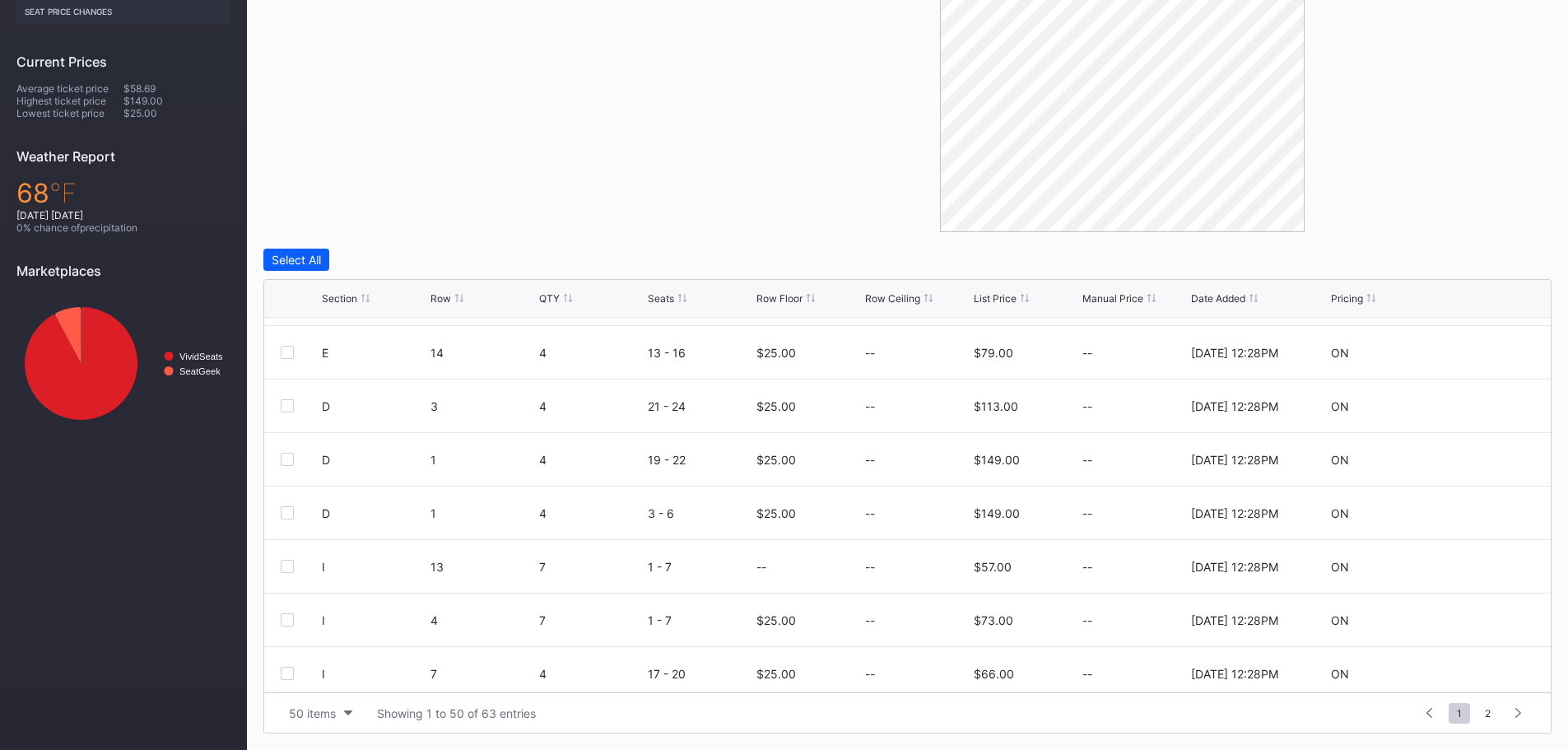
scroll to position [1811, 0]
click at [1478, 509] on icon at bounding box center [1484, 512] width 12 height 12
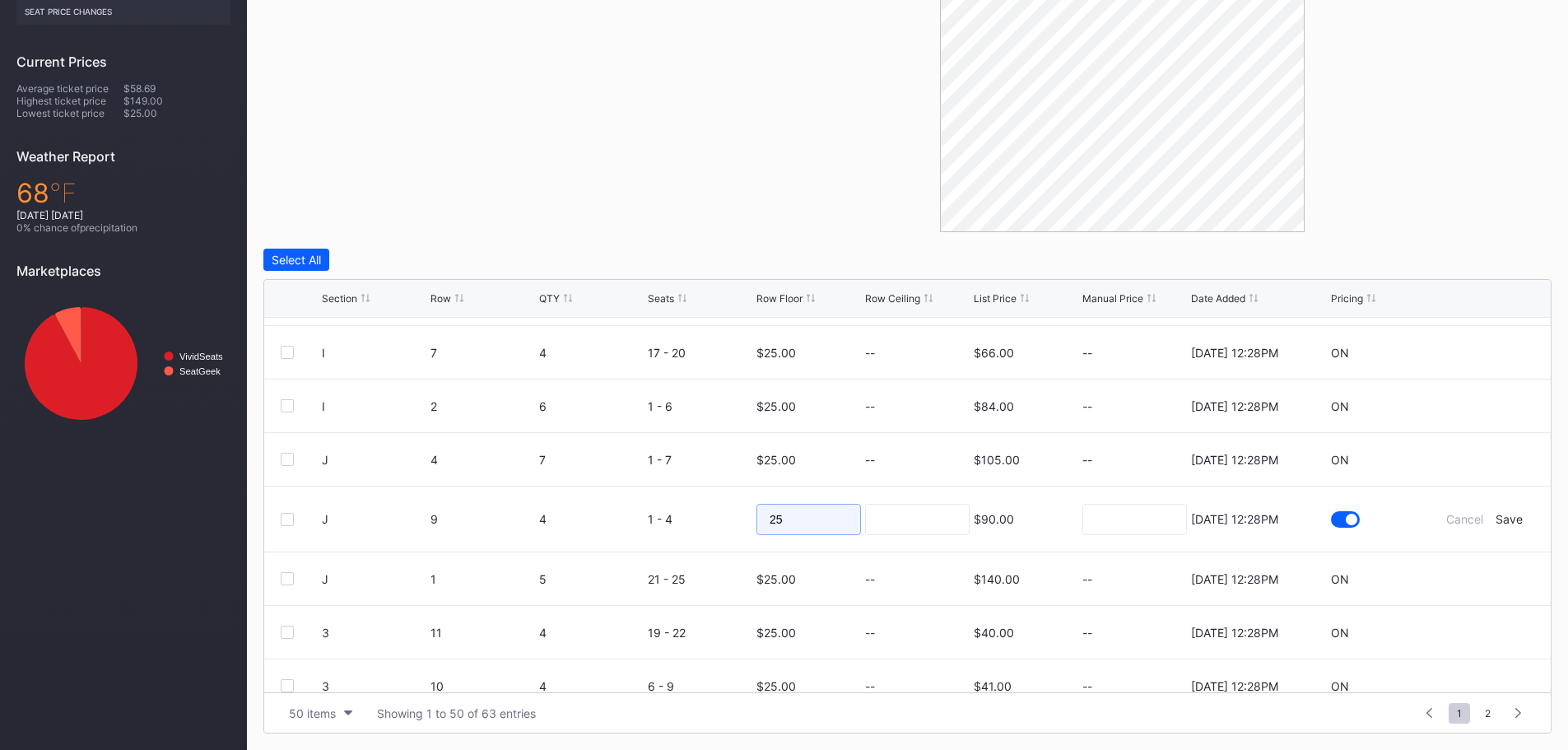
click at [822, 518] on input "25" at bounding box center [809, 519] width 105 height 31
type input "2"
click at [1495, 515] on div "Save" at bounding box center [1508, 519] width 27 height 14
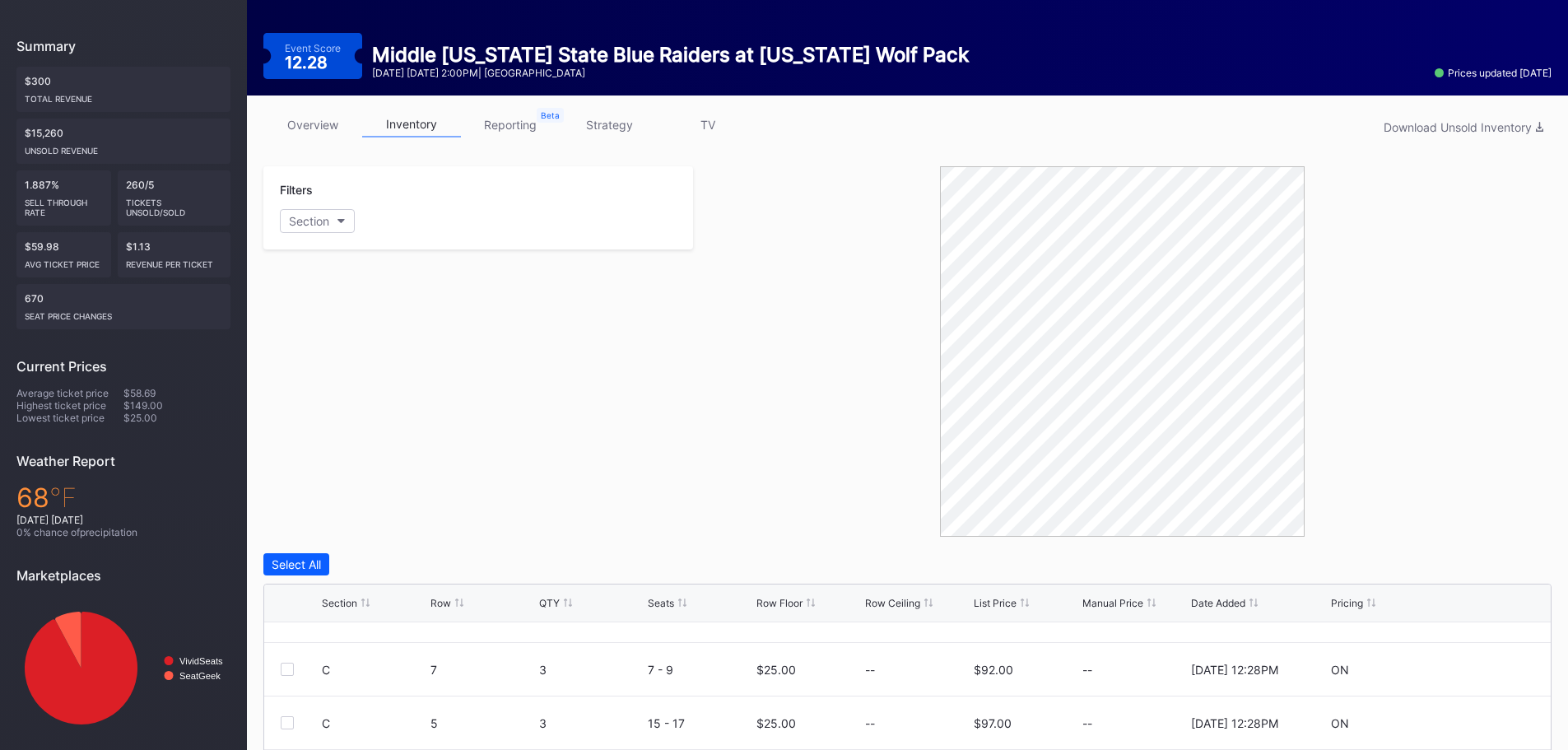
scroll to position [0, 0]
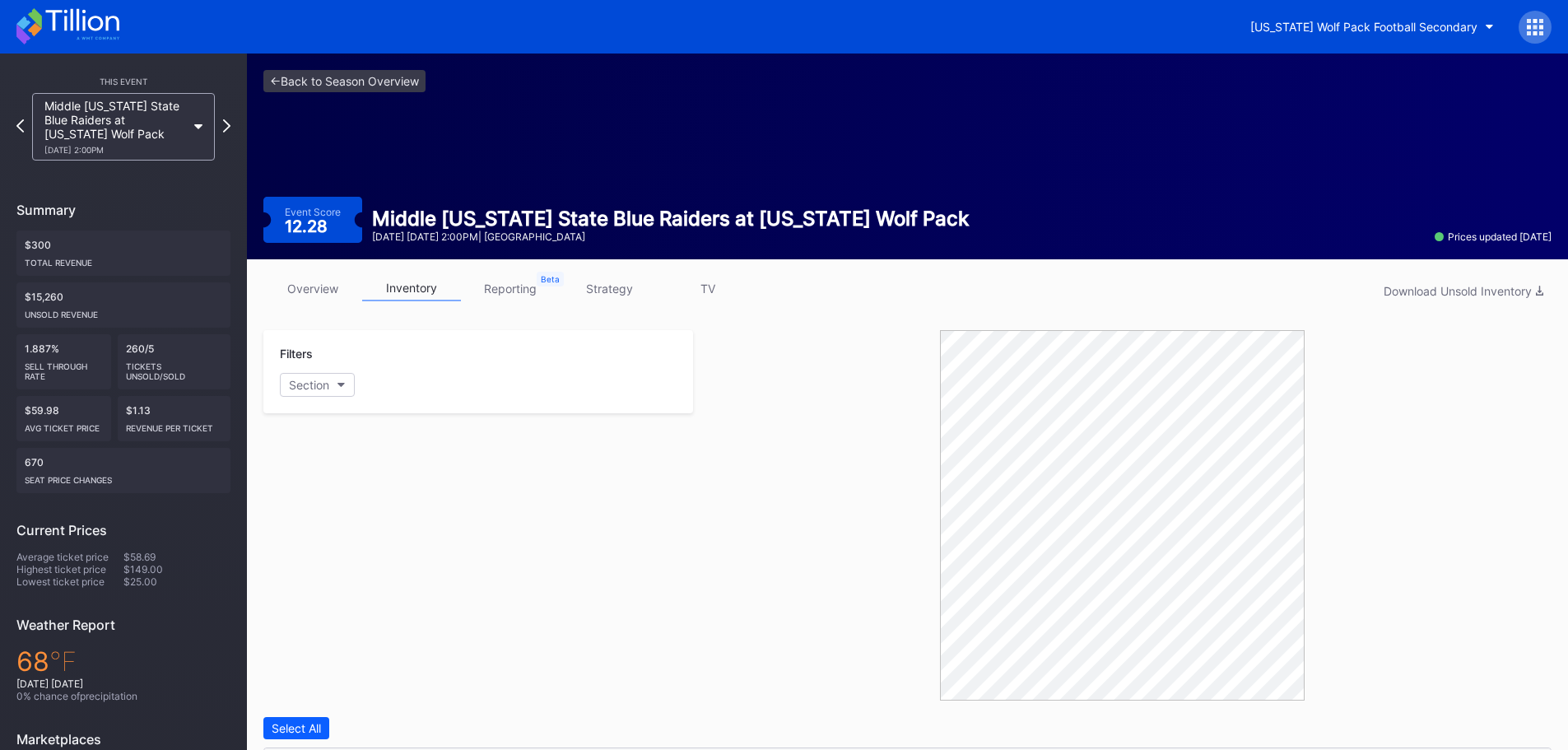
click at [99, 15] on icon at bounding box center [68, 26] width 103 height 37
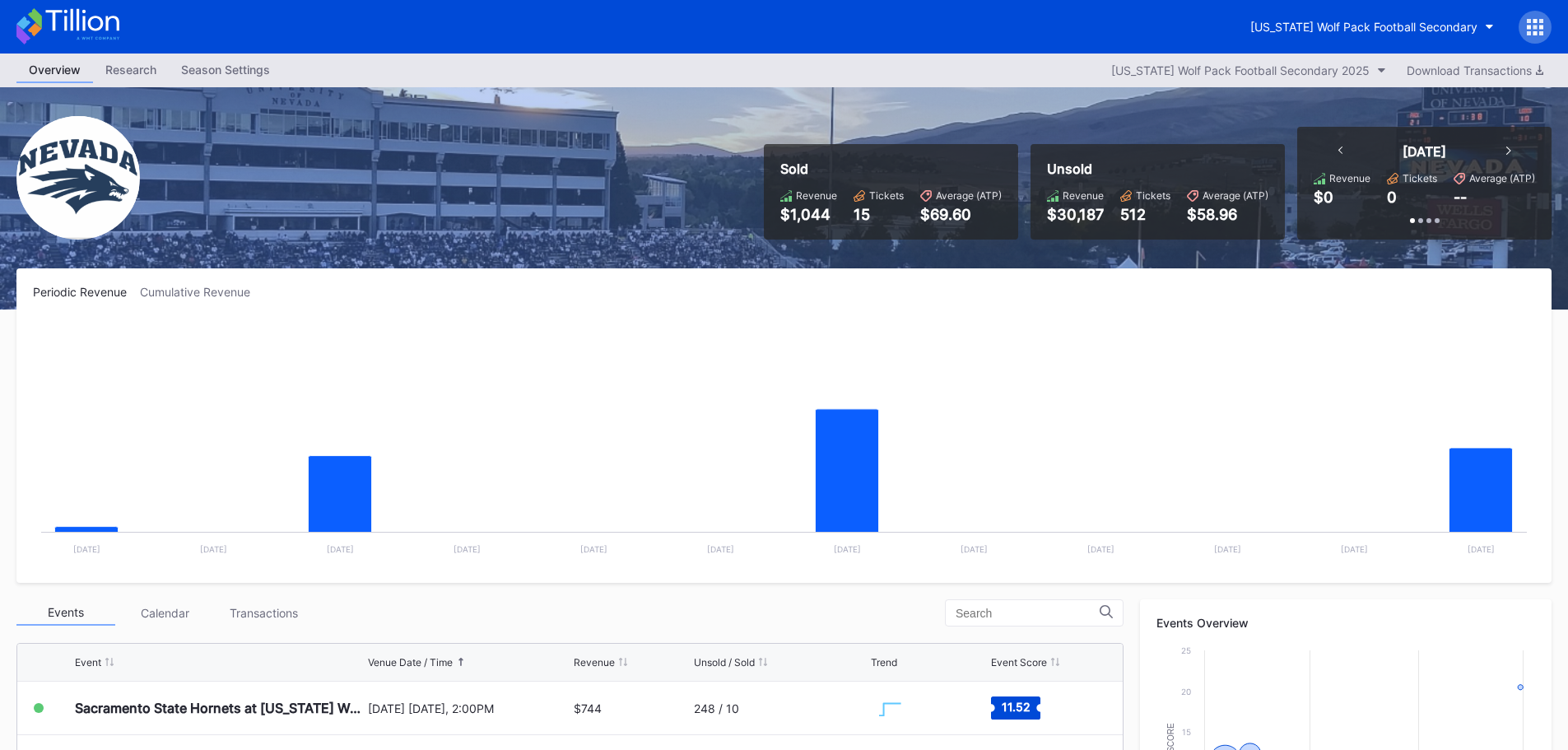
scroll to position [494, 0]
